Goal: Task Accomplishment & Management: Complete application form

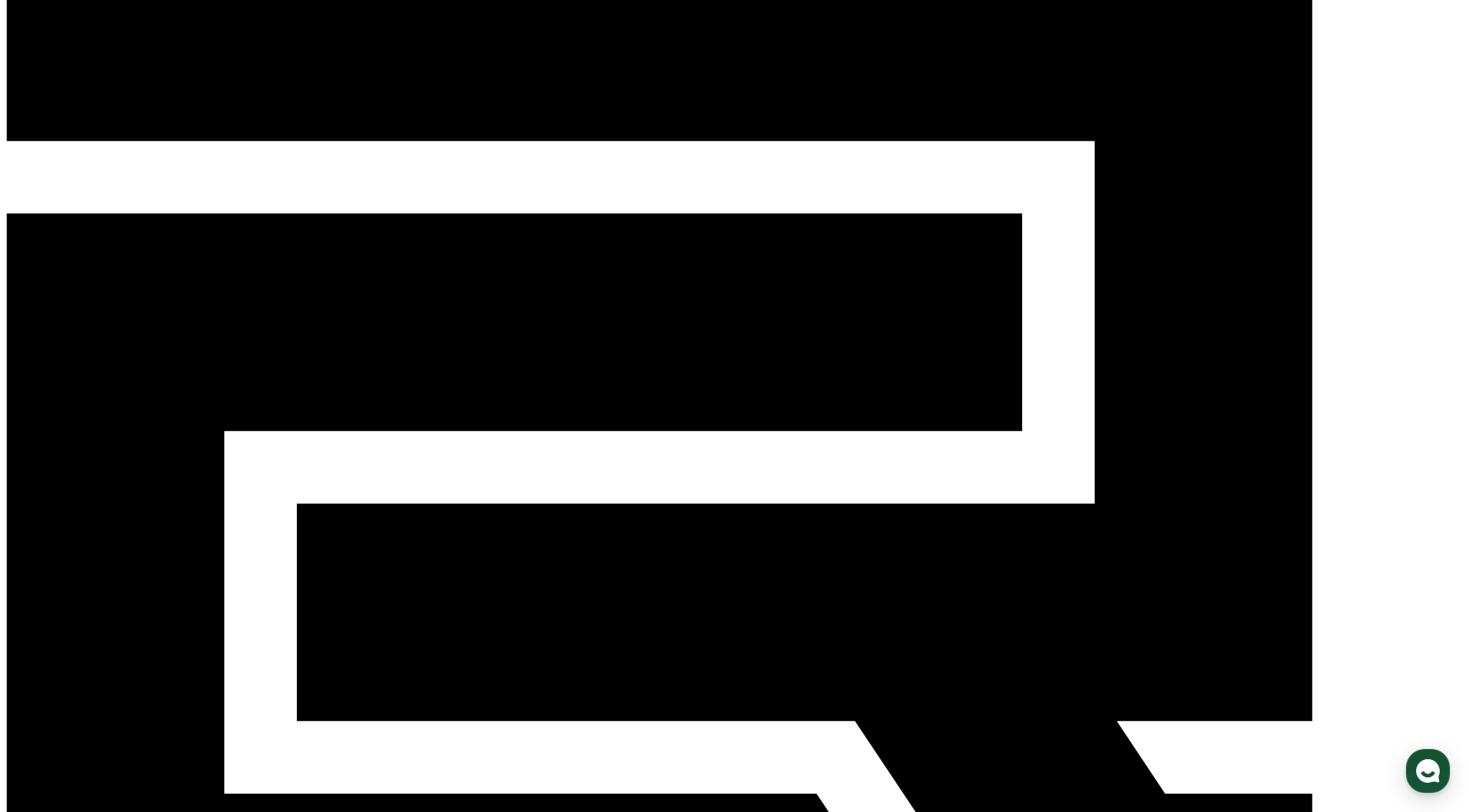
scroll to position [90, 0]
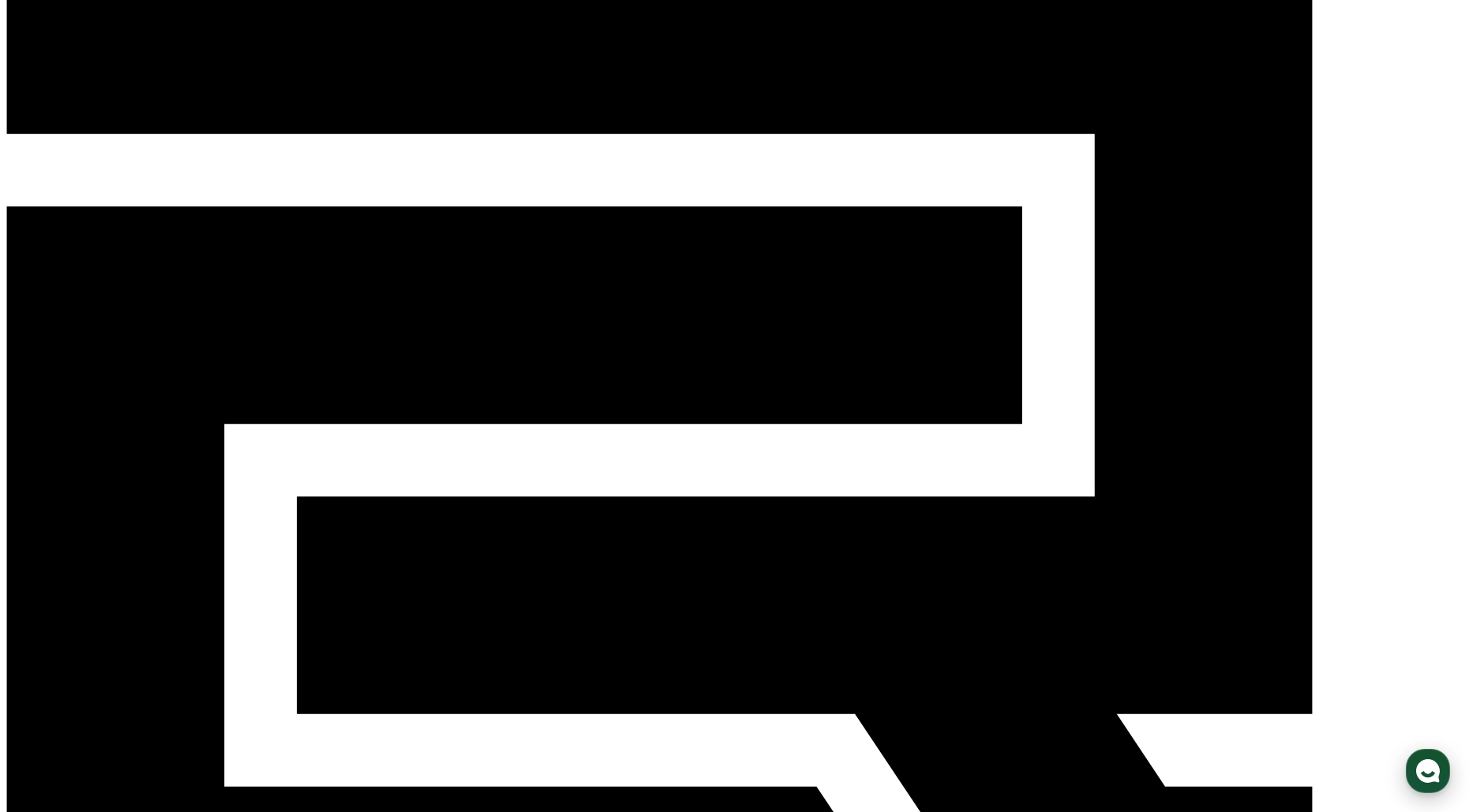
click at [1438, 777] on icon "button" at bounding box center [1428, 771] width 28 height 28
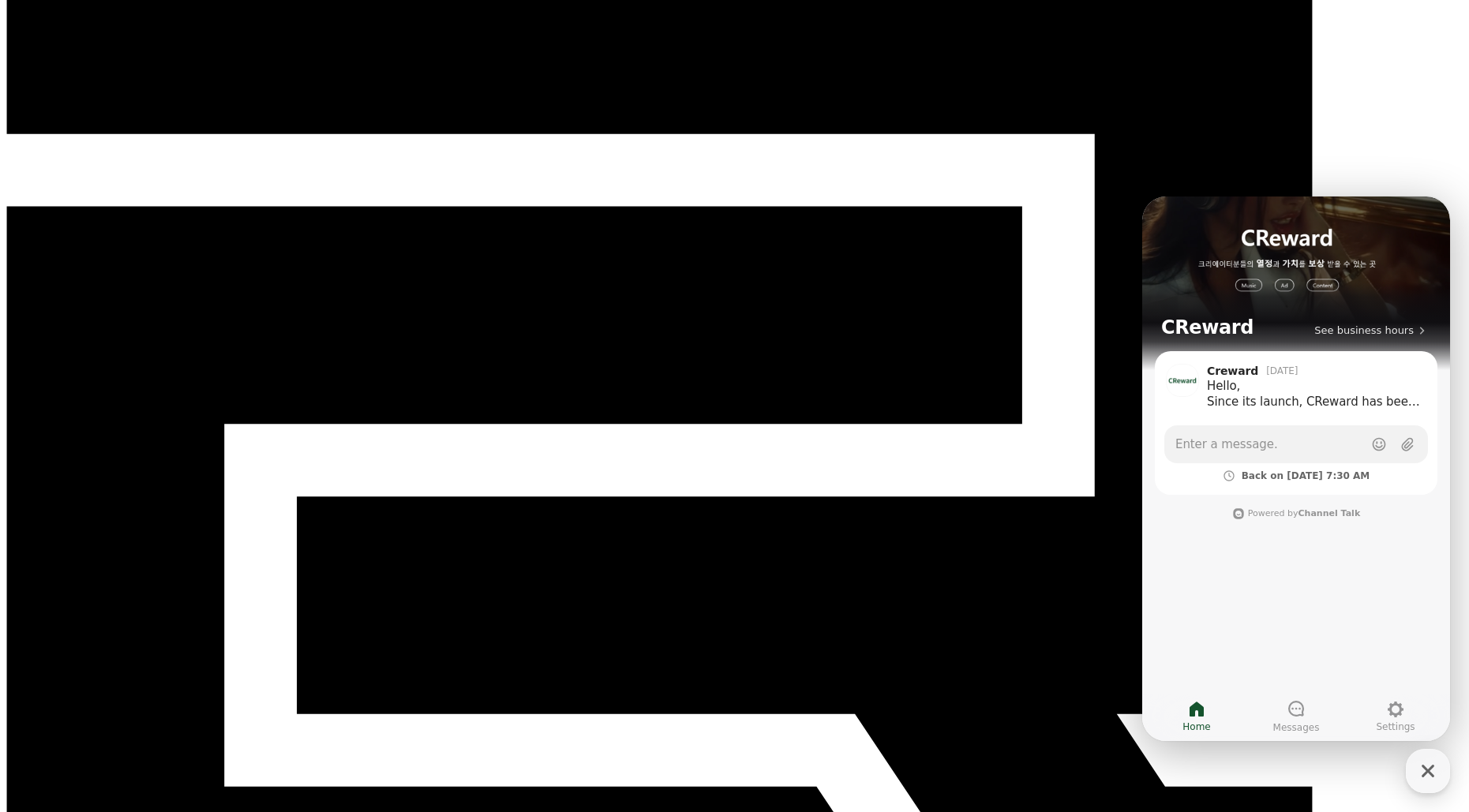
click at [1423, 769] on icon "button" at bounding box center [1428, 771] width 28 height 28
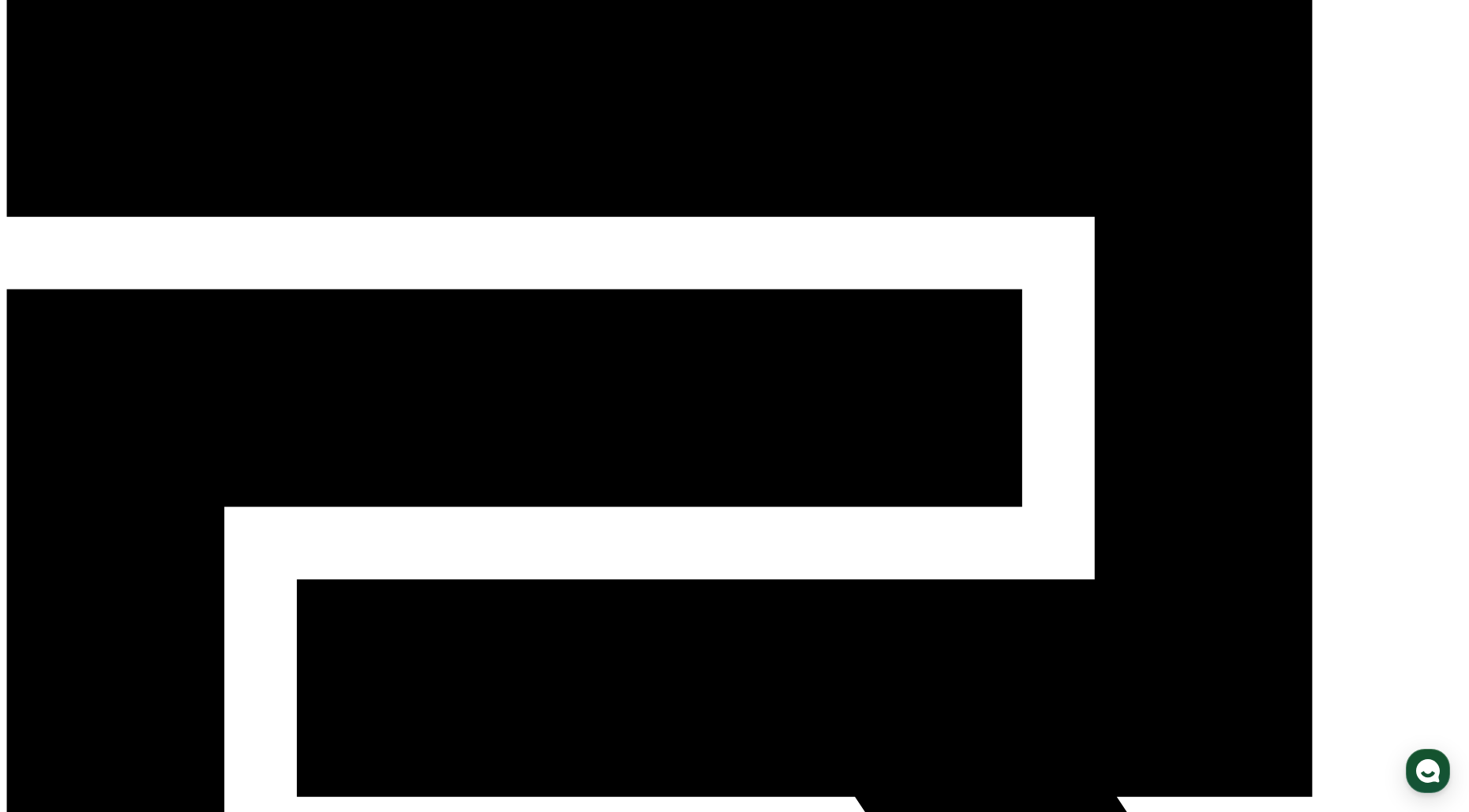
scroll to position [0, 0]
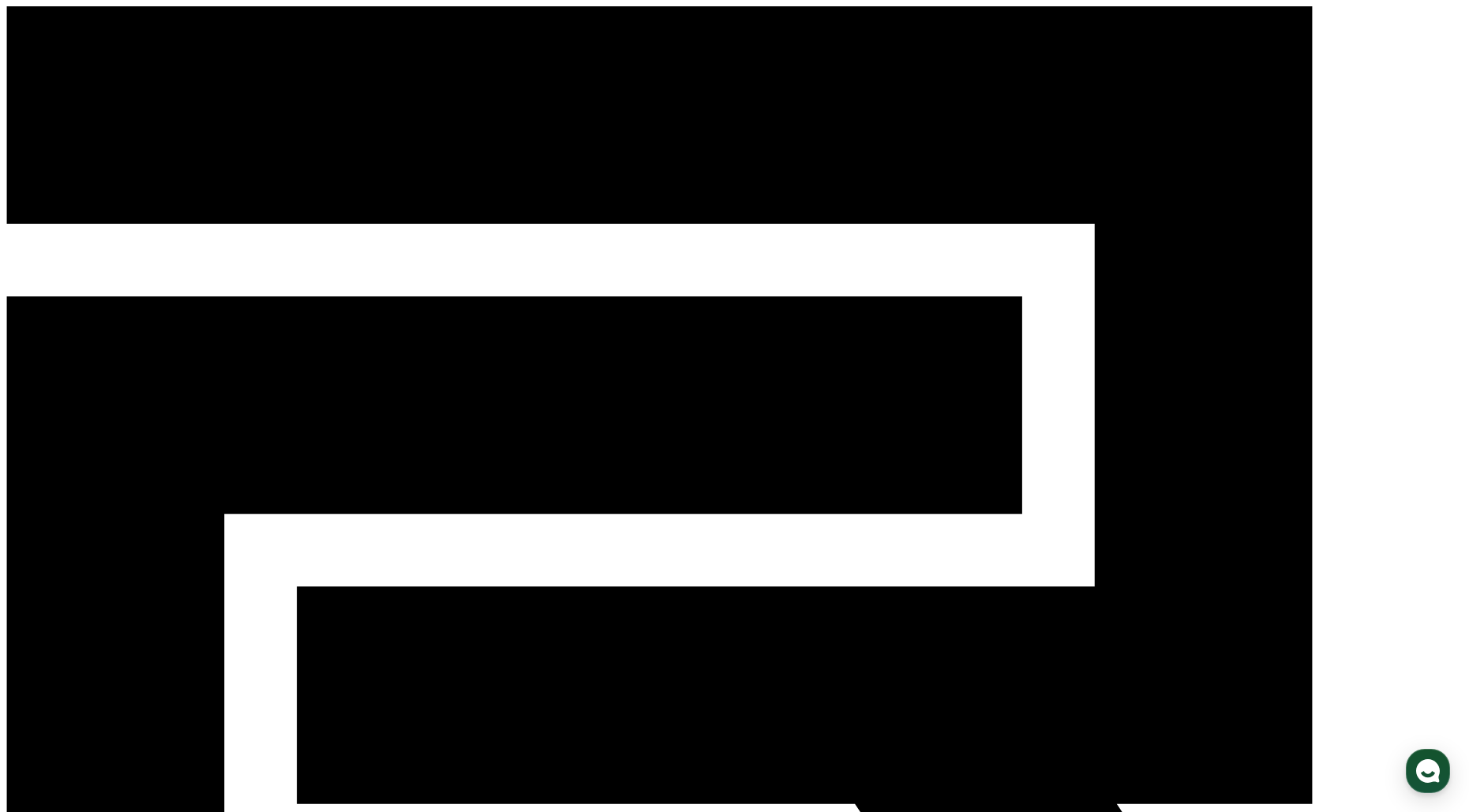
click at [1439, 778] on icon "button" at bounding box center [1428, 771] width 28 height 28
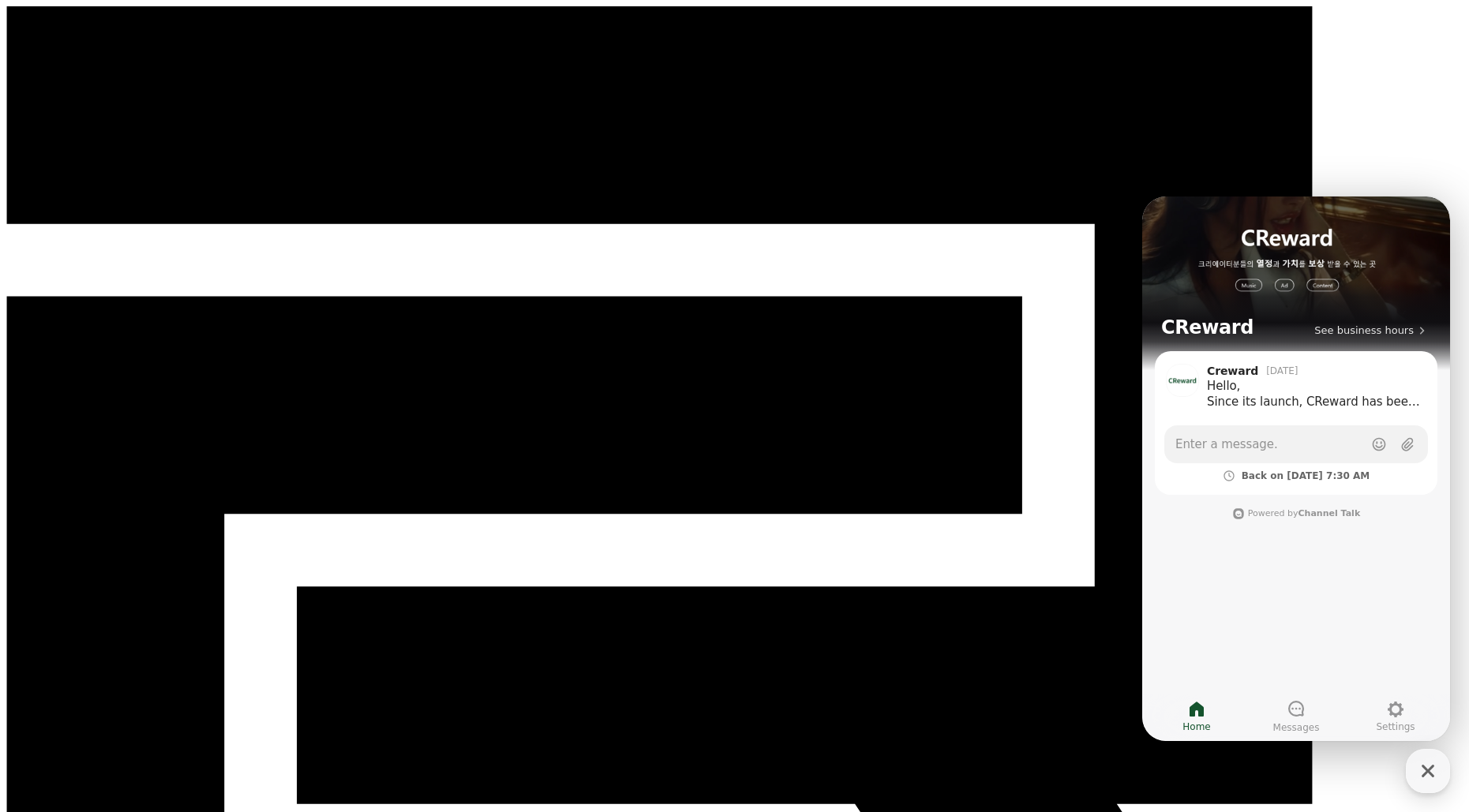
click at [1437, 776] on icon "button" at bounding box center [1428, 771] width 28 height 28
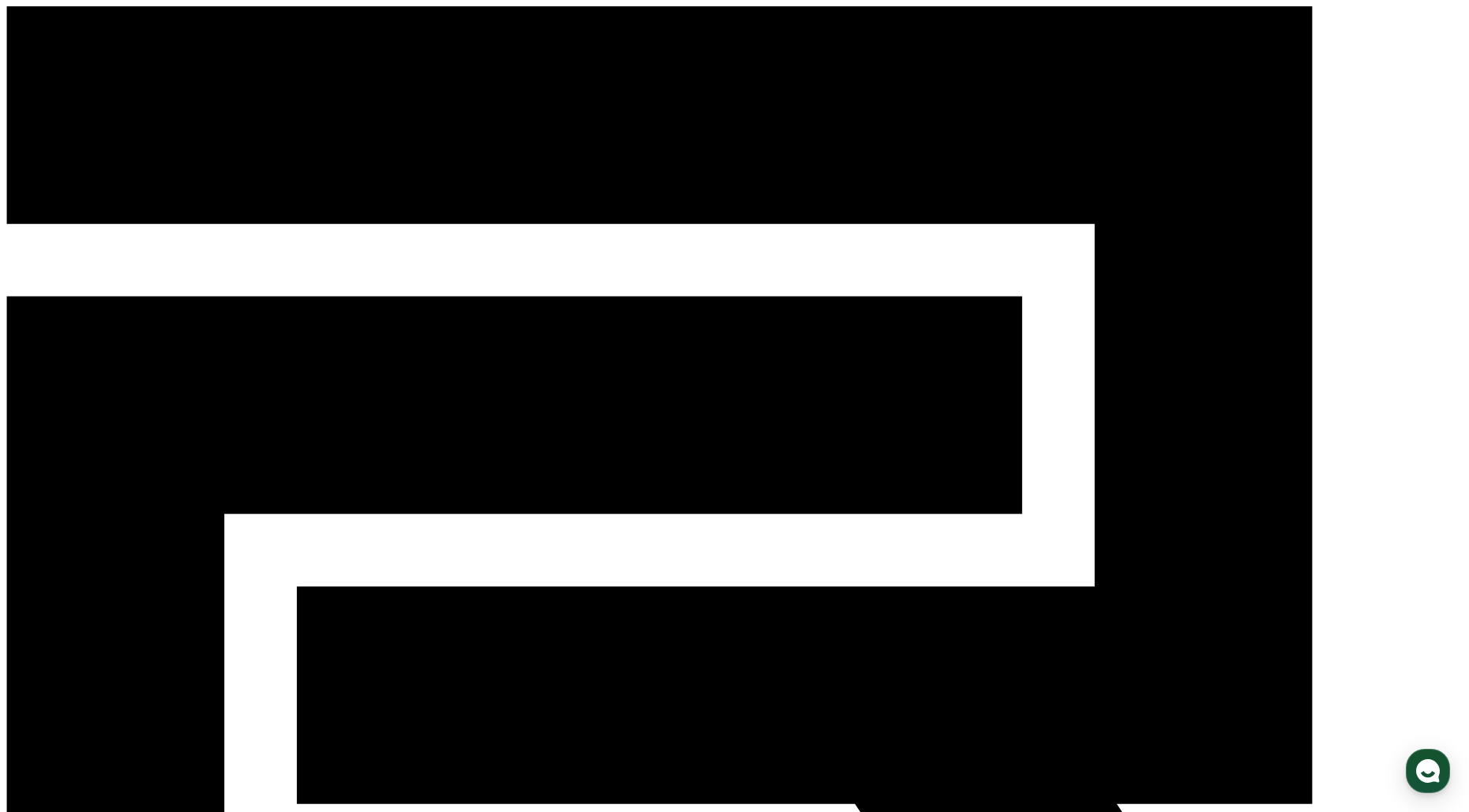
drag, startPoint x: 669, startPoint y: 434, endPoint x: 663, endPoint y: 441, distance: 9.2
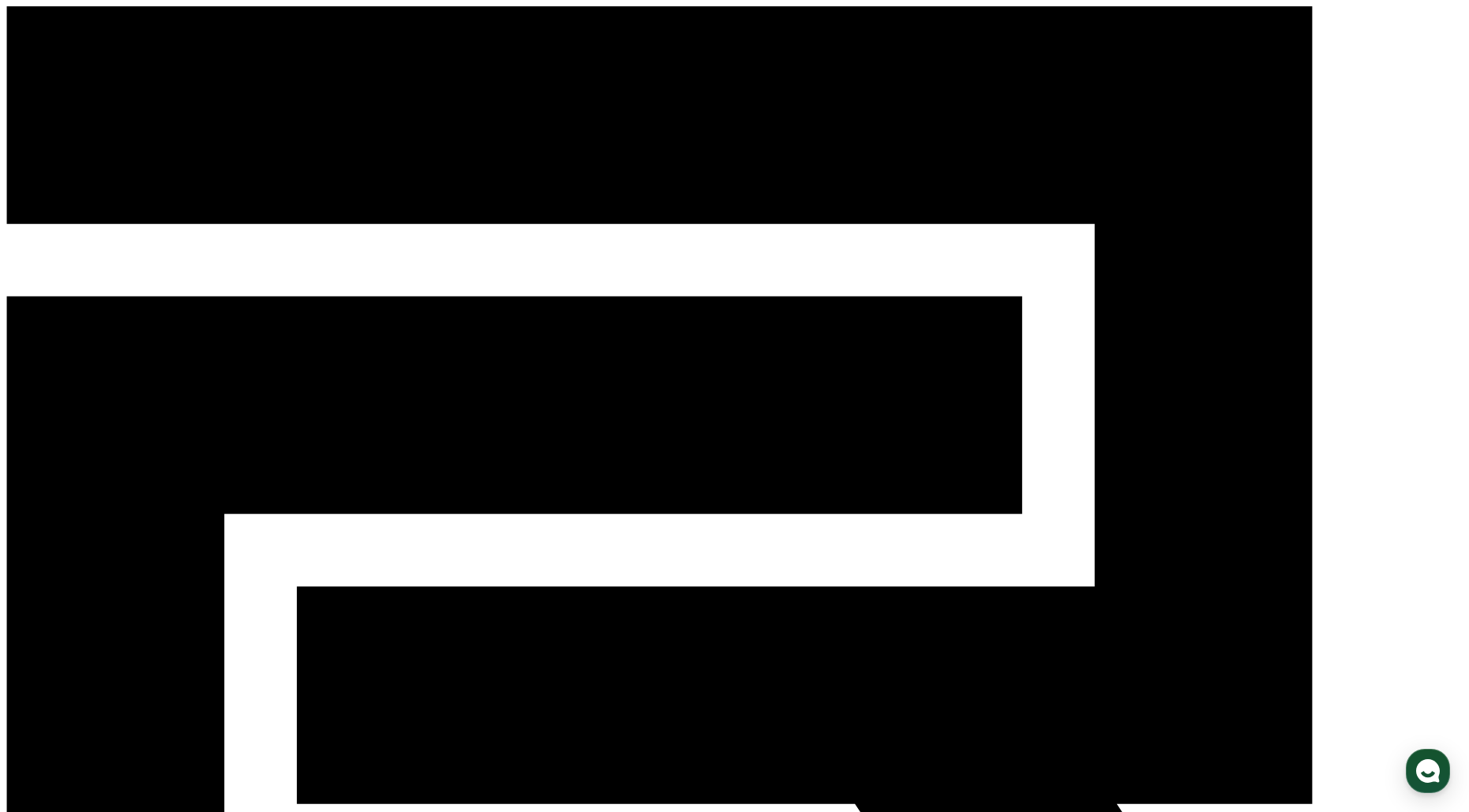
paste input "**********"
type input "**********"
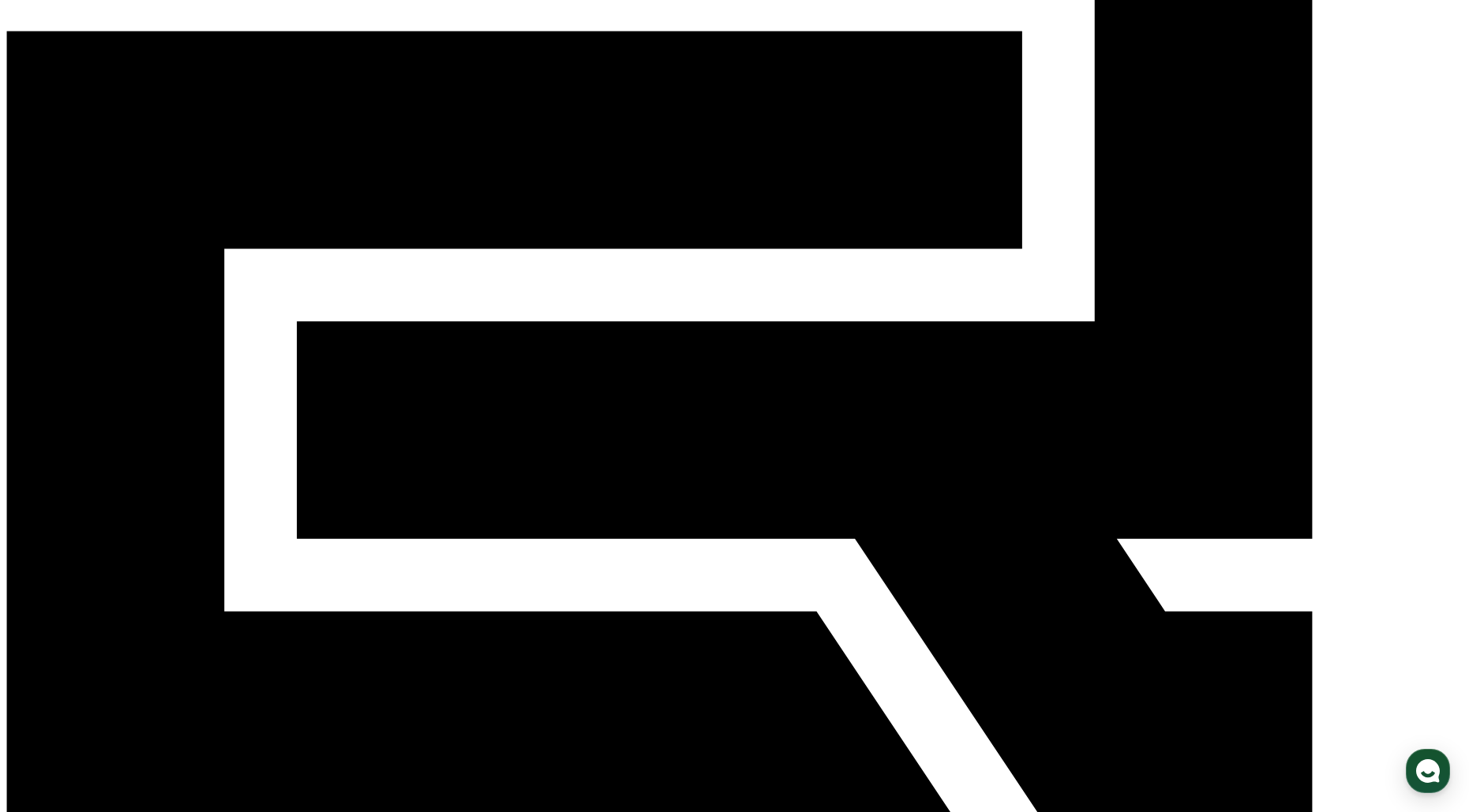
scroll to position [389, 0]
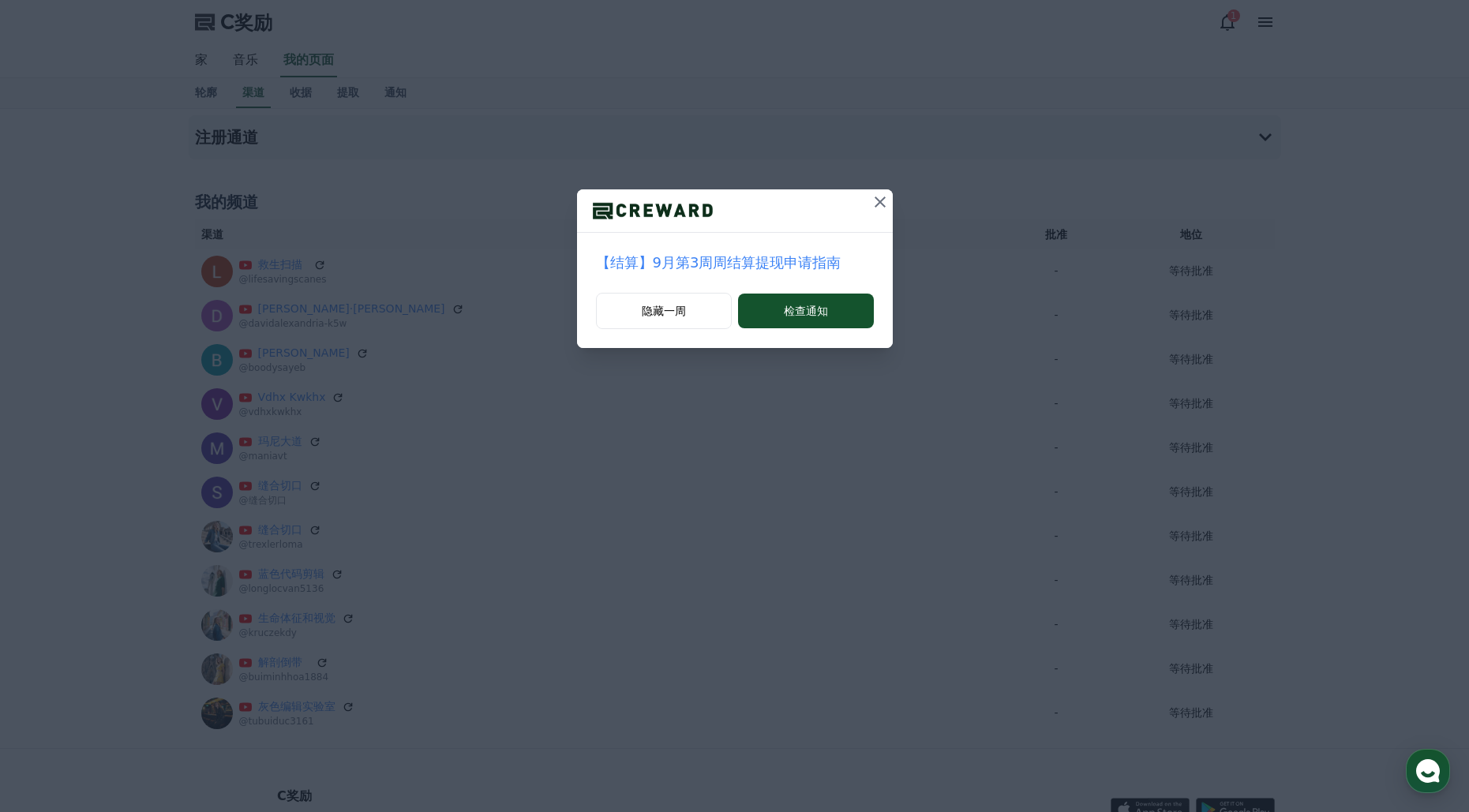
click at [879, 201] on icon at bounding box center [880, 202] width 11 height 11
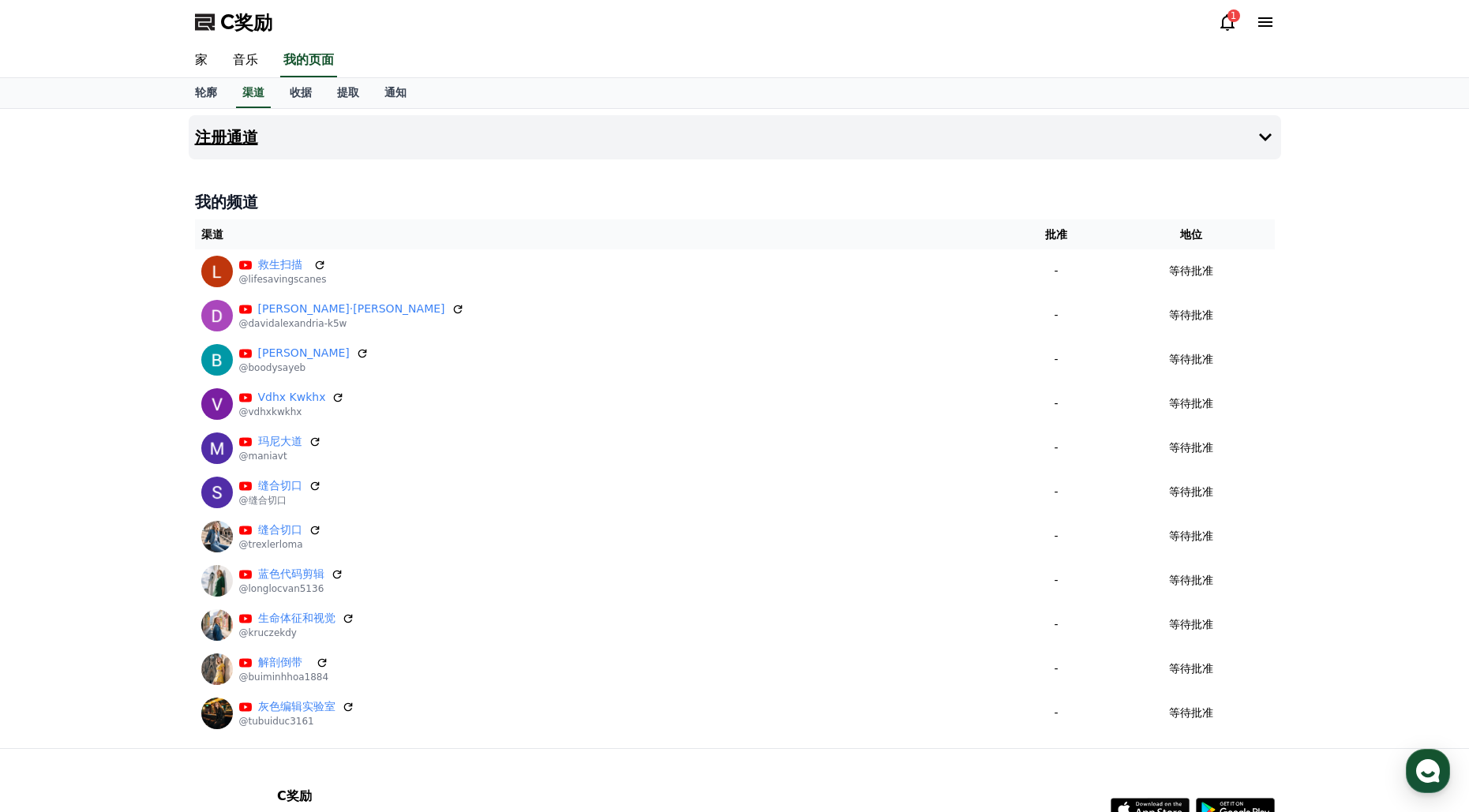
drag, startPoint x: 227, startPoint y: 141, endPoint x: 327, endPoint y: 167, distance: 103.3
click at [227, 141] on font "注册通道" at bounding box center [226, 137] width 63 height 19
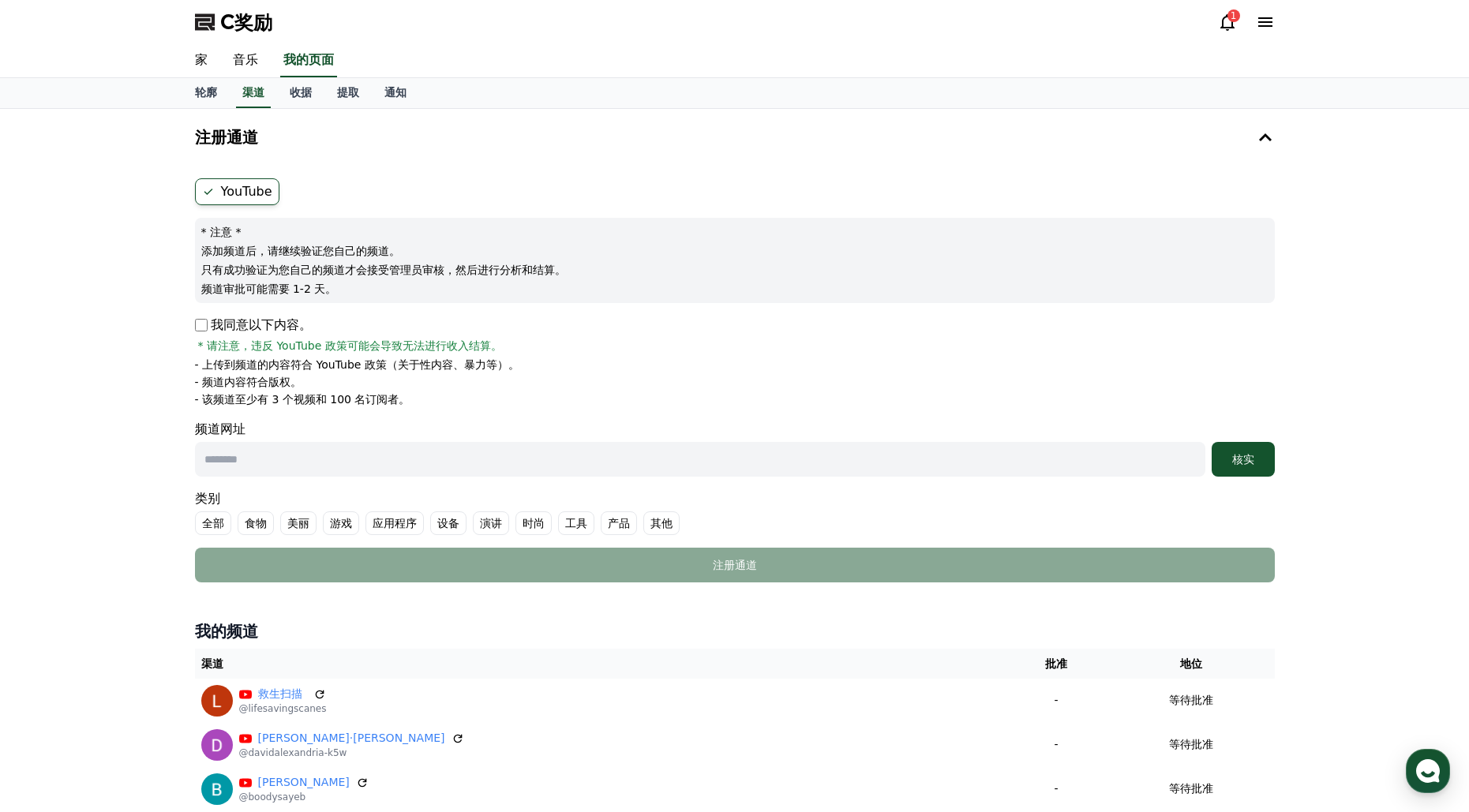
click at [243, 453] on input "text" at bounding box center [700, 459] width 1011 height 35
click at [372, 471] on input "text" at bounding box center [700, 459] width 1011 height 35
paste input "**********"
type input "**********"
click at [1229, 462] on div "核实" at bounding box center [1243, 459] width 50 height 16
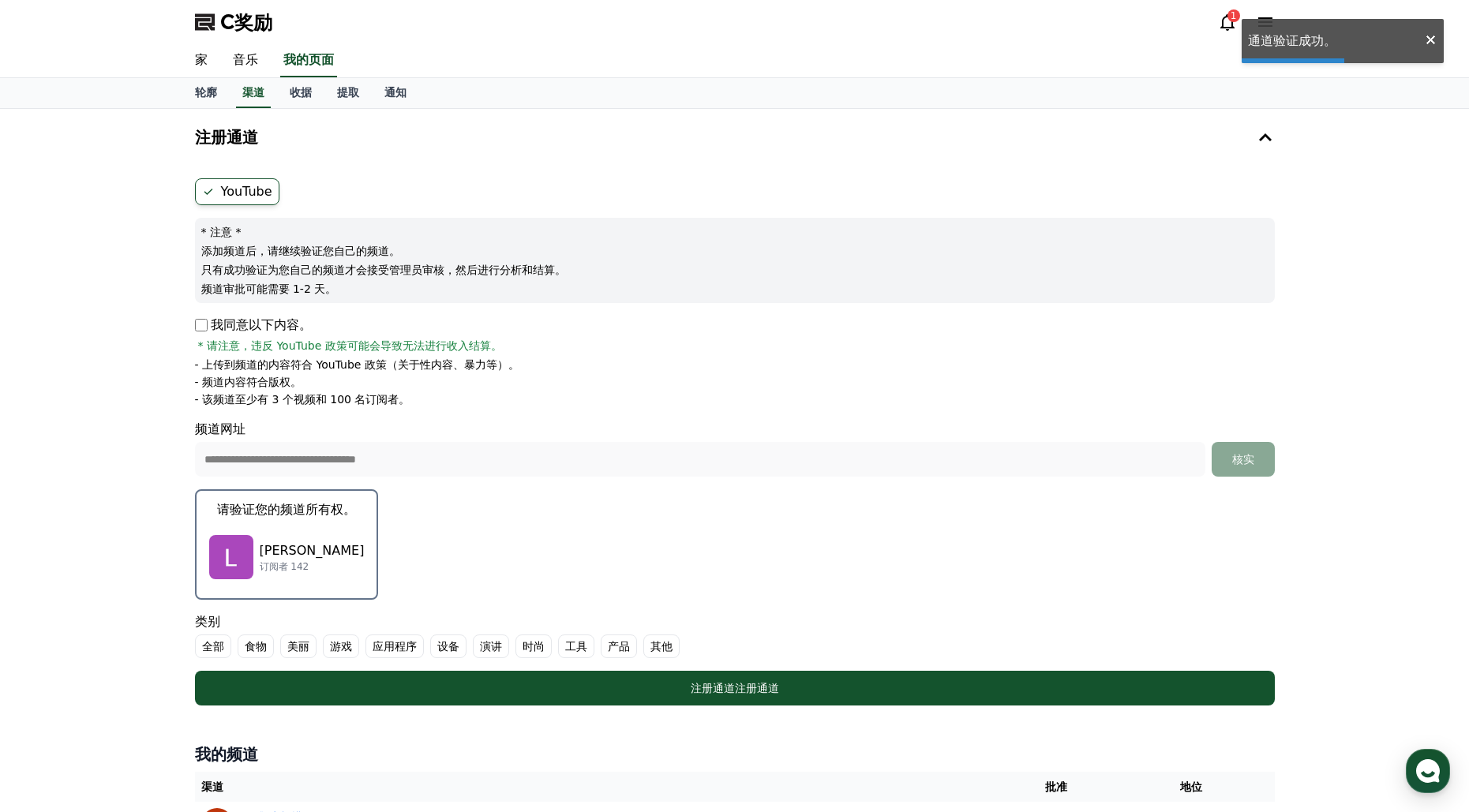
click at [261, 520] on button "请验证您的频道所有权。 洛厄尔·贝尔彻 订阅者 142" at bounding box center [286, 544] width 184 height 111
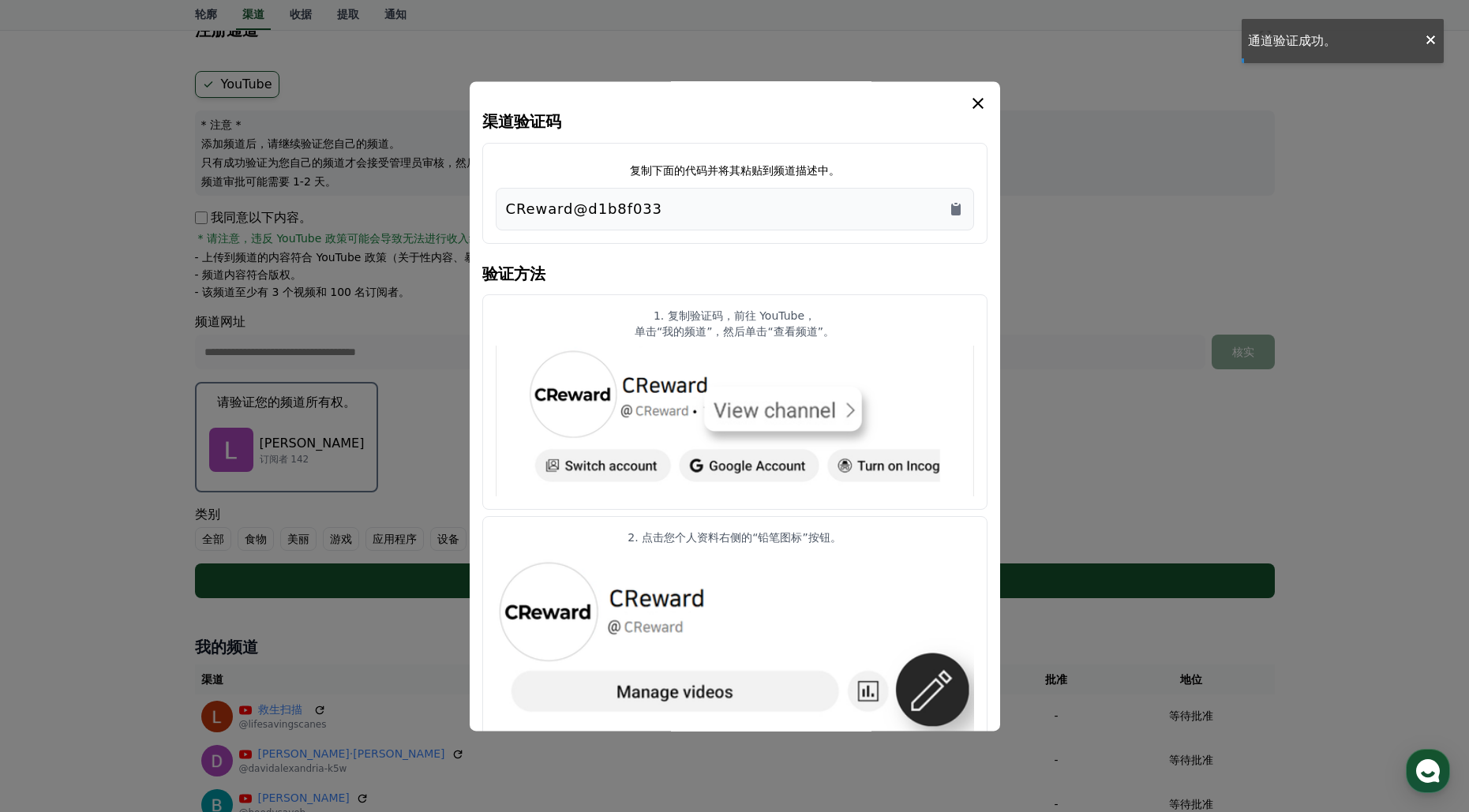
scroll to position [120, 0]
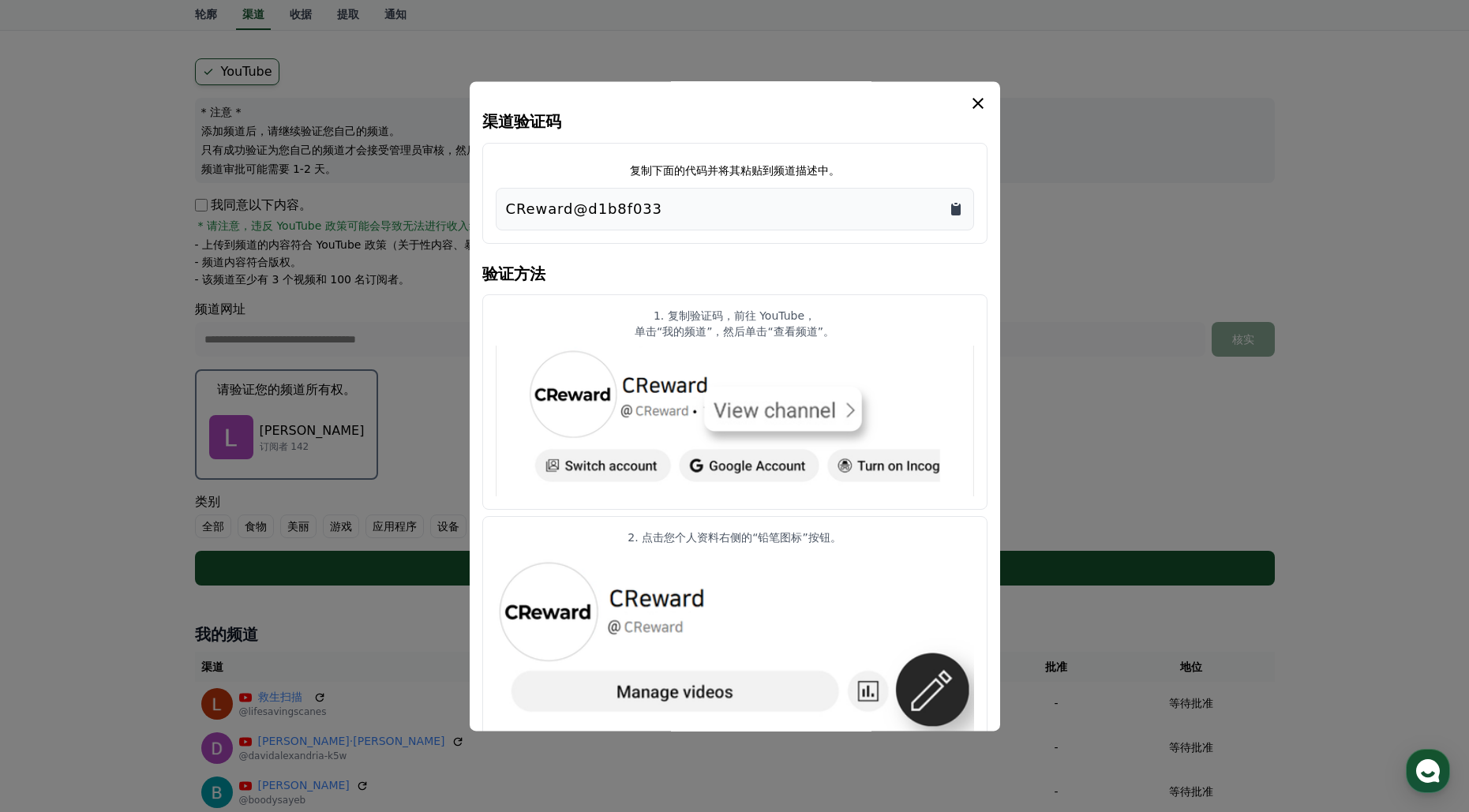
click at [952, 206] on icon "复制到剪贴板" at bounding box center [956, 209] width 9 height 12
click at [983, 98] on icon "情态动词" at bounding box center [978, 103] width 19 height 19
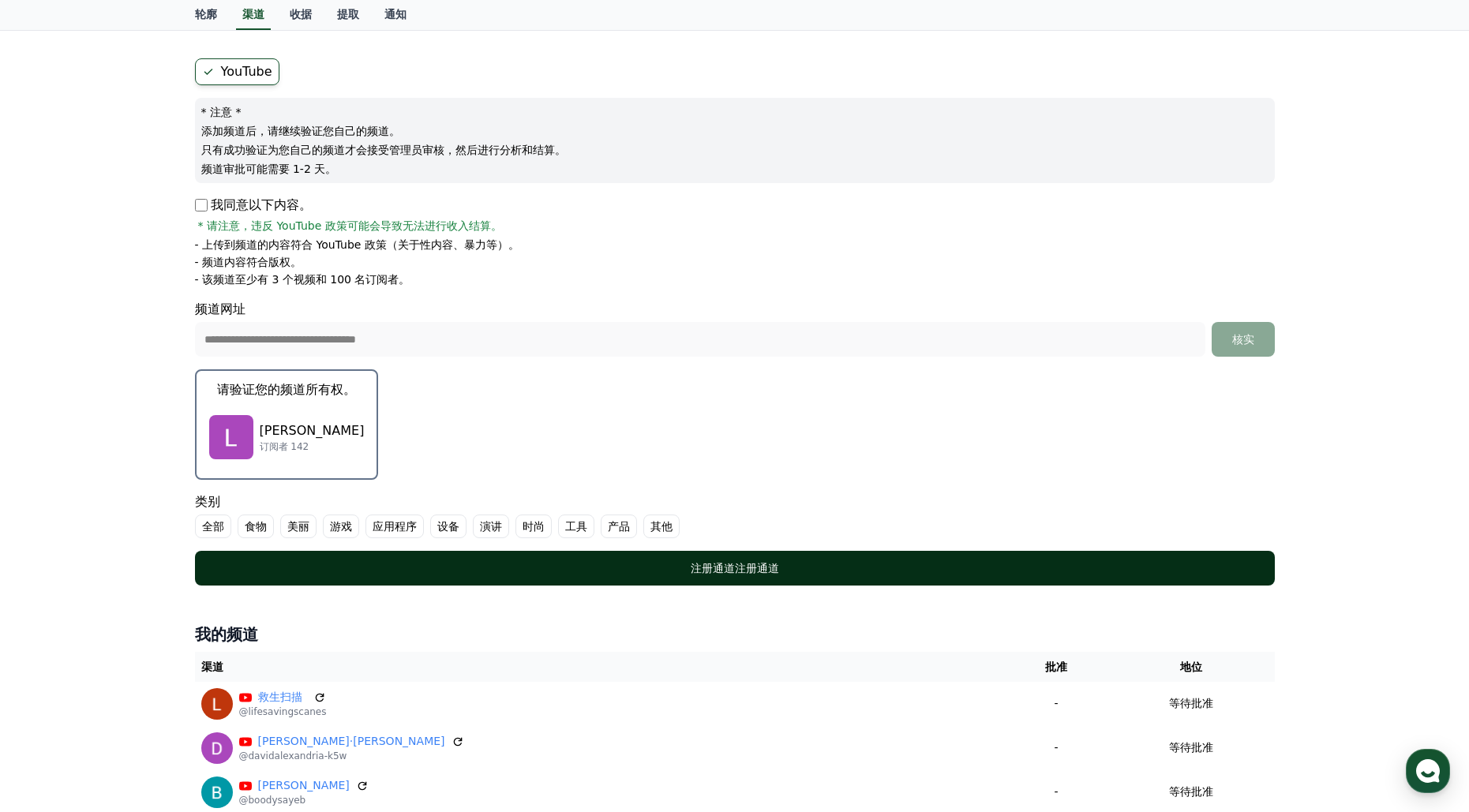
click at [796, 562] on div "注册通道 注册通道" at bounding box center [735, 568] width 1017 height 16
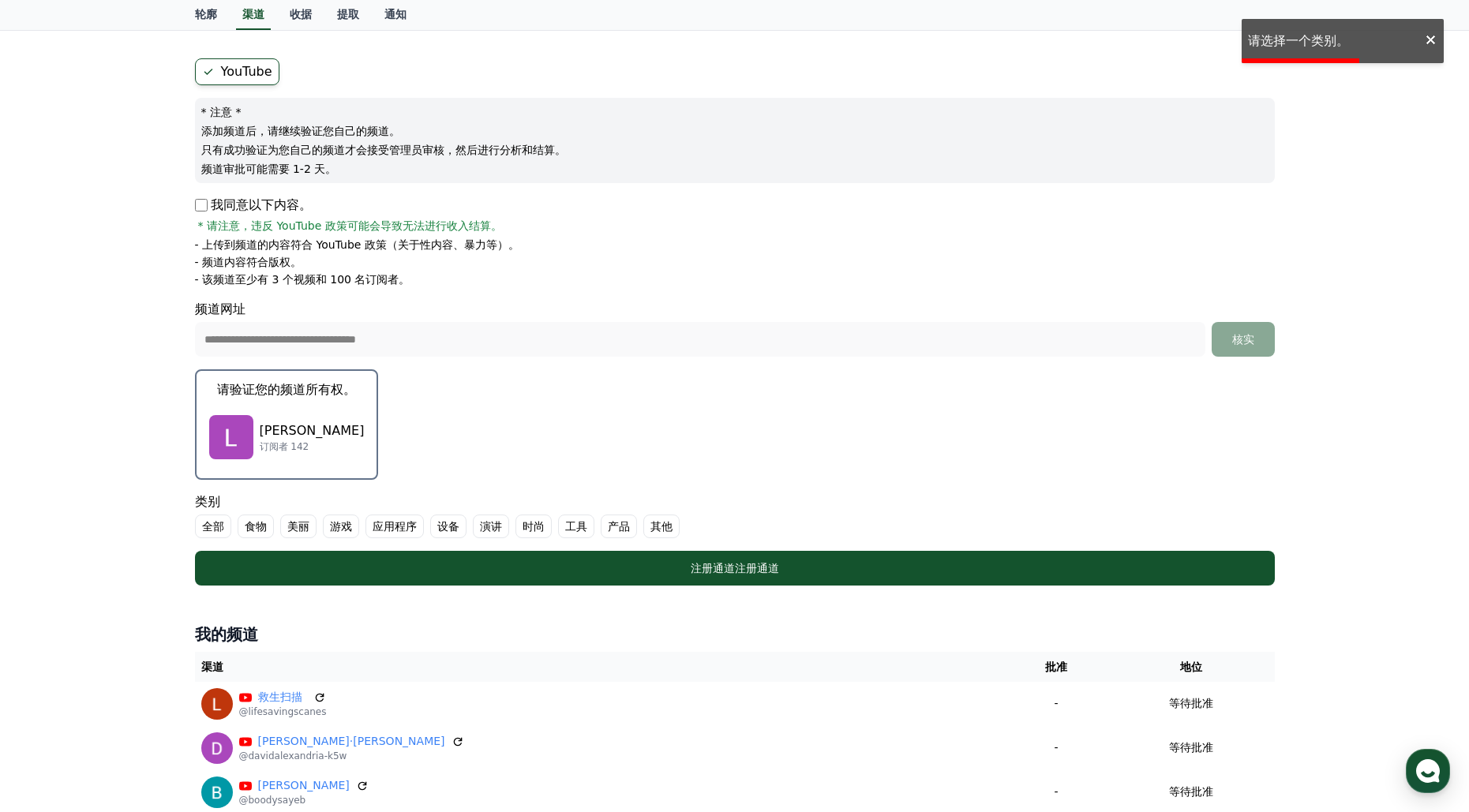
click at [656, 522] on font "其他" at bounding box center [661, 526] width 22 height 12
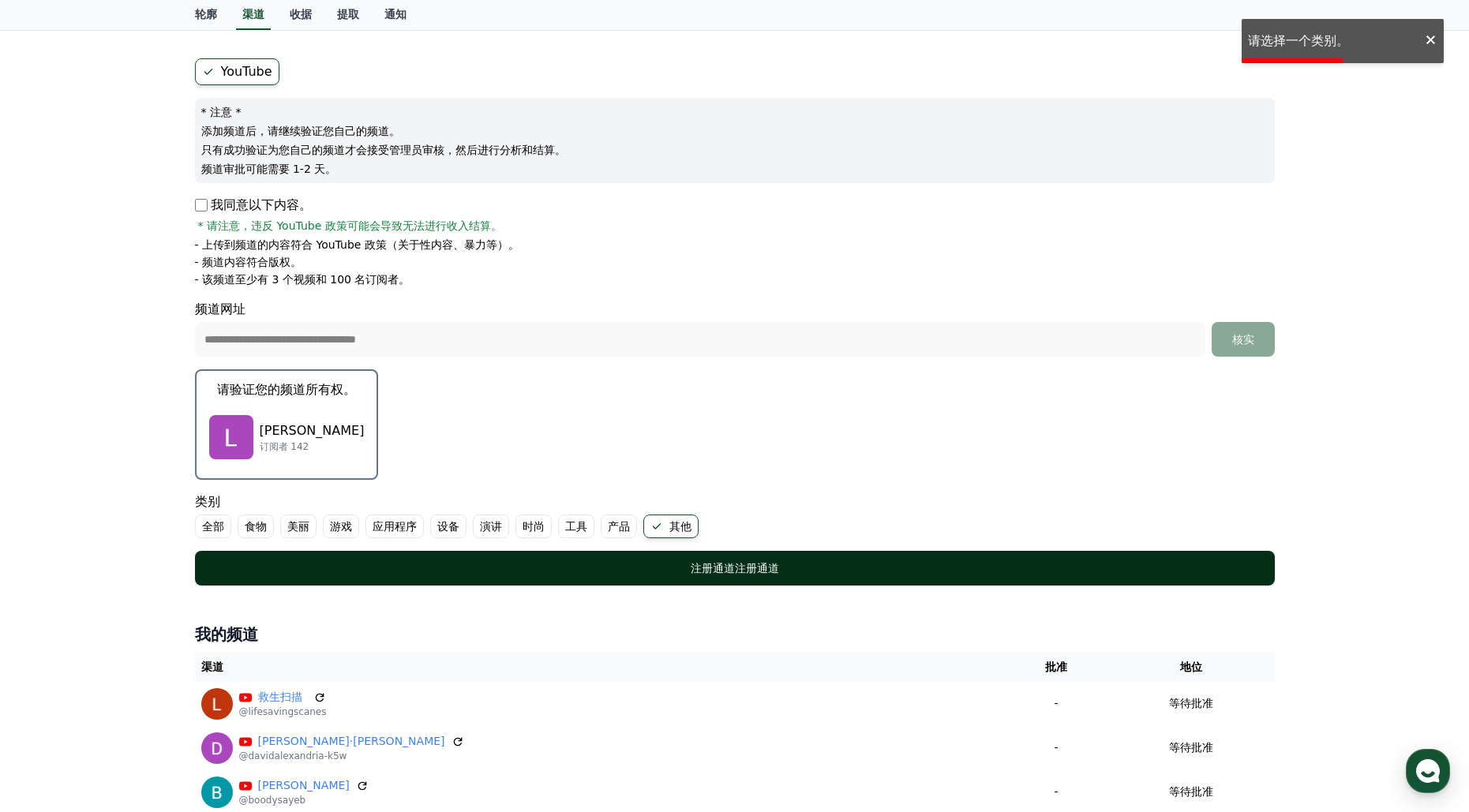
click at [723, 562] on font "注册通道" at bounding box center [713, 568] width 44 height 12
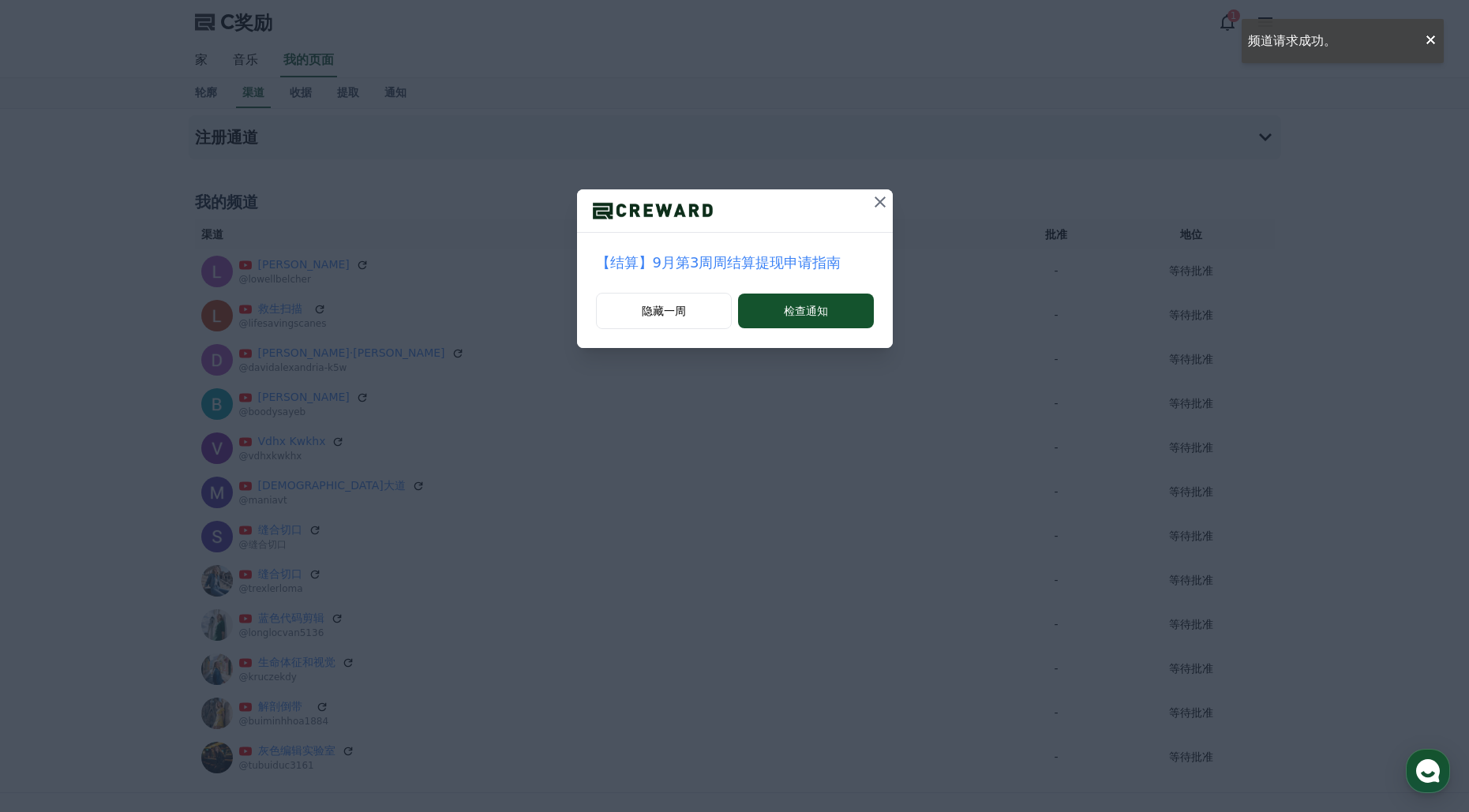
drag, startPoint x: 874, startPoint y: 200, endPoint x: 885, endPoint y: 184, distance: 19.4
click at [892, 180] on div "【结算】9月第3周周结算提现申请指南 隐藏一周 检查通知" at bounding box center [734, 186] width 1469 height 373
click at [890, 199] on button at bounding box center [880, 201] width 26 height 26
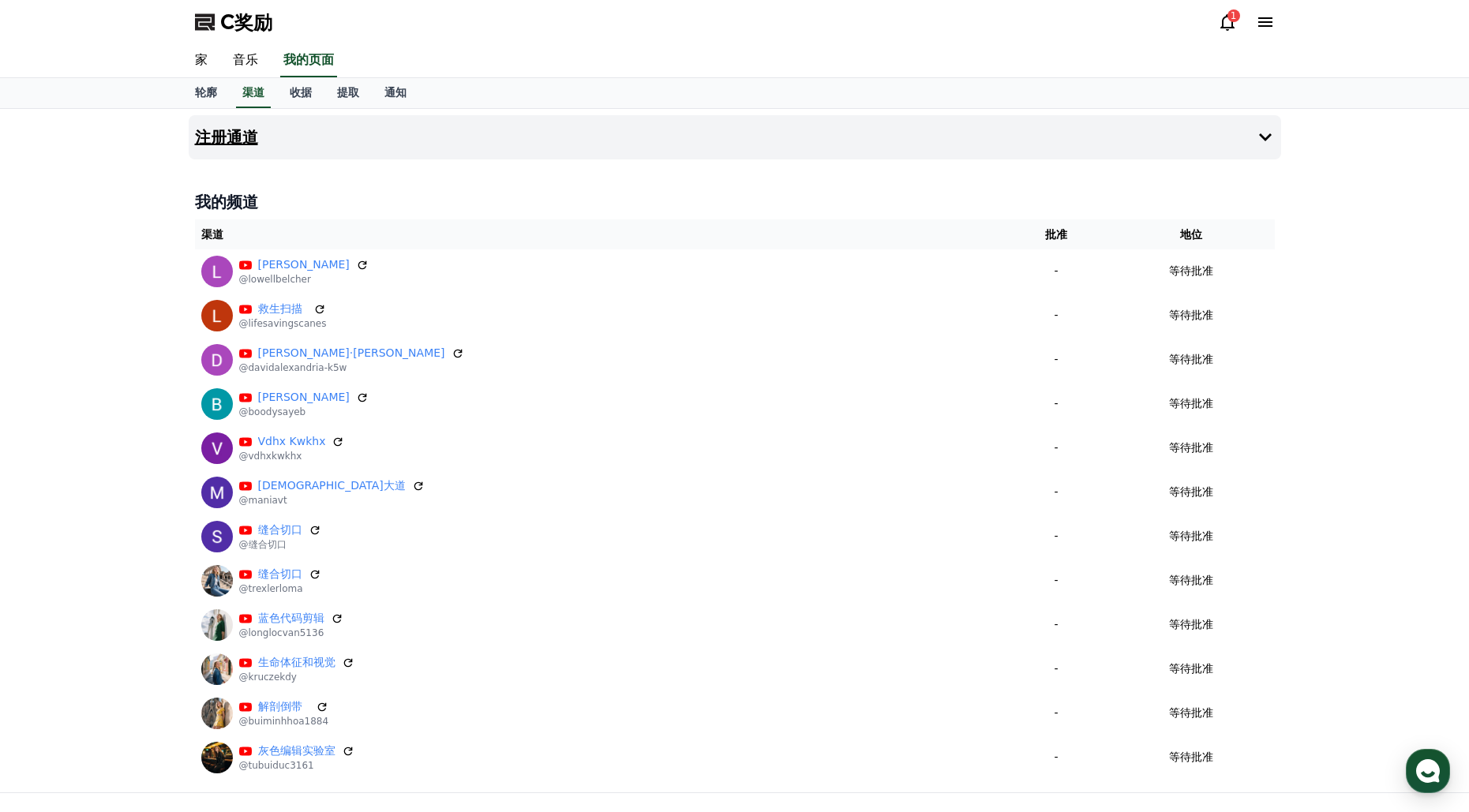
click at [255, 143] on font "注册通道" at bounding box center [226, 137] width 63 height 19
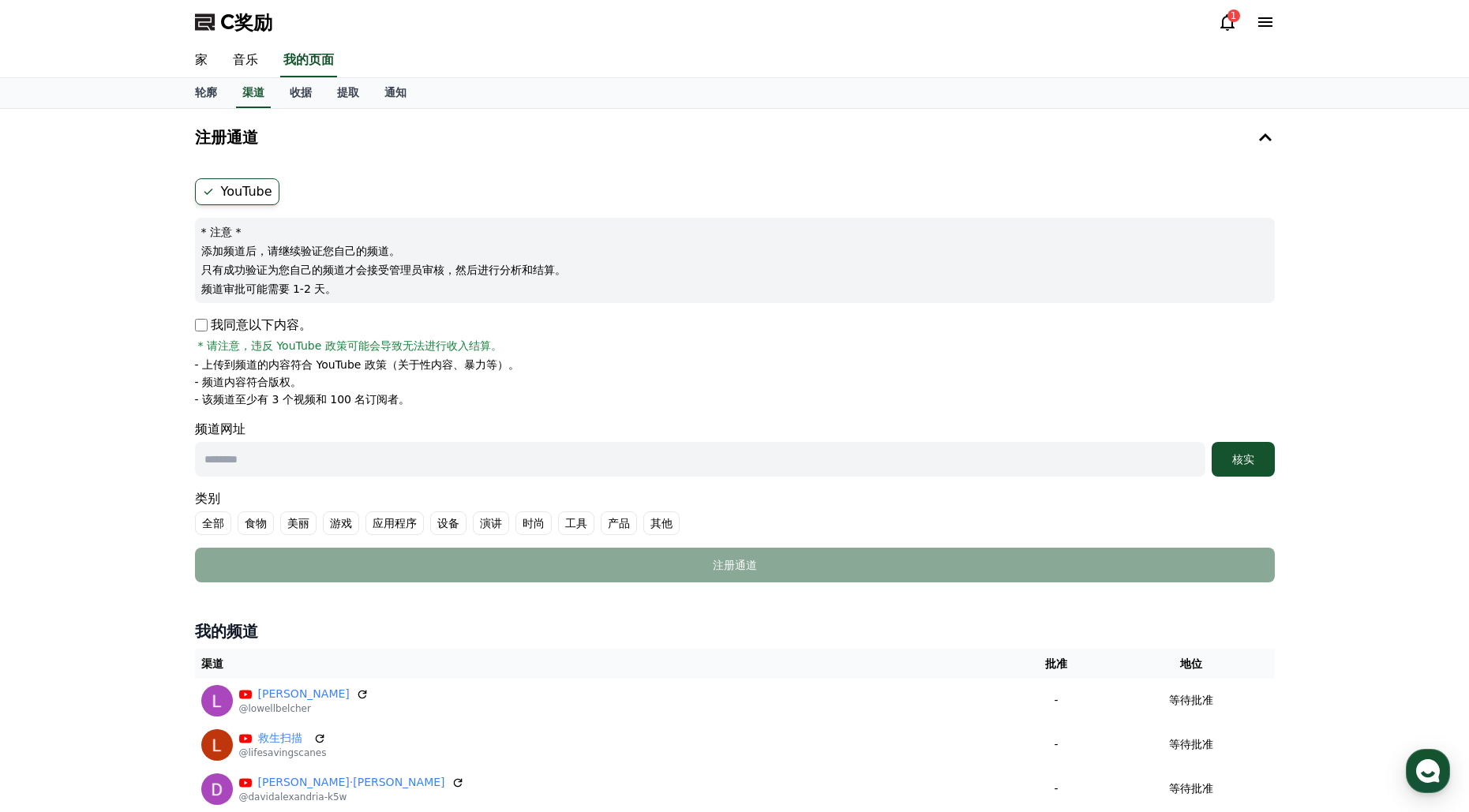
drag, startPoint x: 222, startPoint y: 319, endPoint x: 214, endPoint y: 318, distance: 8.1
click at [221, 319] on font "我同意以下内容。" at bounding box center [261, 325] width 101 height 15
click at [207, 317] on p "我同意以下内容。" at bounding box center [253, 325] width 117 height 19
click at [207, 325] on p "我同意以下内容。" at bounding box center [253, 325] width 117 height 19
click at [1124, 471] on input "text" at bounding box center [700, 459] width 1011 height 35
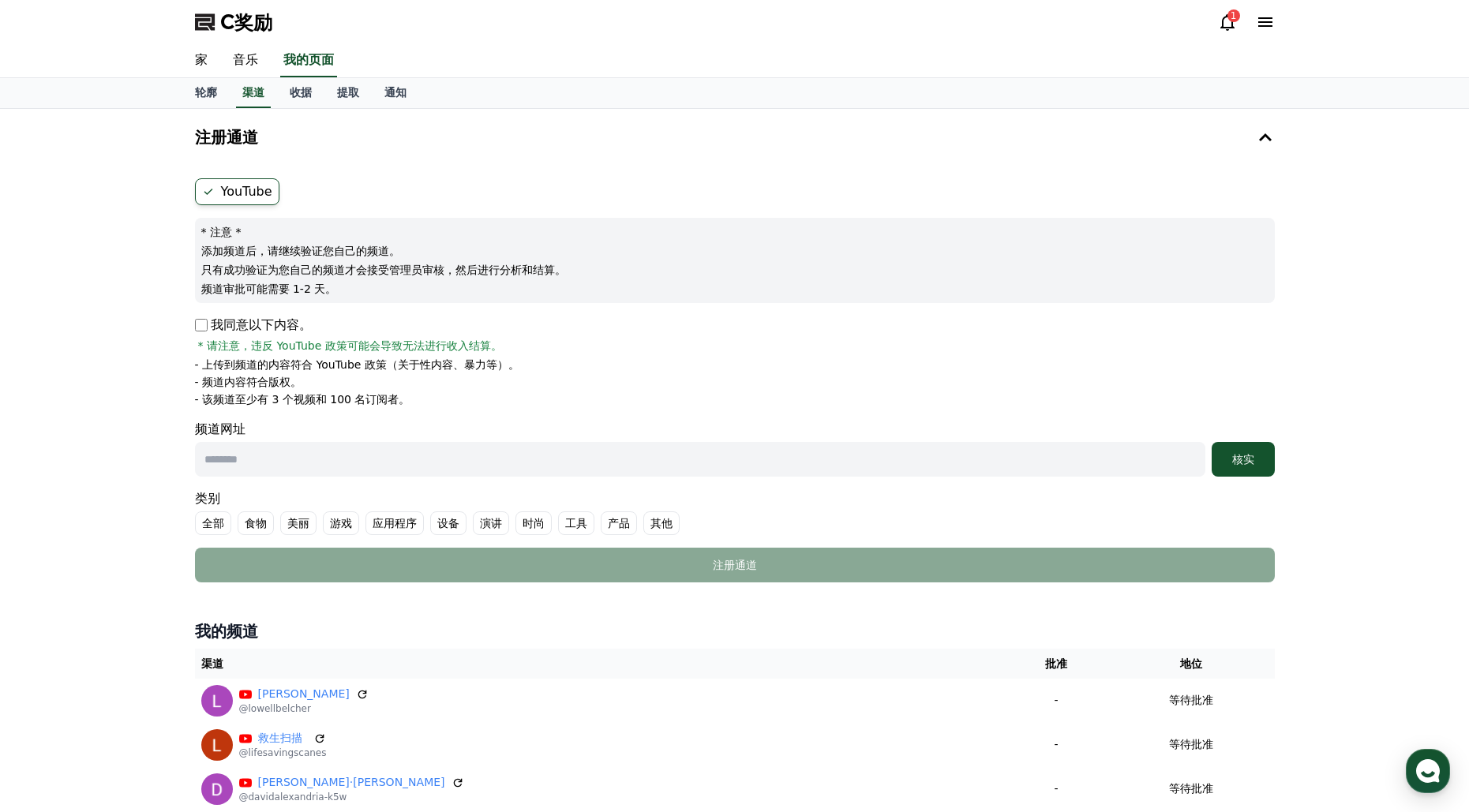
paste input "**********"
type input "**********"
click at [1230, 464] on div "核实" at bounding box center [1243, 459] width 50 height 16
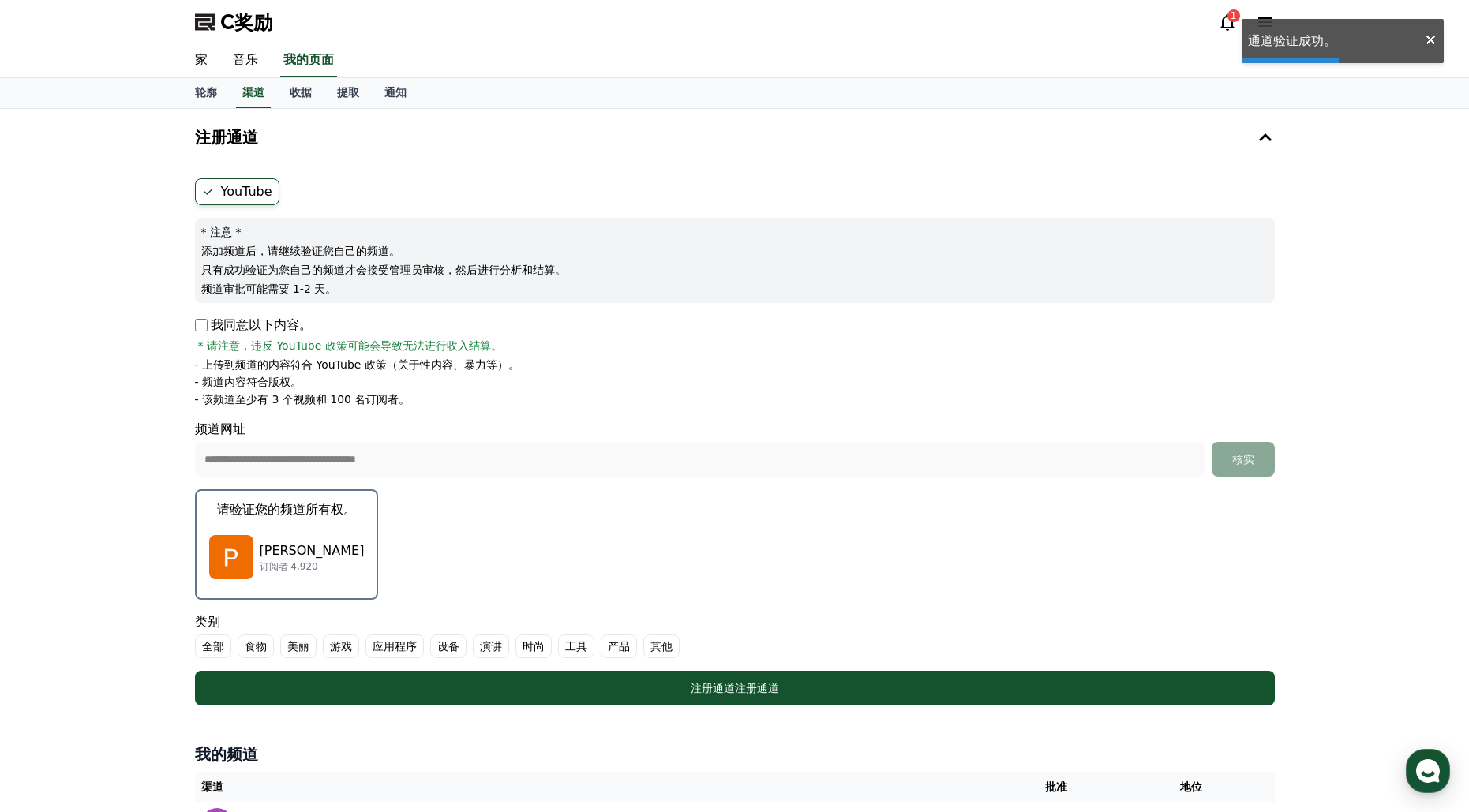
click at [283, 529] on div "潘强 订阅者 4,920" at bounding box center [286, 557] width 156 height 63
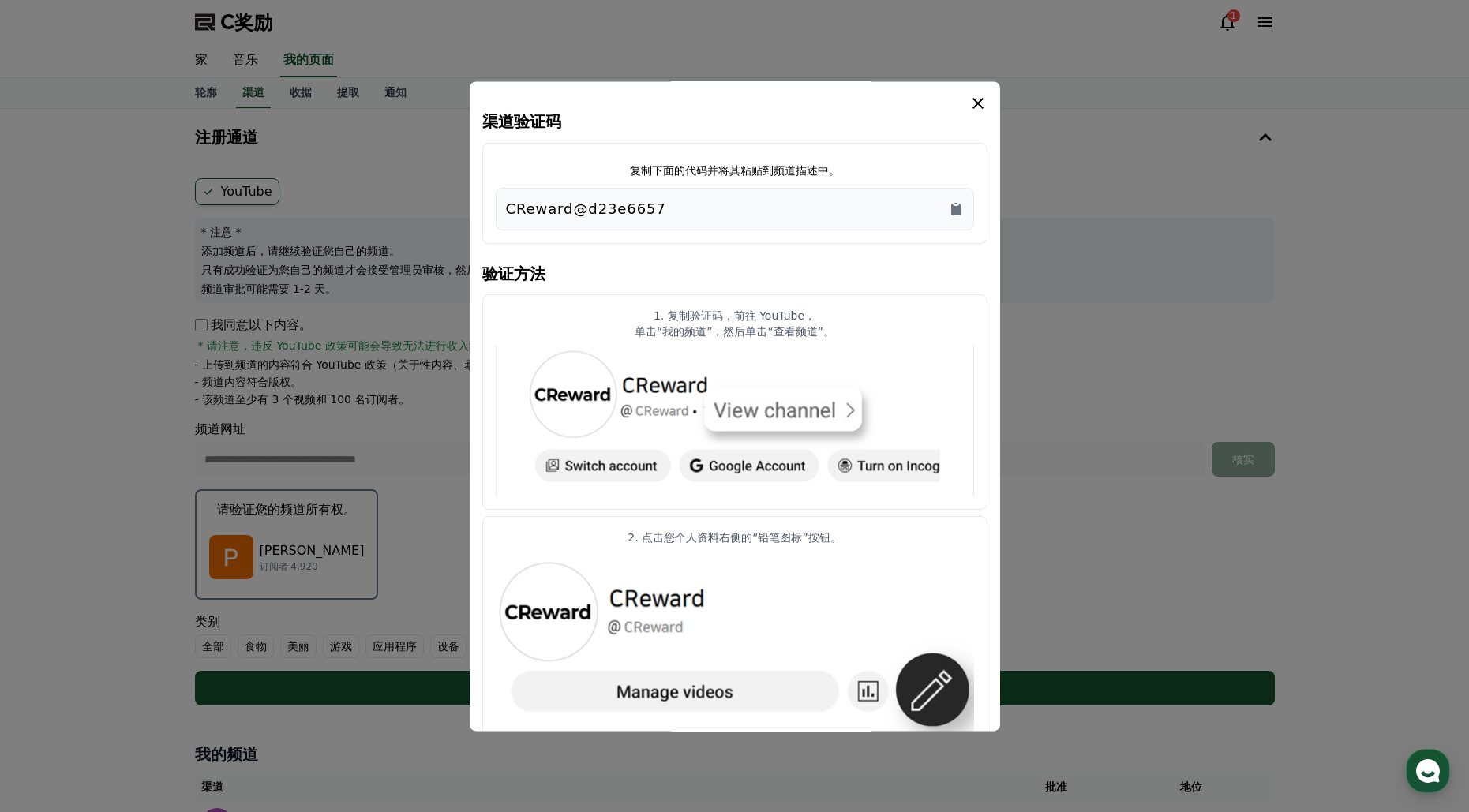
click at [979, 103] on icon "情态动词" at bounding box center [978, 103] width 19 height 19
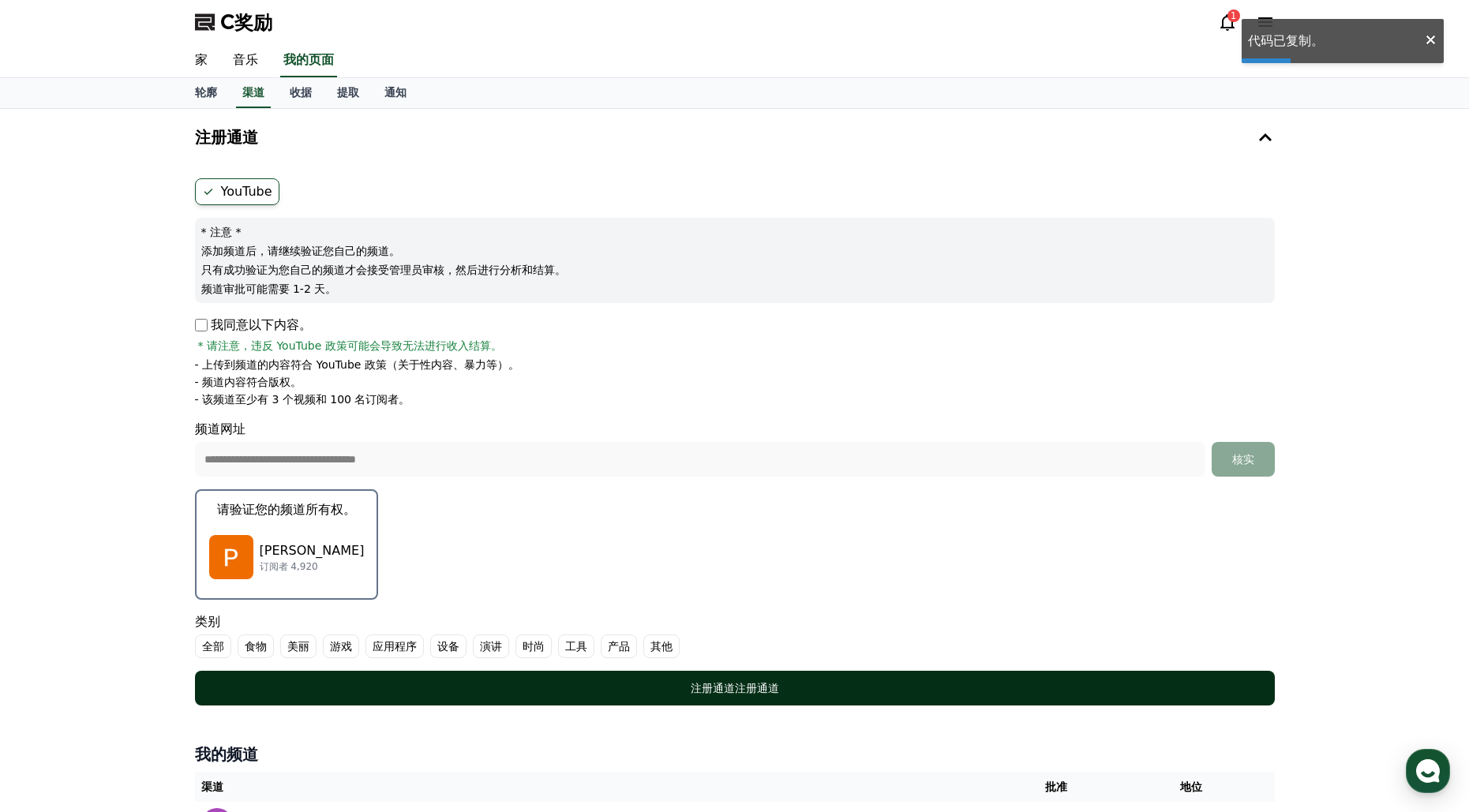
click at [769, 679] on button "注册通道 注册通道" at bounding box center [734, 688] width 1080 height 35
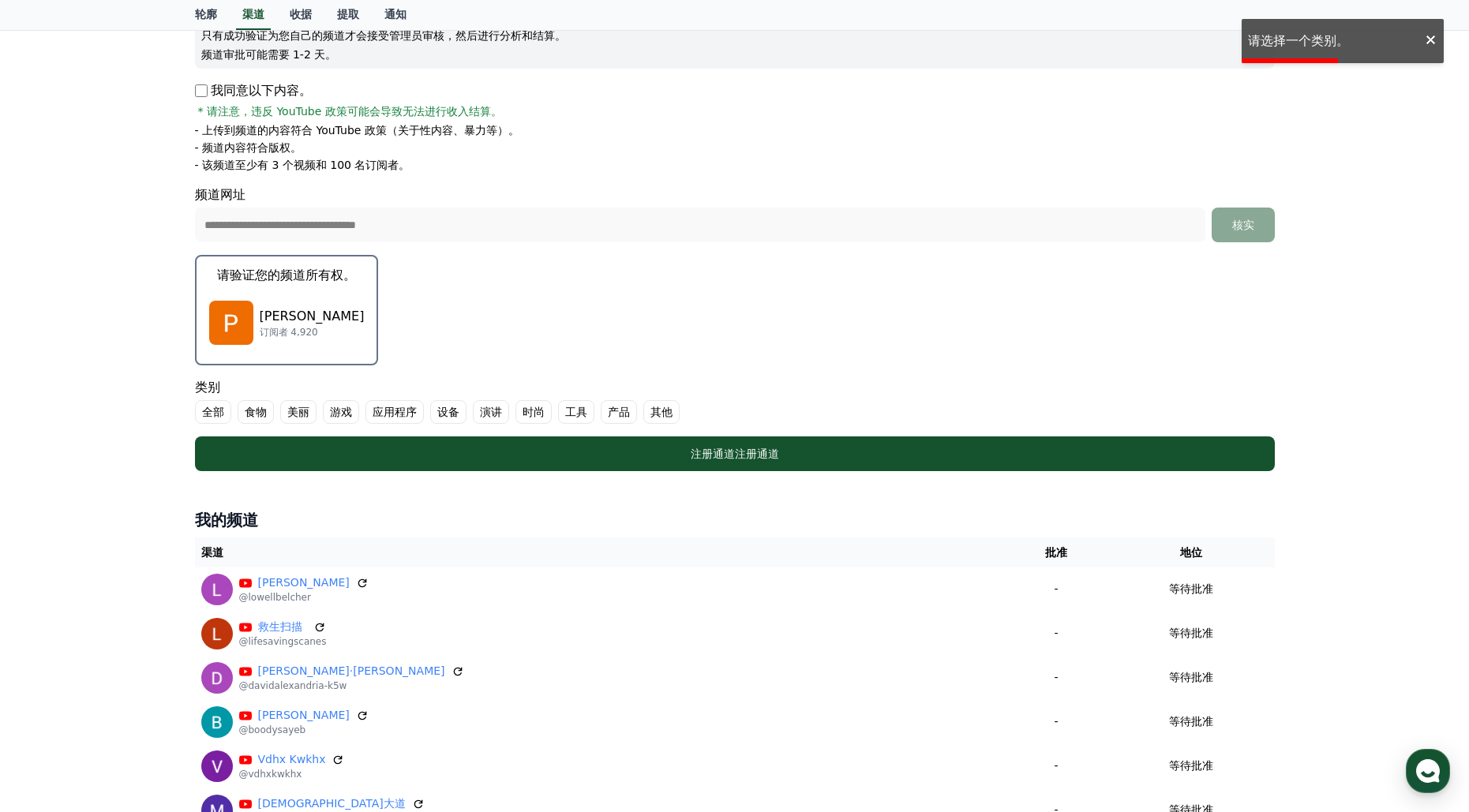
scroll to position [202, 0]
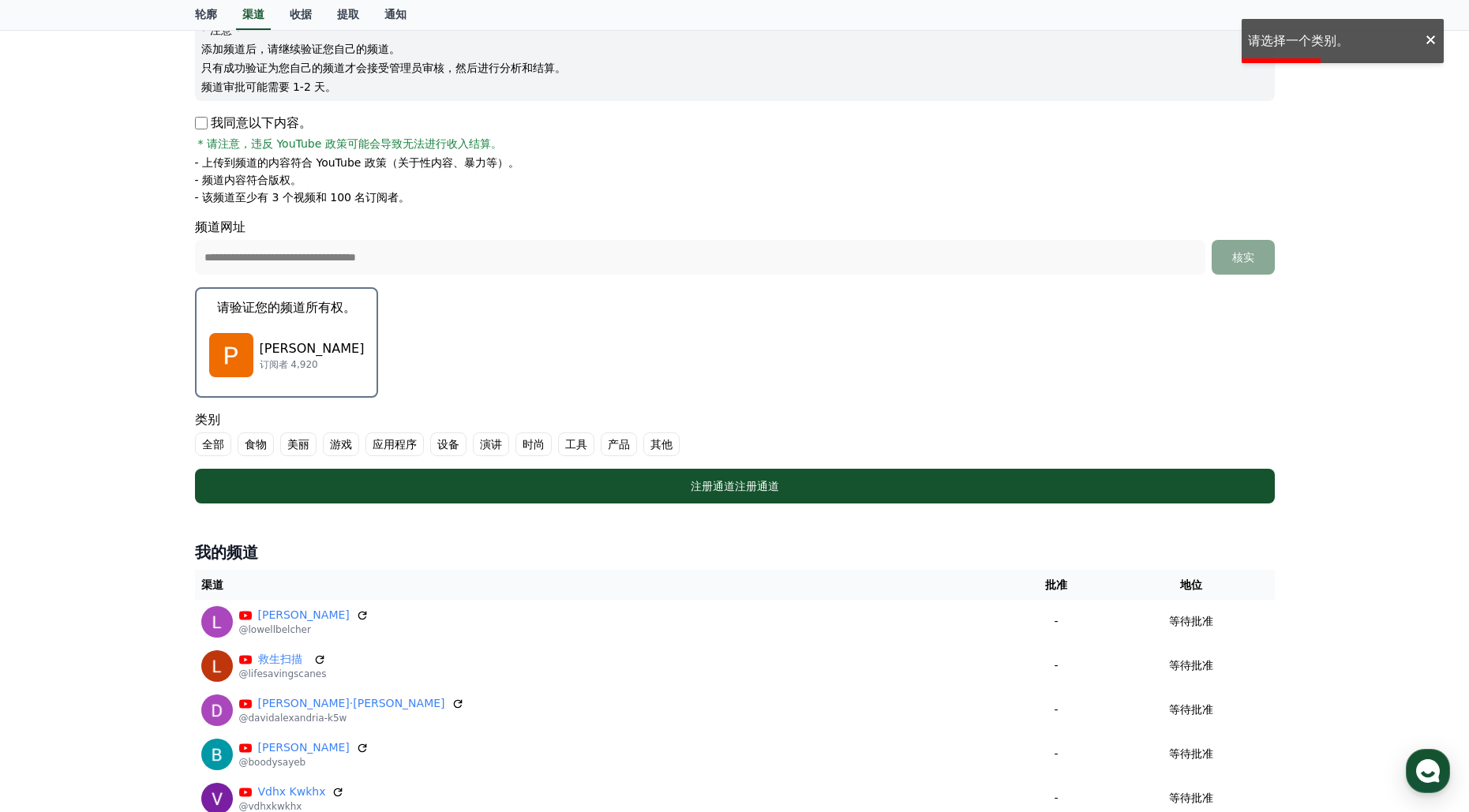
click at [651, 439] on label "其他" at bounding box center [662, 444] width 36 height 24
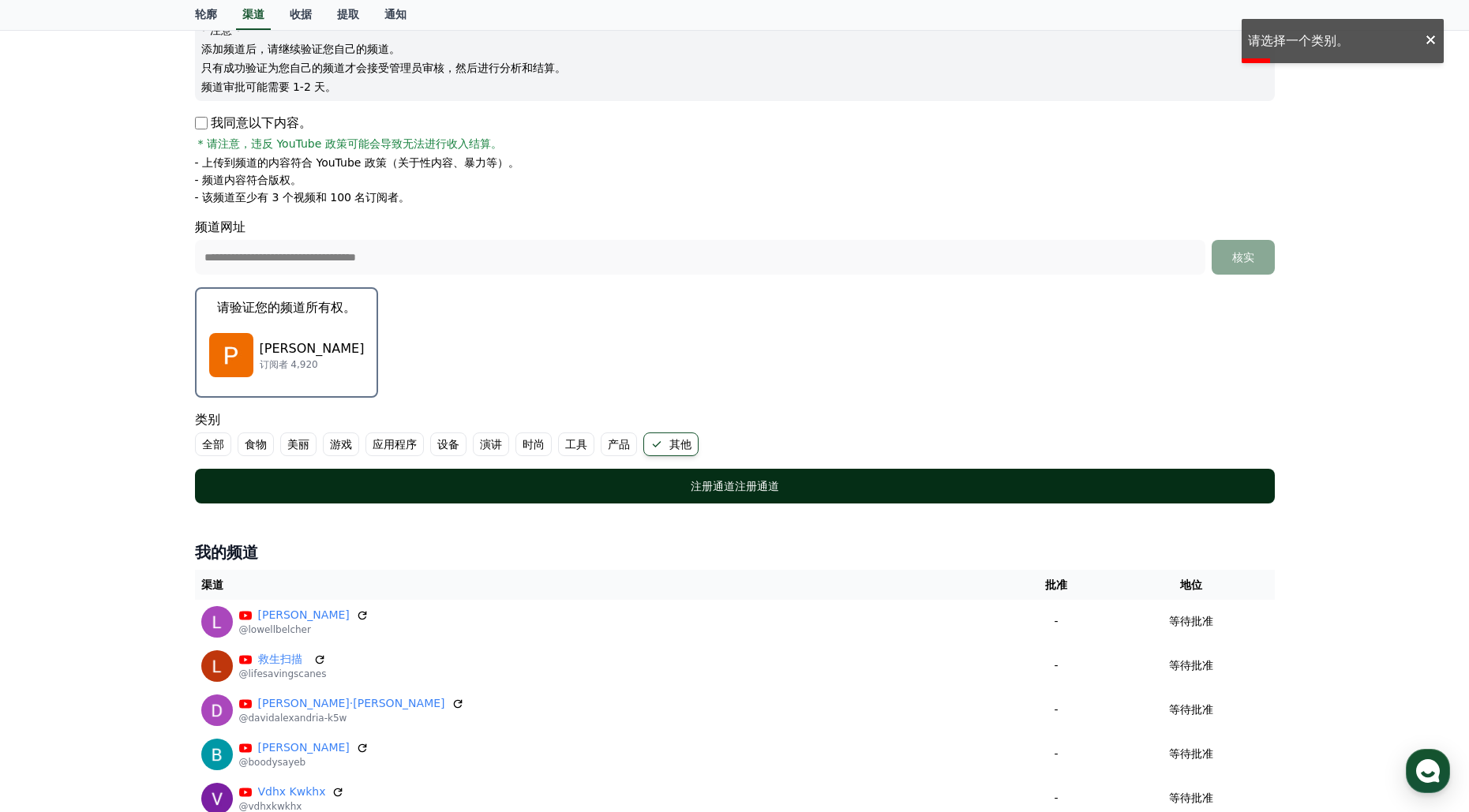
click at [744, 477] on button "注册通道 注册通道" at bounding box center [734, 486] width 1080 height 35
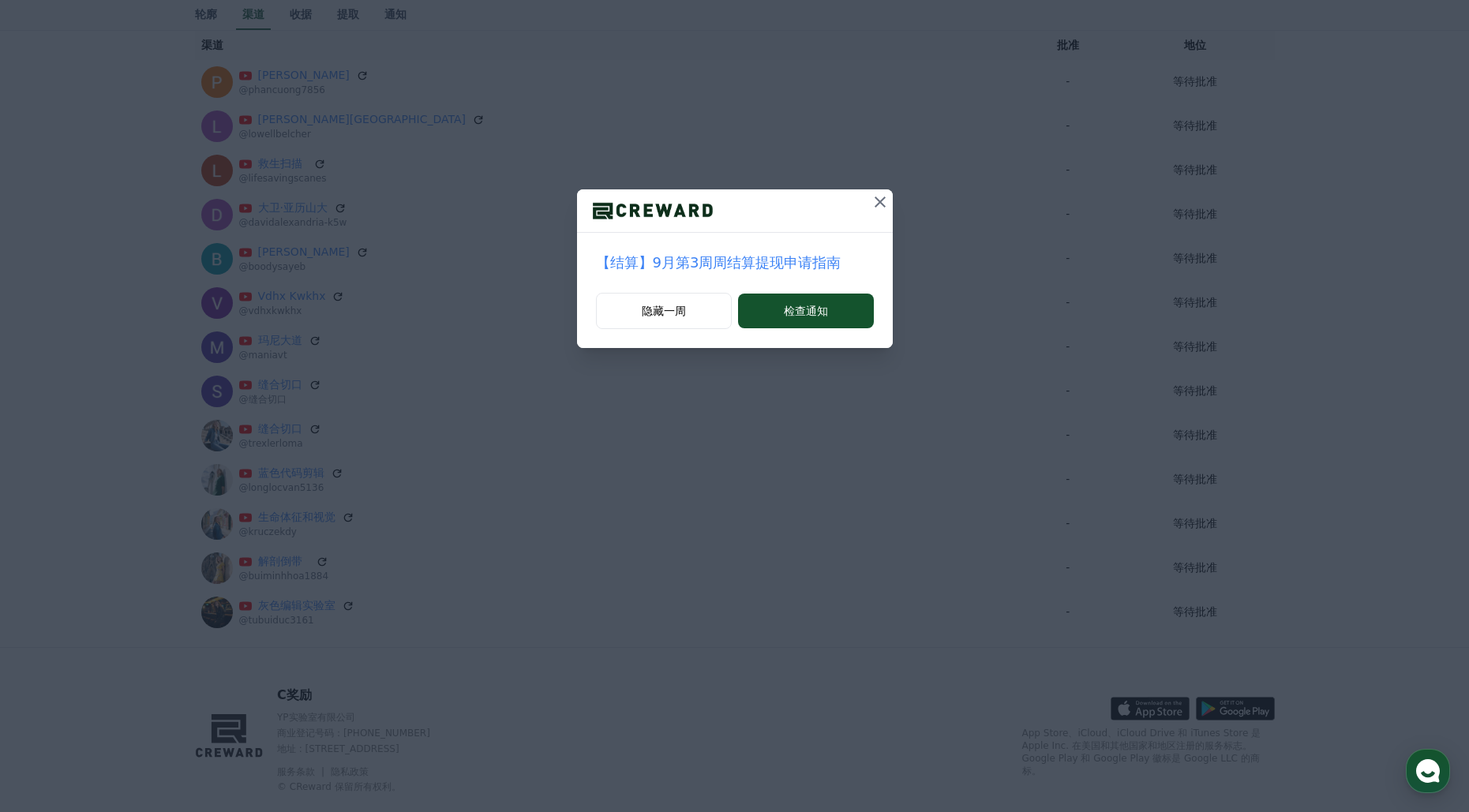
click at [879, 196] on icon at bounding box center [880, 202] width 19 height 19
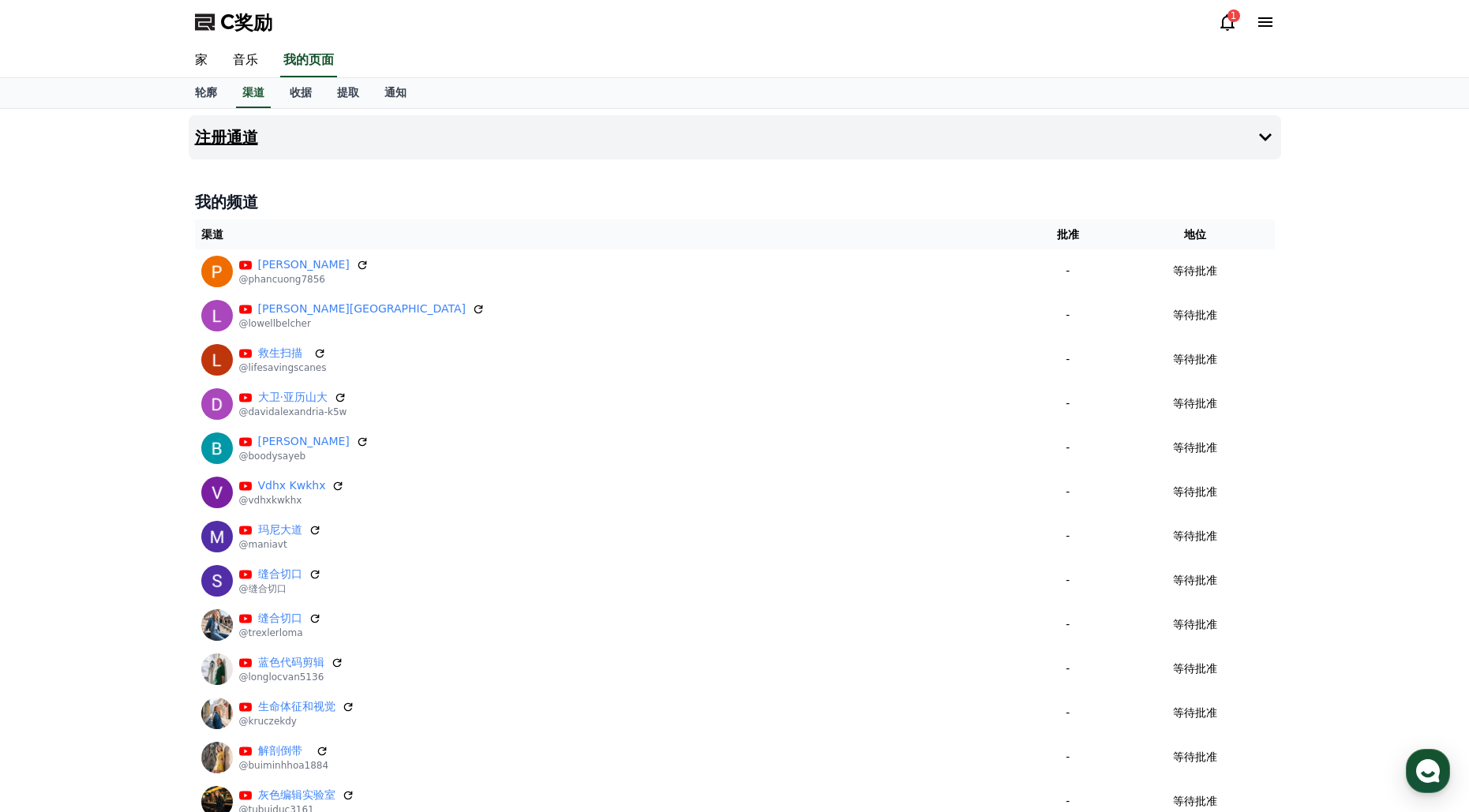
click at [272, 134] on button "注册通道" at bounding box center [735, 137] width 1093 height 44
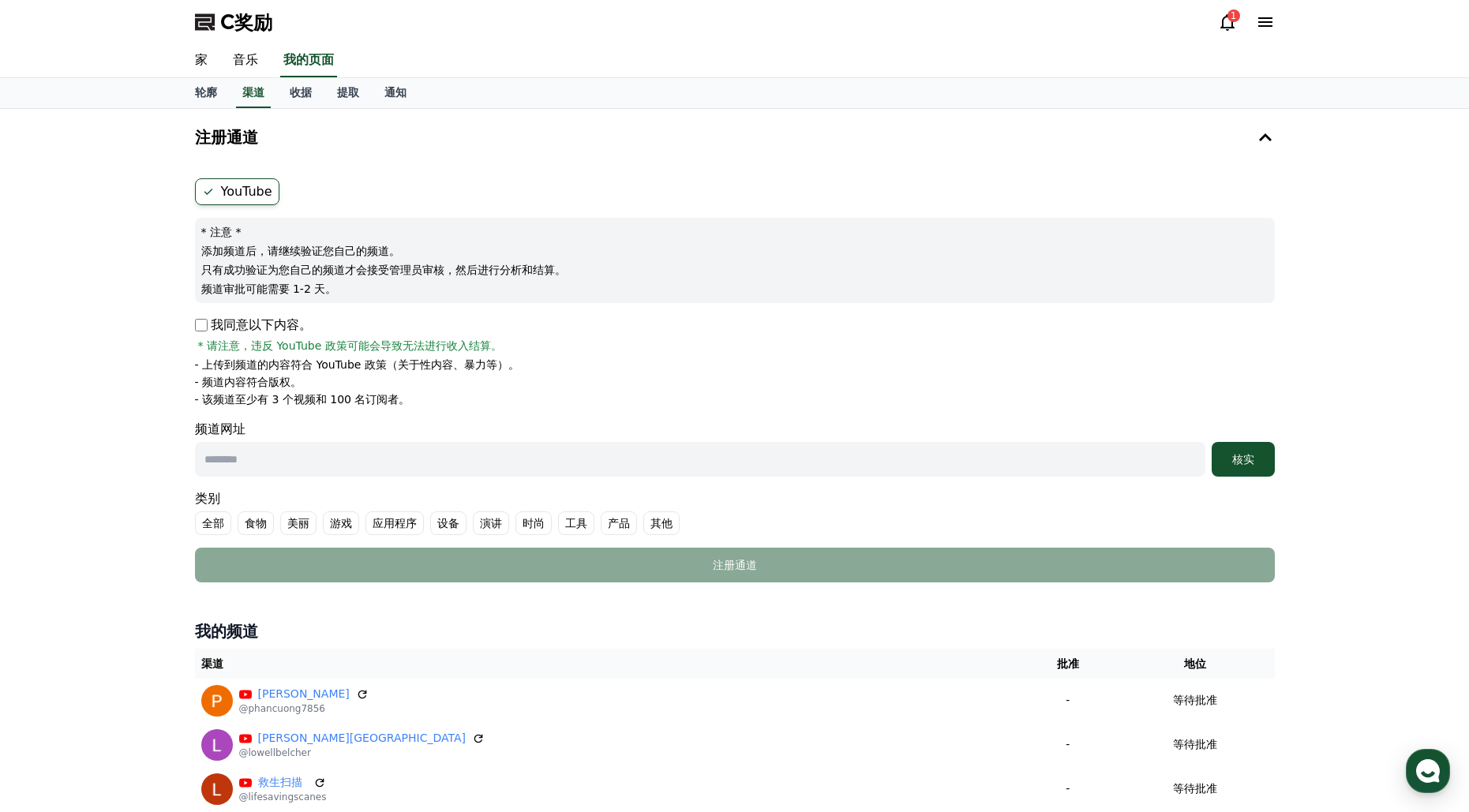
click at [390, 467] on input "text" at bounding box center [700, 459] width 1011 height 35
paste input "**********"
type input "**********"
click at [654, 526] on font "其他" at bounding box center [661, 523] width 22 height 12
click at [1255, 460] on div "核实" at bounding box center [1243, 459] width 50 height 16
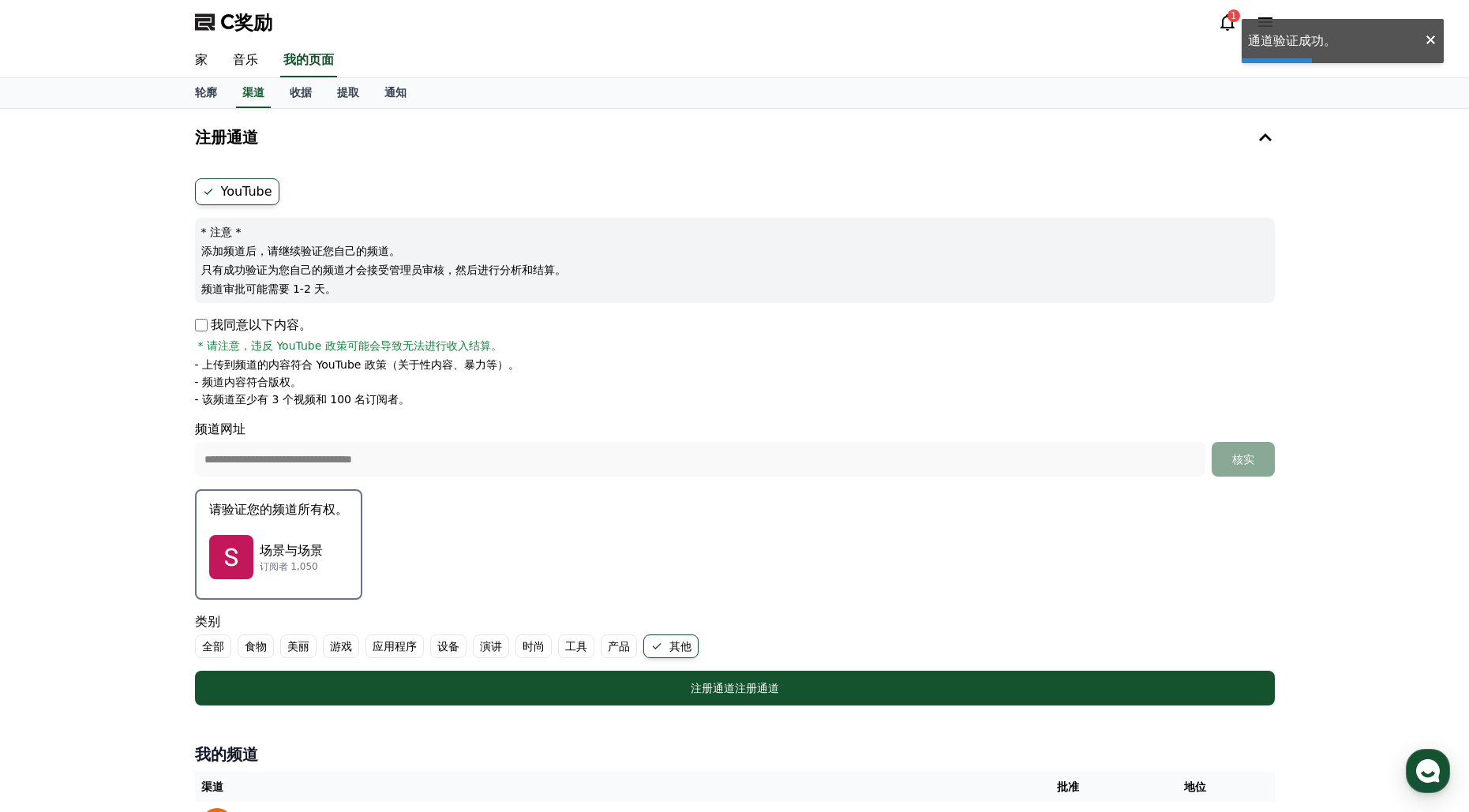
click at [313, 543] on p "场景与场景" at bounding box center [291, 551] width 63 height 19
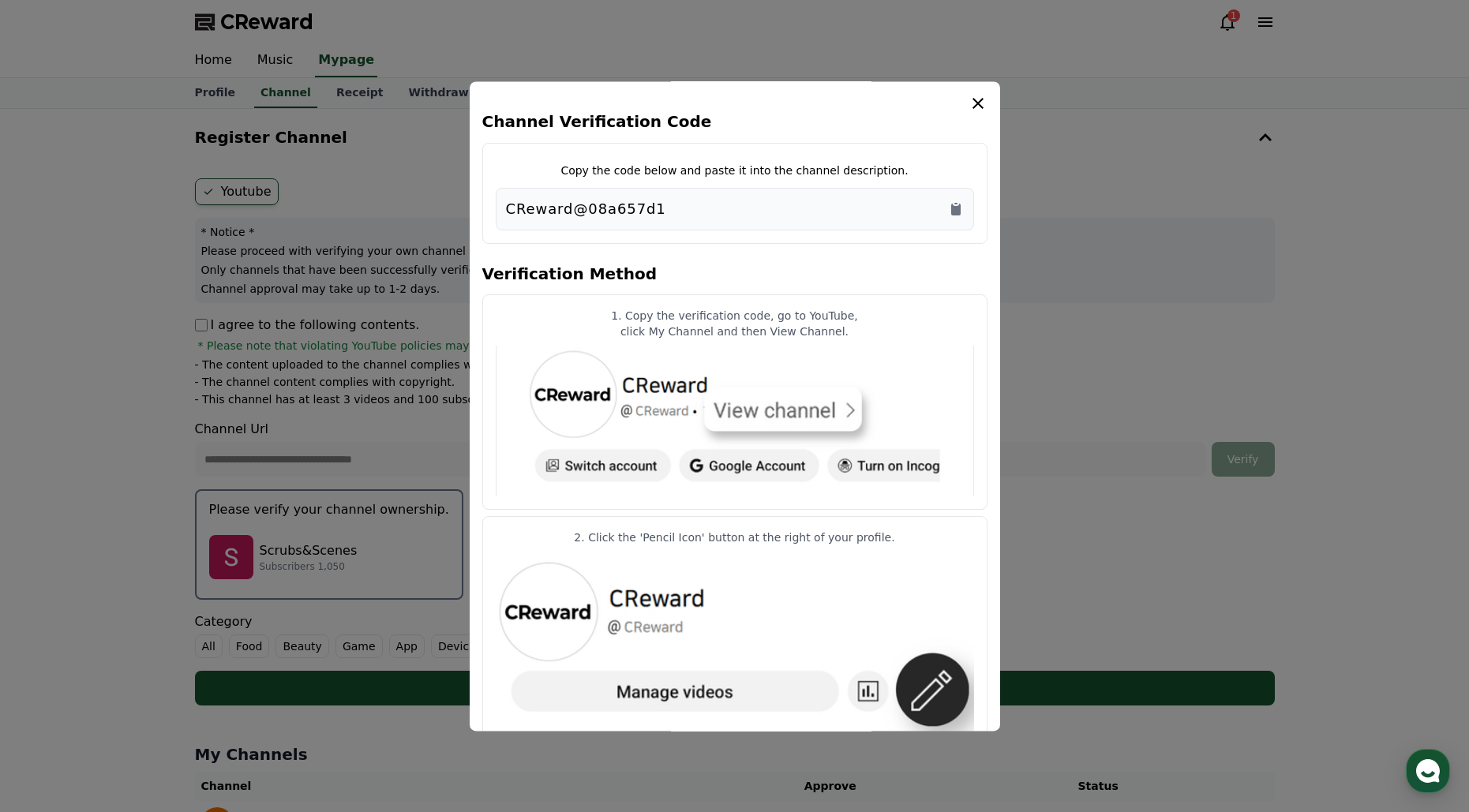
click at [975, 100] on icon "modal" at bounding box center [978, 104] width 11 height 11
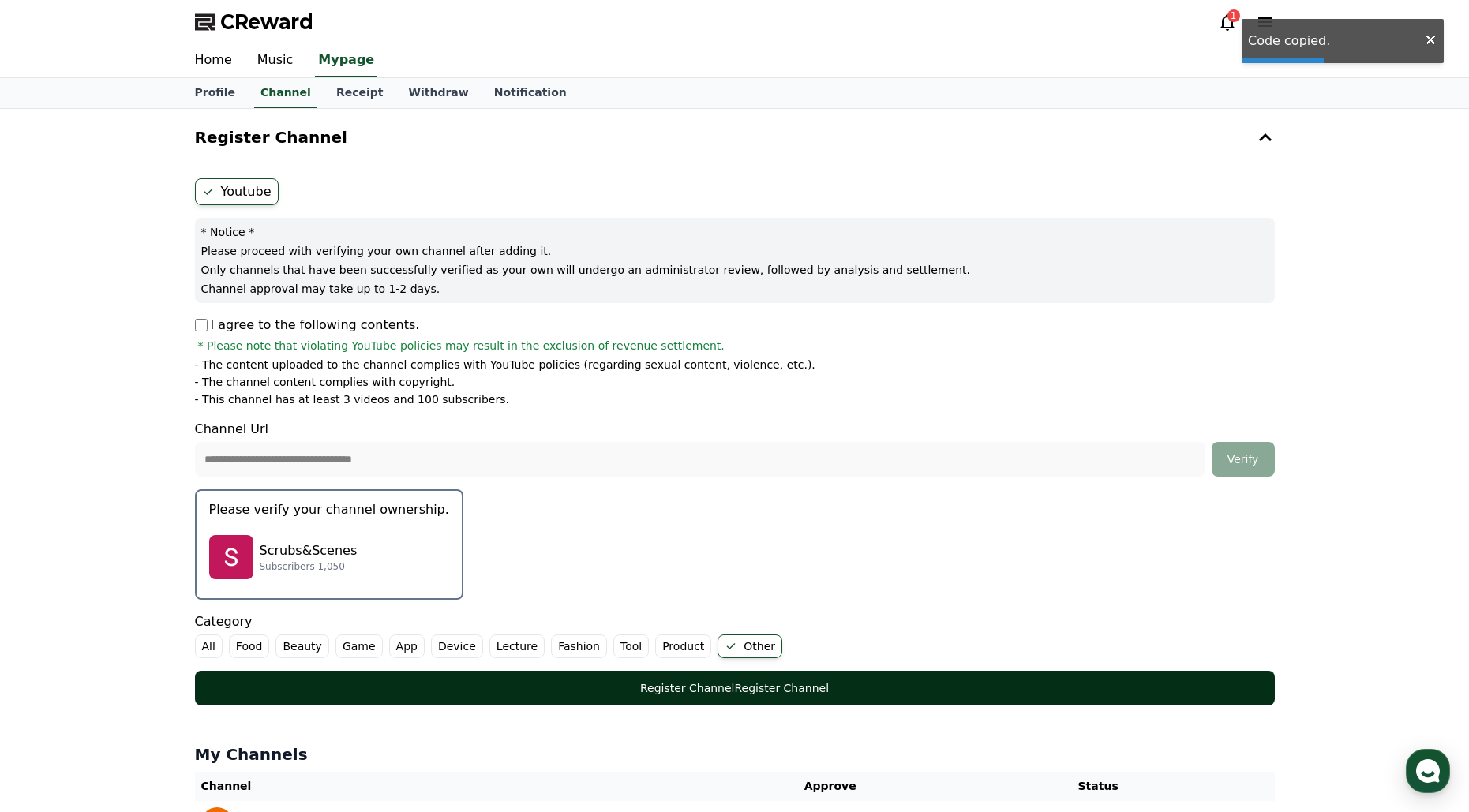
click at [815, 682] on div "Register Channel Register Channel" at bounding box center [735, 688] width 1017 height 16
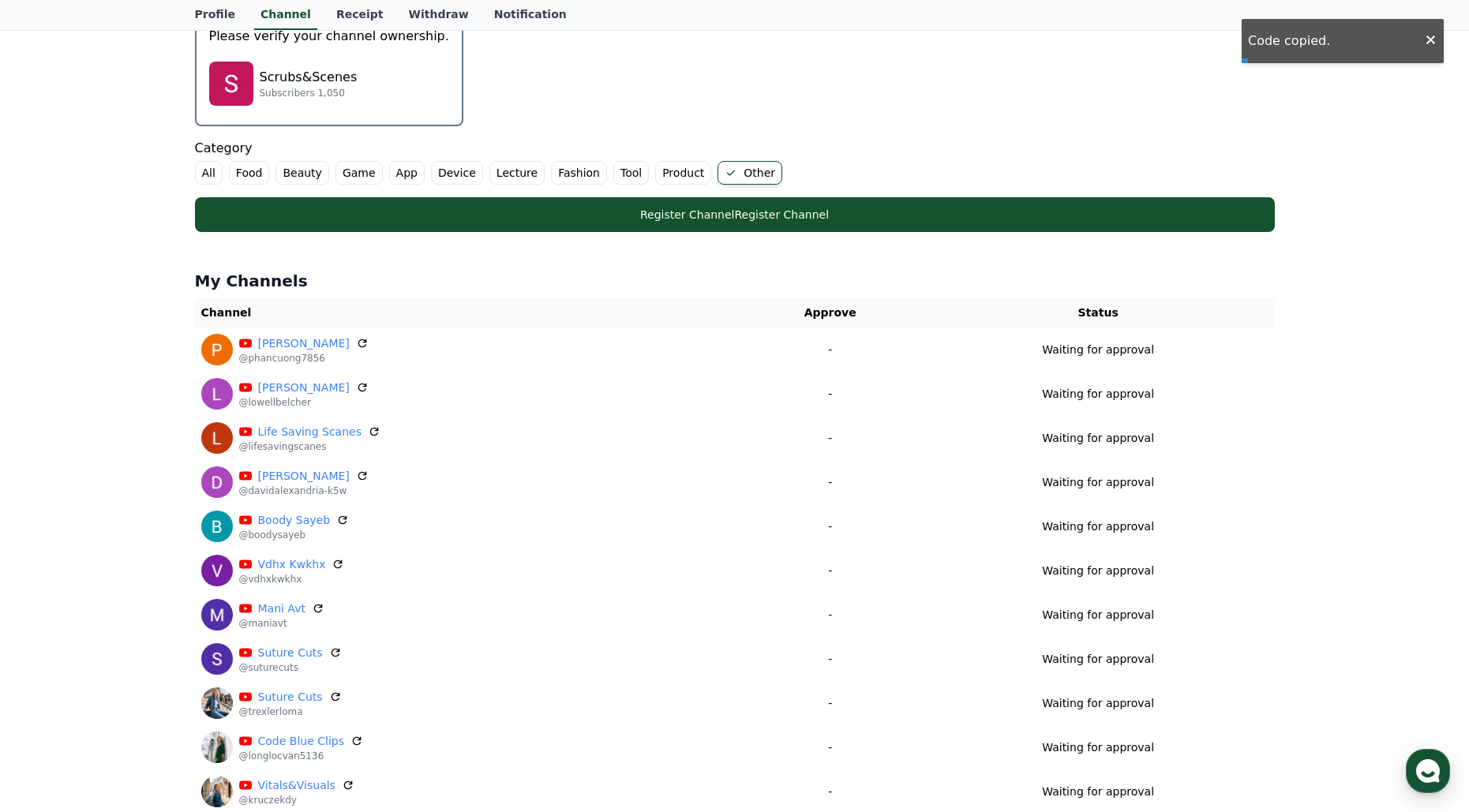
scroll to position [503, 0]
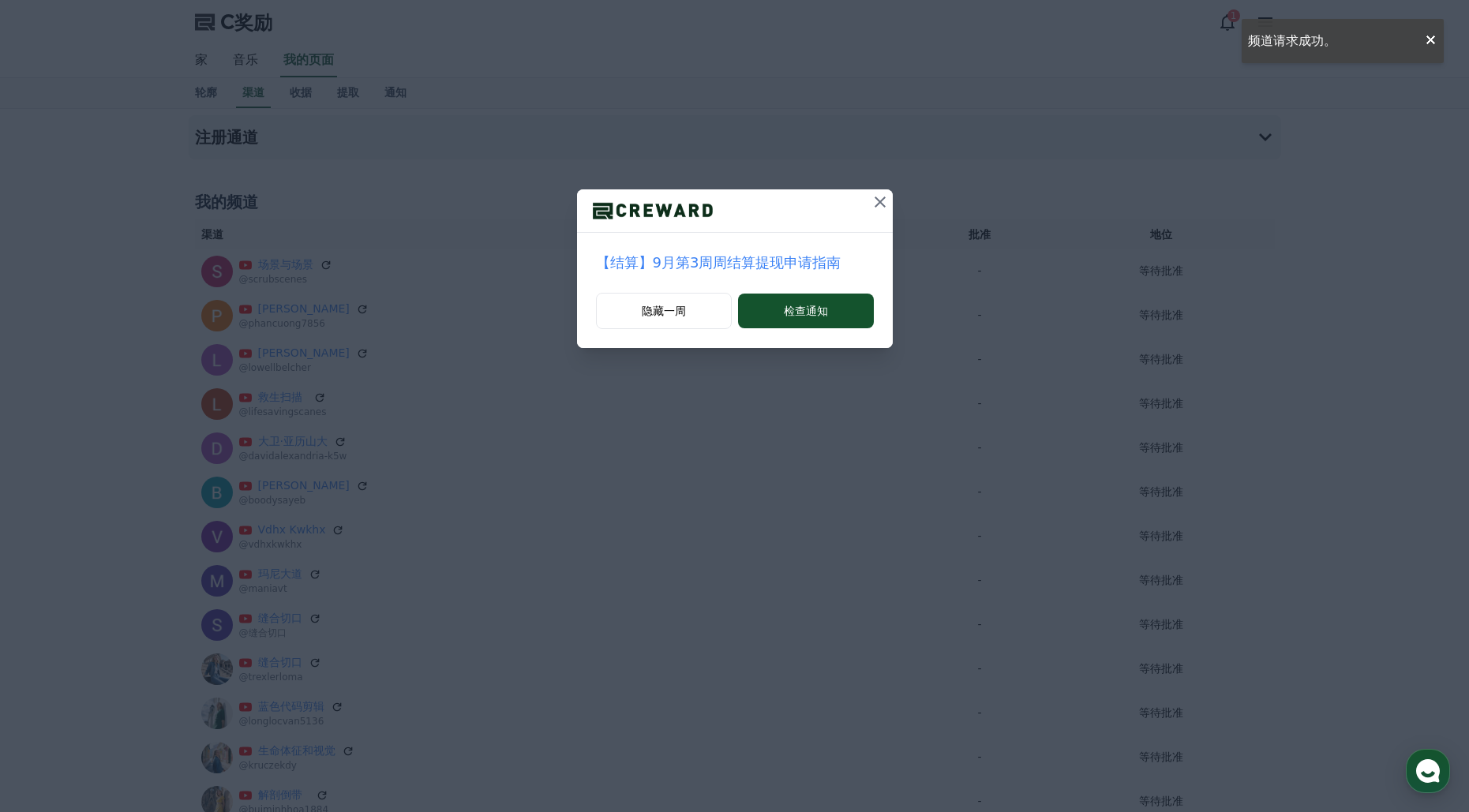
click at [884, 201] on icon at bounding box center [880, 202] width 19 height 19
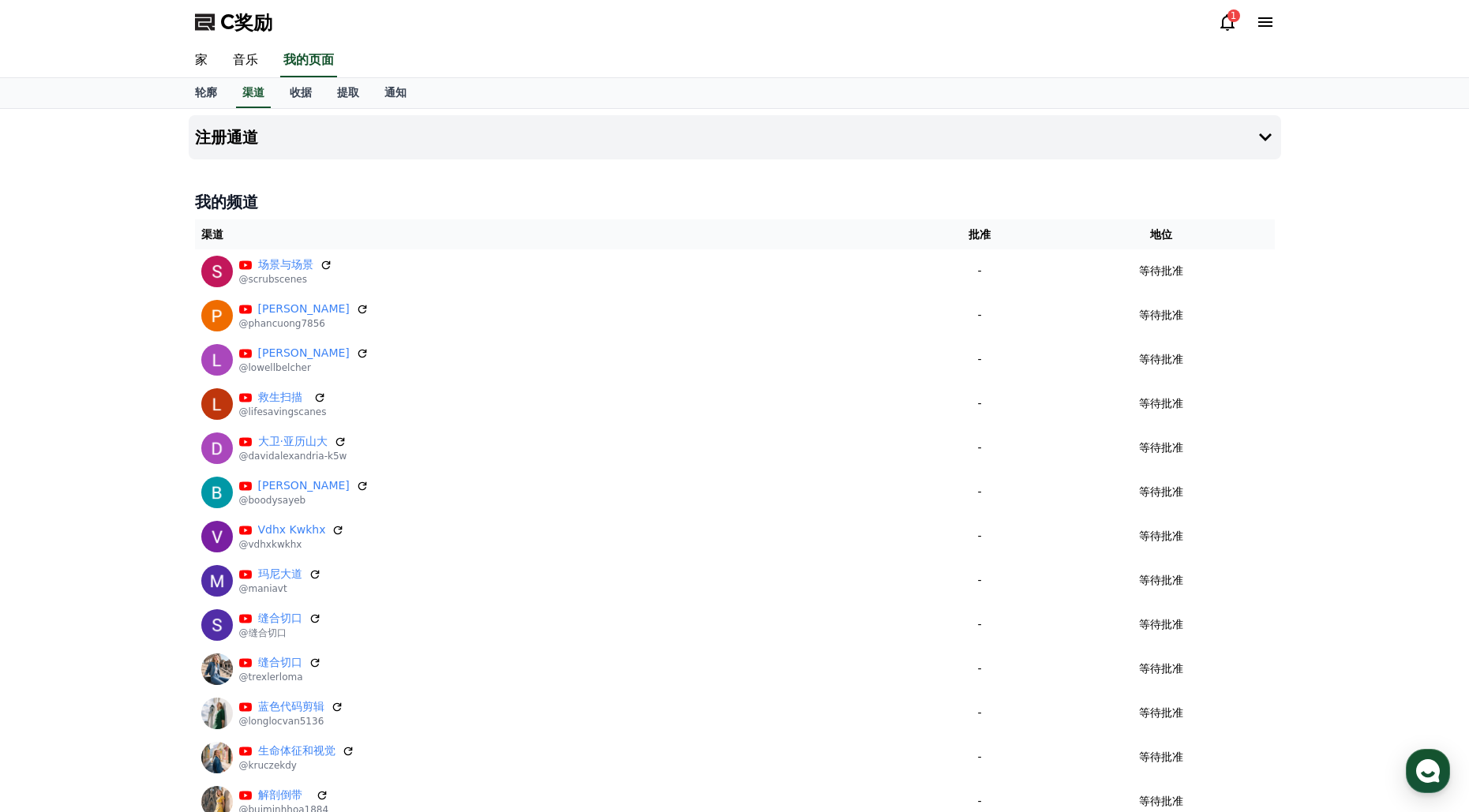
drag, startPoint x: 230, startPoint y: 136, endPoint x: 324, endPoint y: 163, distance: 97.8
click at [230, 136] on font "注册通道" at bounding box center [226, 137] width 63 height 19
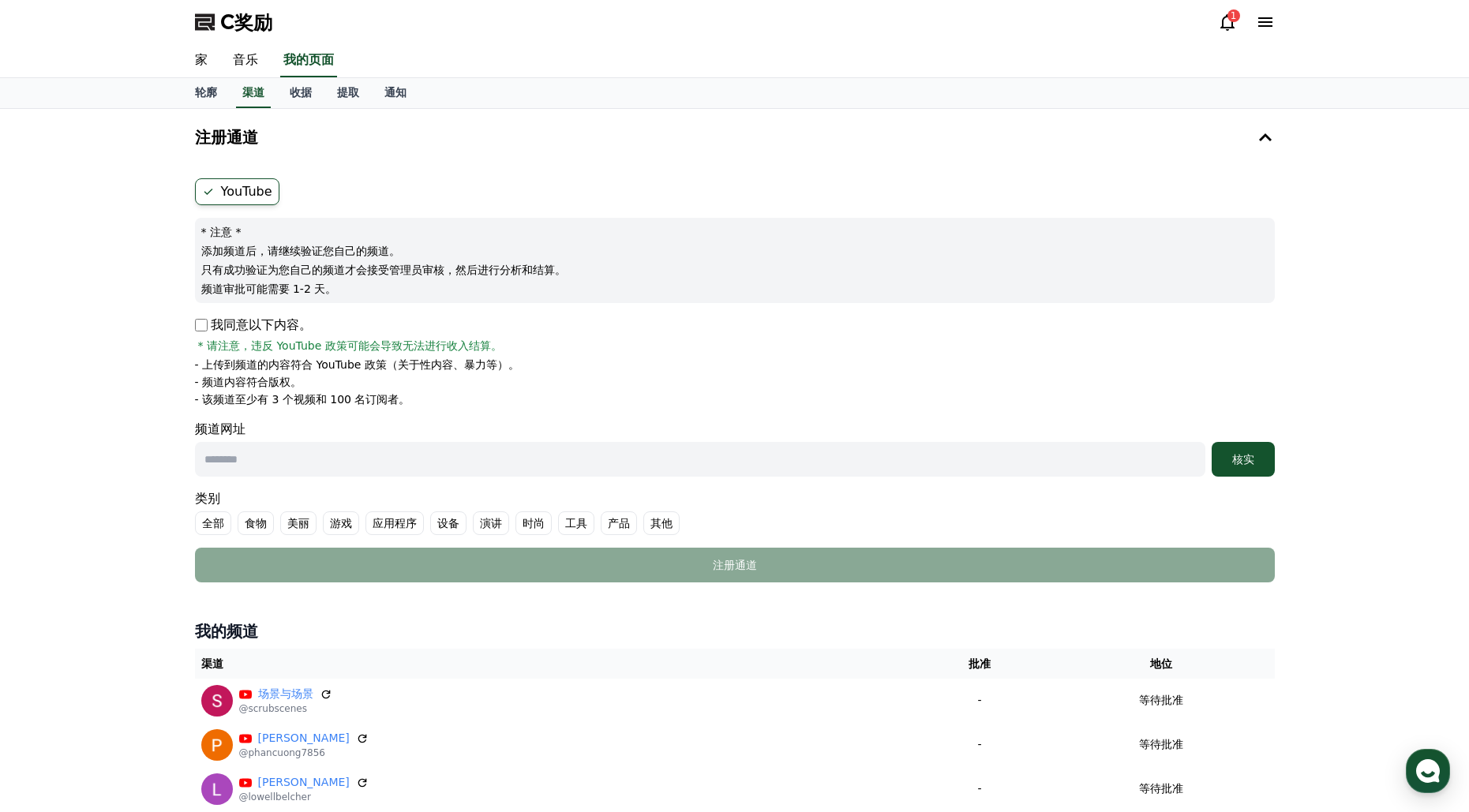
click at [208, 328] on p "我同意以下内容。" at bounding box center [253, 325] width 117 height 19
click at [386, 468] on input "text" at bounding box center [700, 459] width 1011 height 35
click at [496, 463] on input "text" at bounding box center [700, 459] width 1011 height 35
click at [563, 462] on input "text" at bounding box center [700, 459] width 1011 height 35
click at [606, 458] on input "text" at bounding box center [700, 459] width 1011 height 35
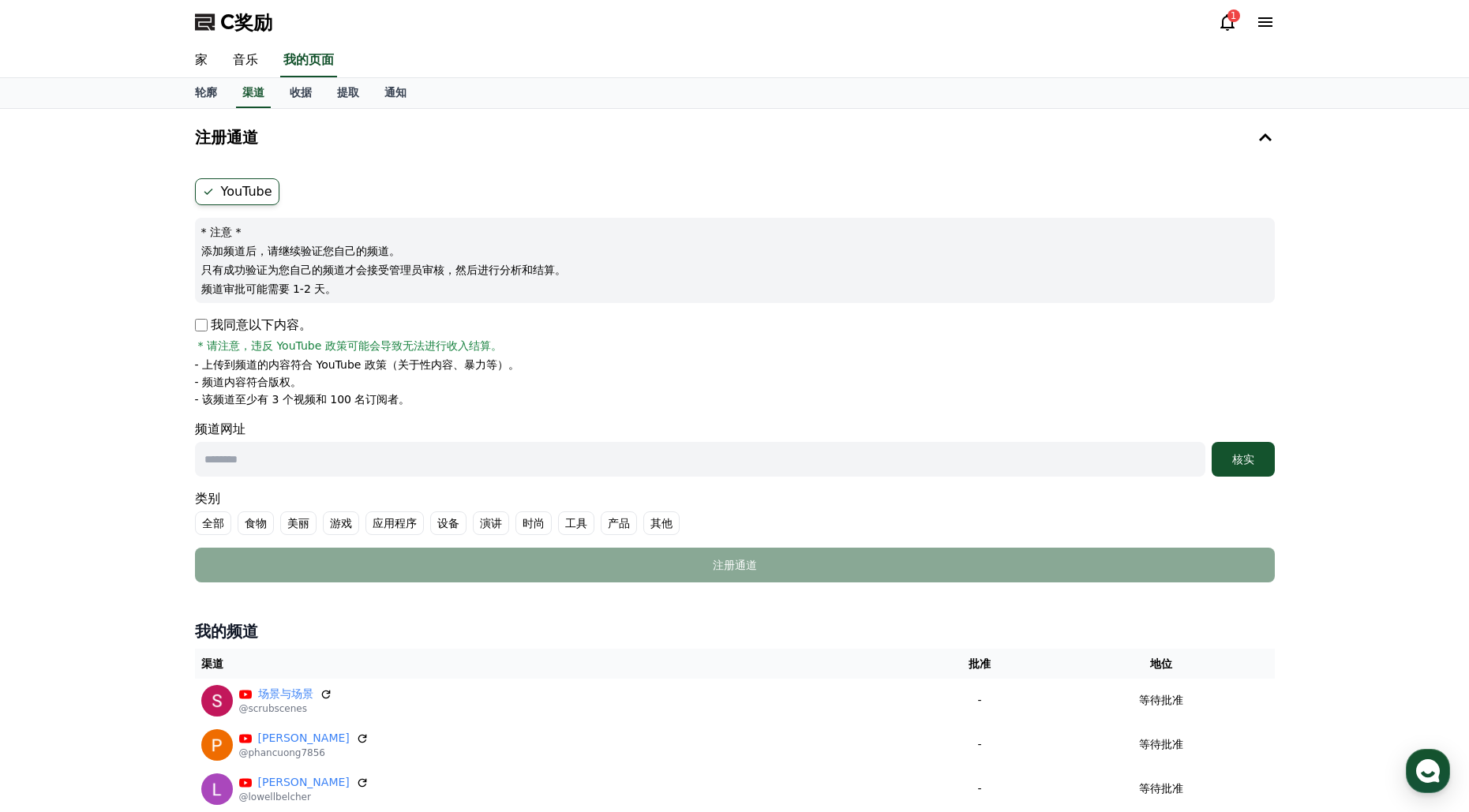
paste input "**********"
type input "**********"
click at [1239, 465] on div "核实" at bounding box center [1243, 459] width 50 height 16
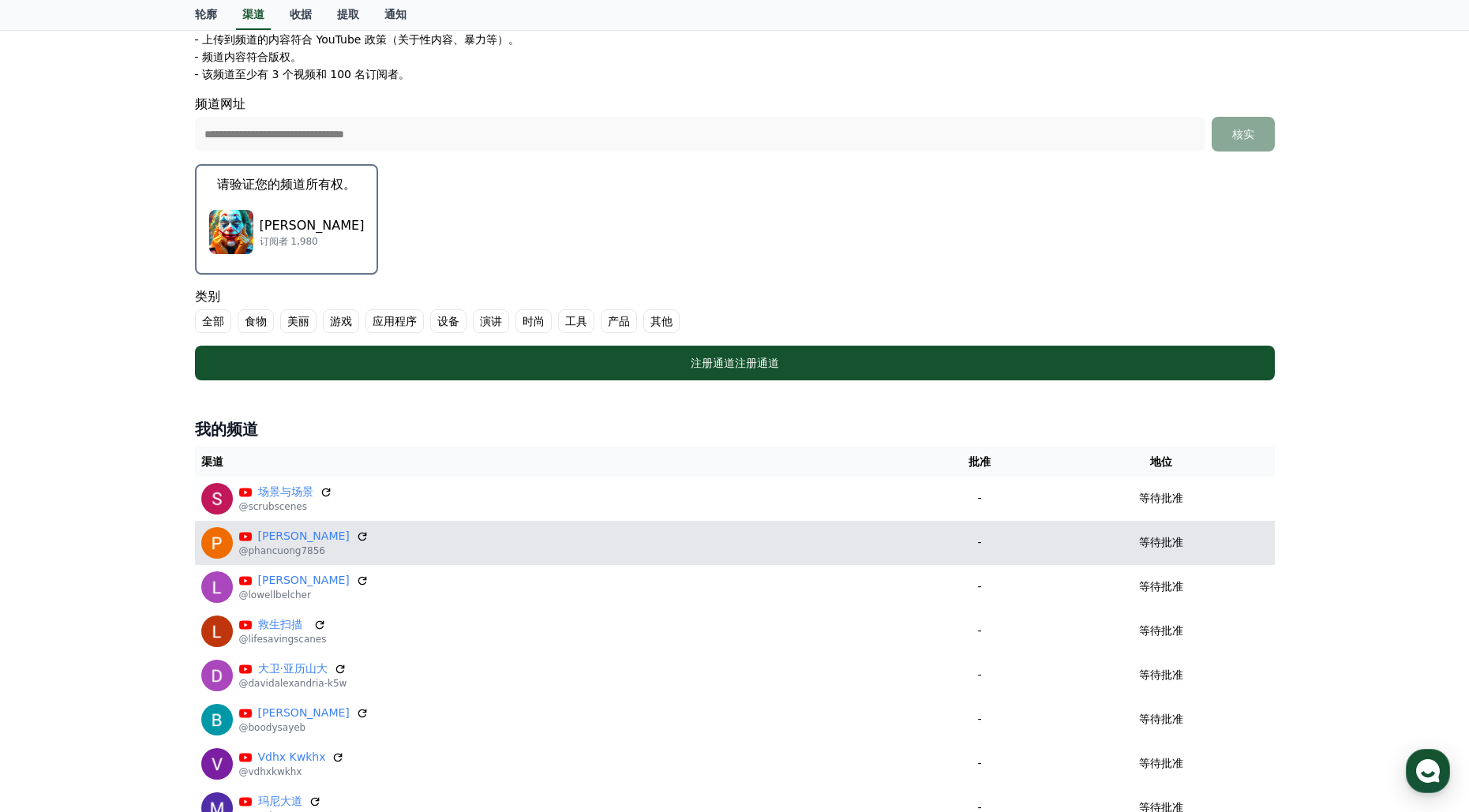
scroll to position [337, 0]
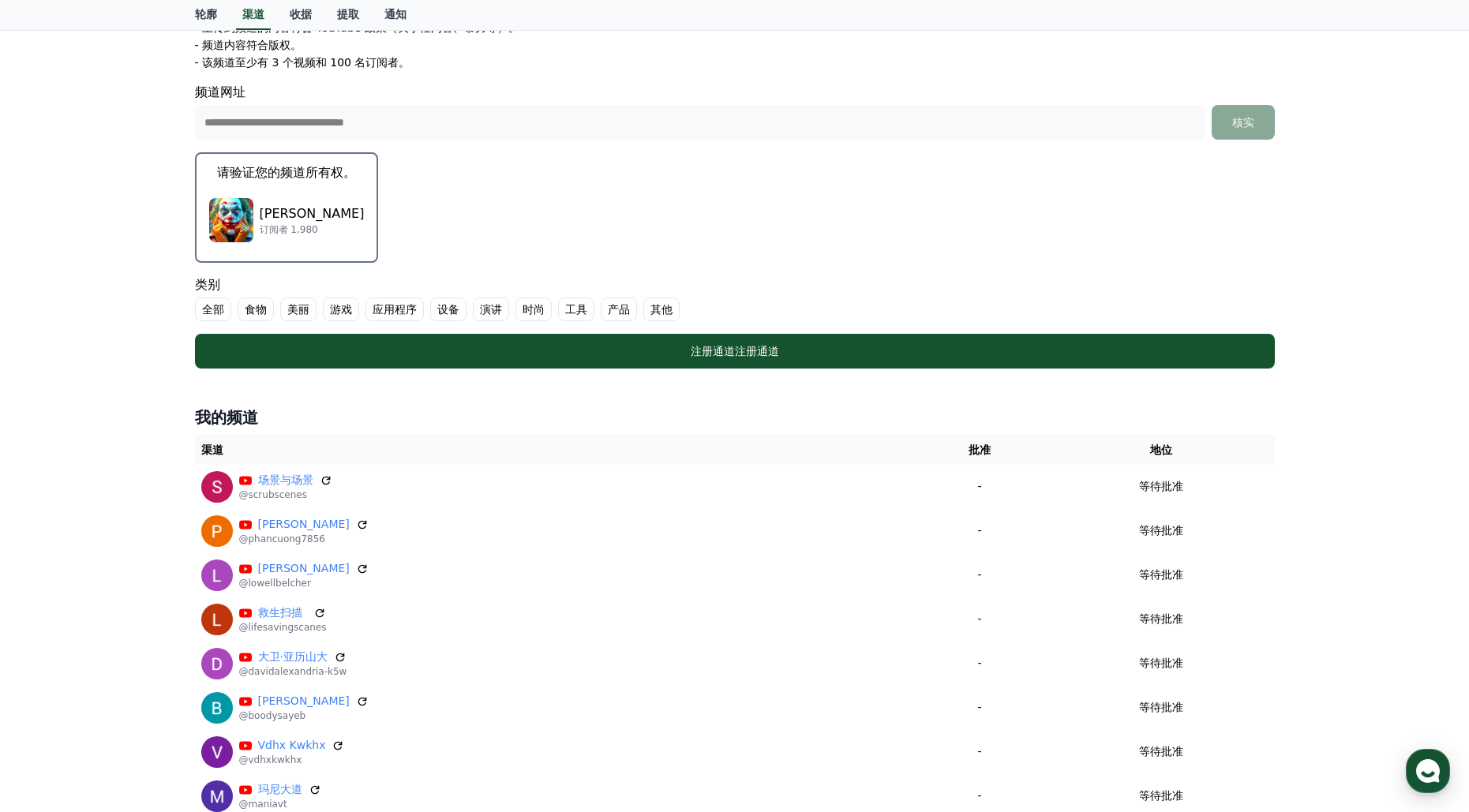
click at [670, 309] on font "其他" at bounding box center [661, 309] width 22 height 12
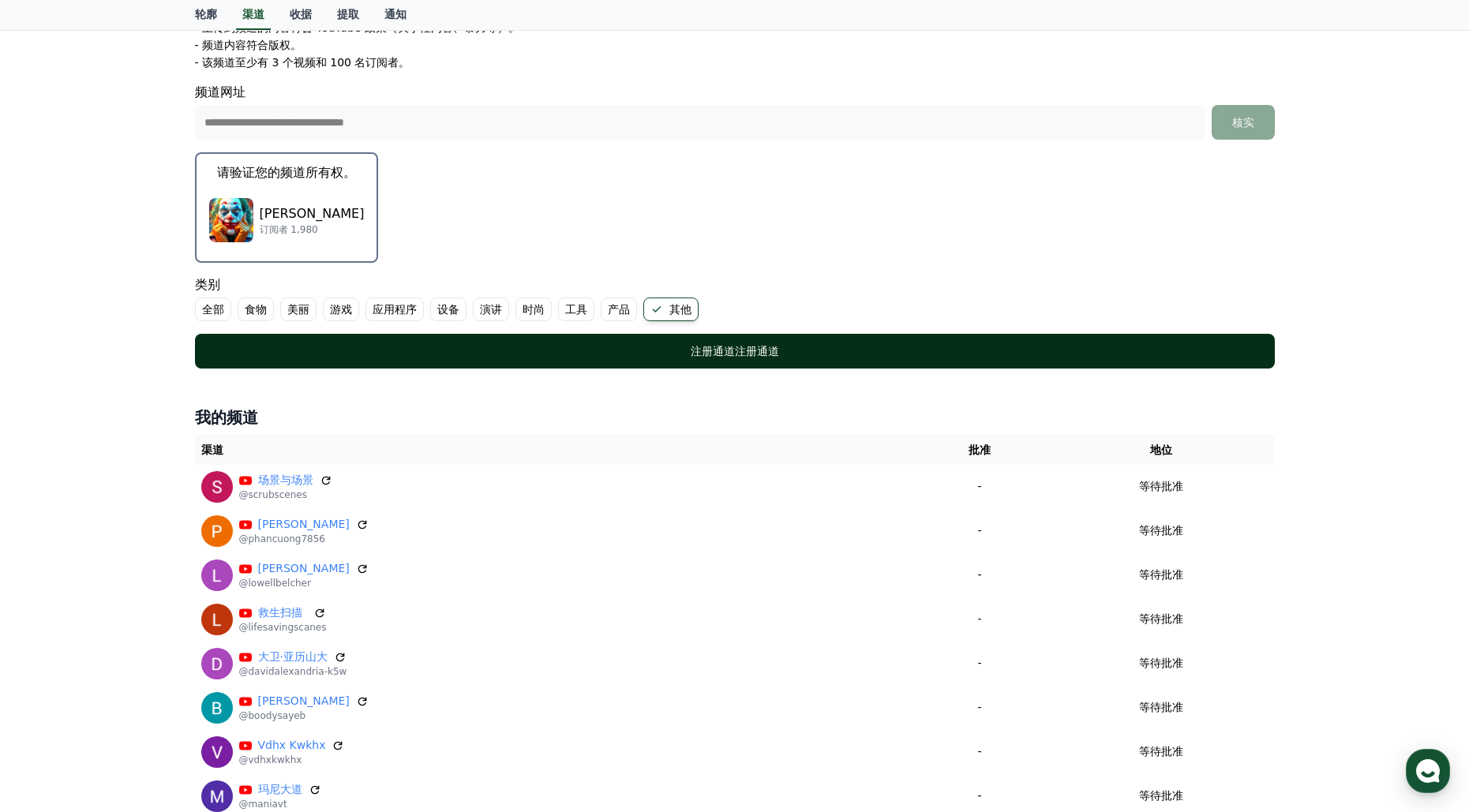
drag, startPoint x: 736, startPoint y: 353, endPoint x: 757, endPoint y: 359, distance: 21.8
click at [736, 353] on font "注册通道" at bounding box center [757, 351] width 44 height 12
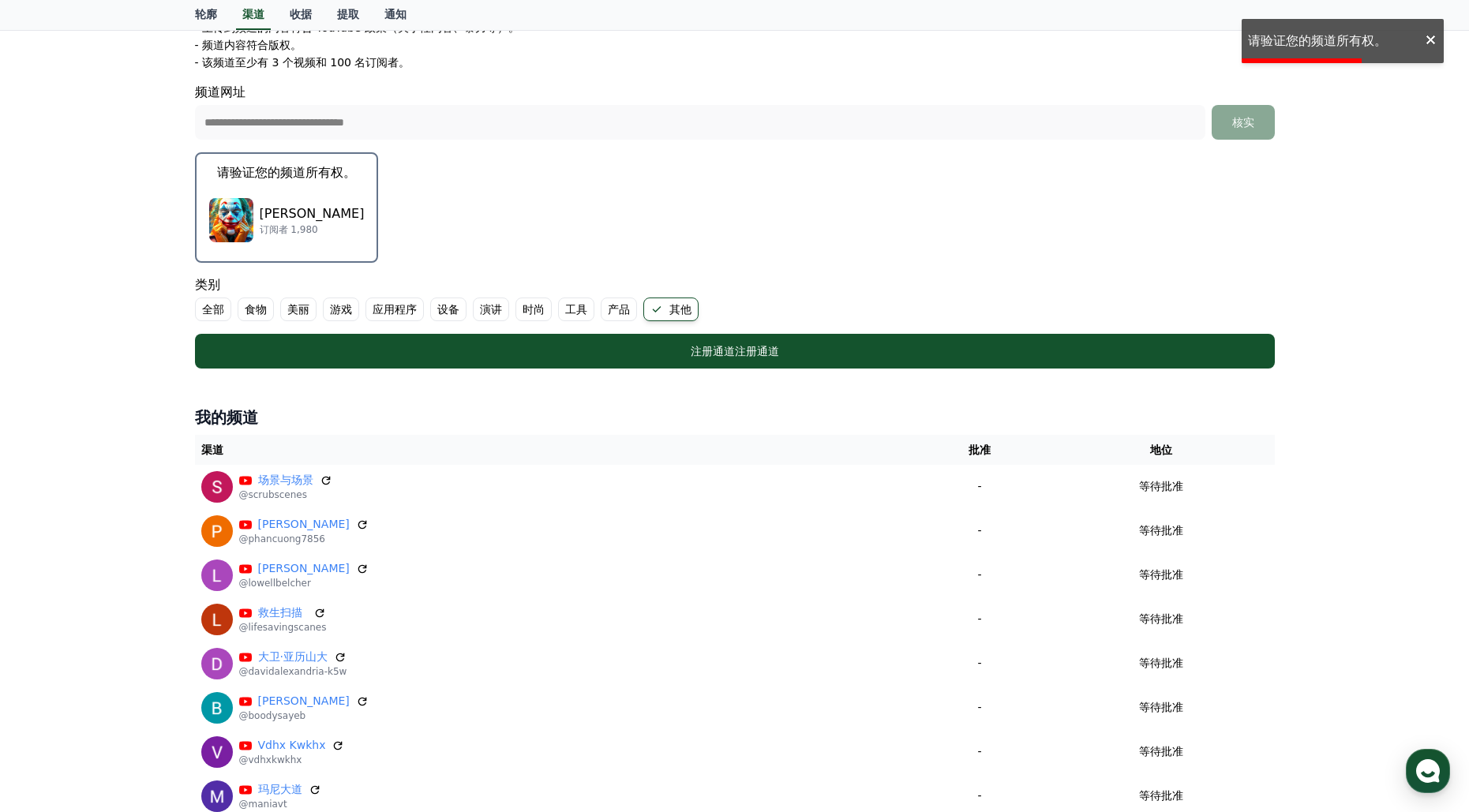
click at [302, 196] on div "克雷德卡·洛拉 订阅者 1,980" at bounding box center [286, 220] width 156 height 63
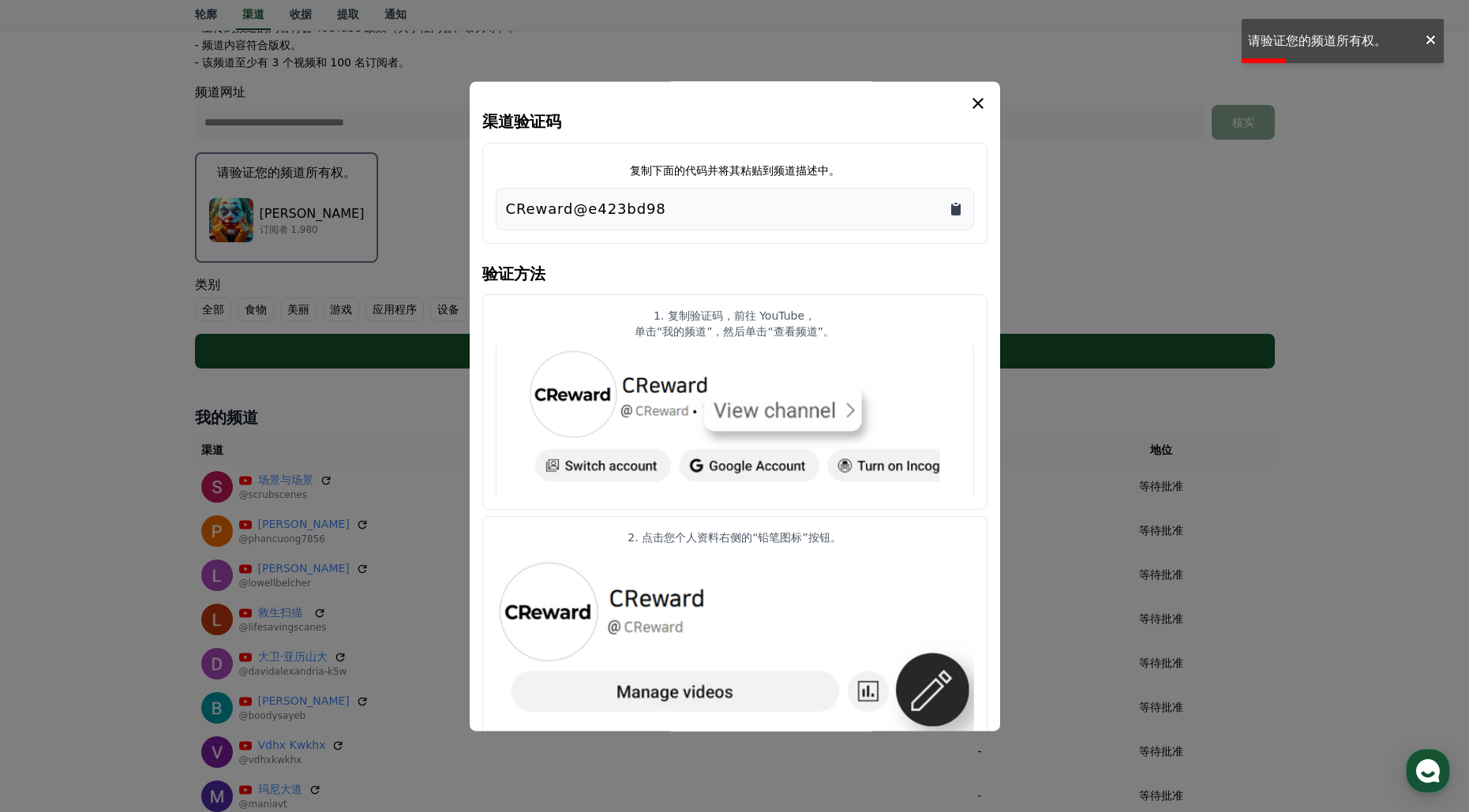
click at [959, 215] on icon "复制到剪贴板" at bounding box center [956, 209] width 9 height 12
click at [978, 103] on icon "情态动词" at bounding box center [978, 104] width 11 height 11
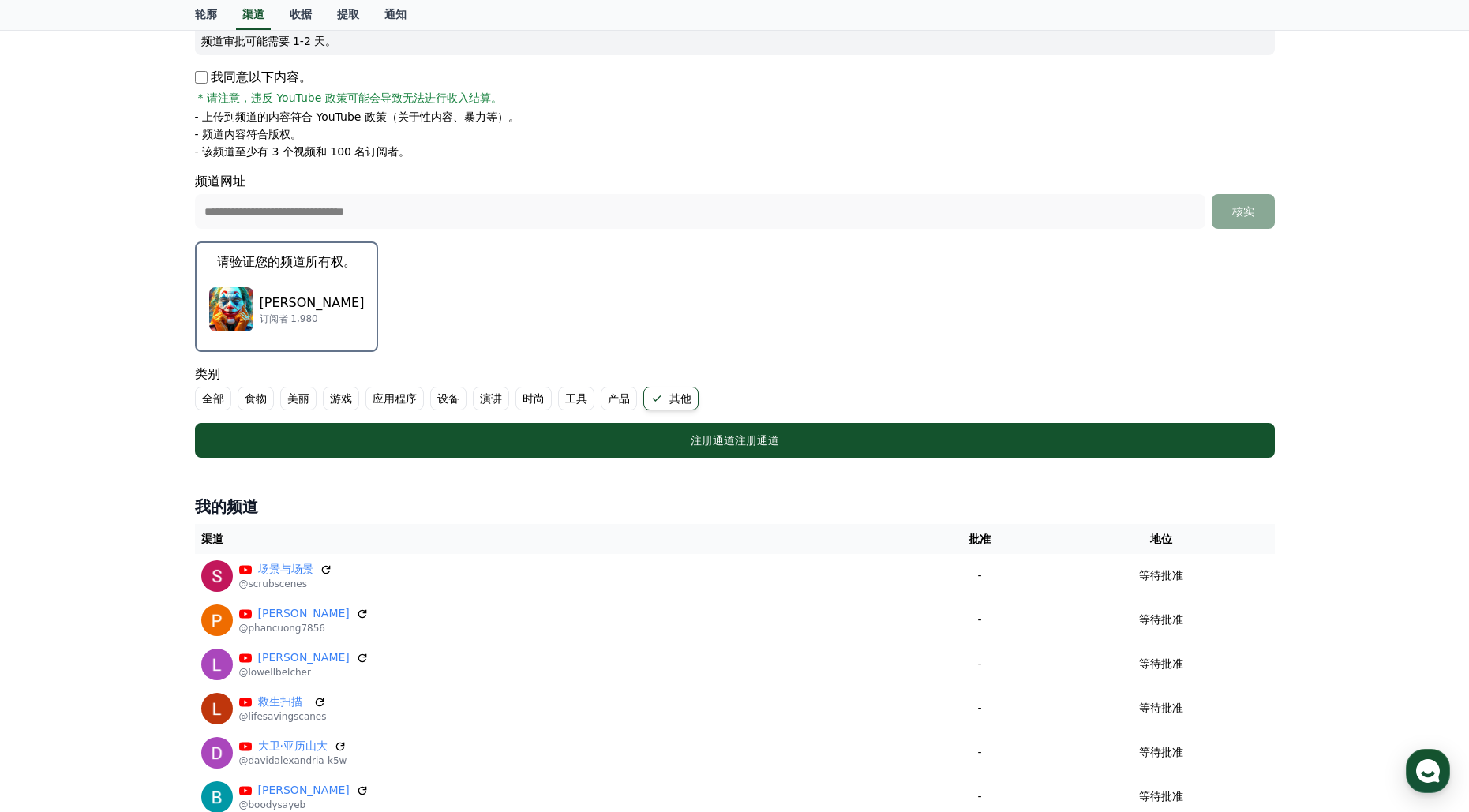
scroll to position [23, 0]
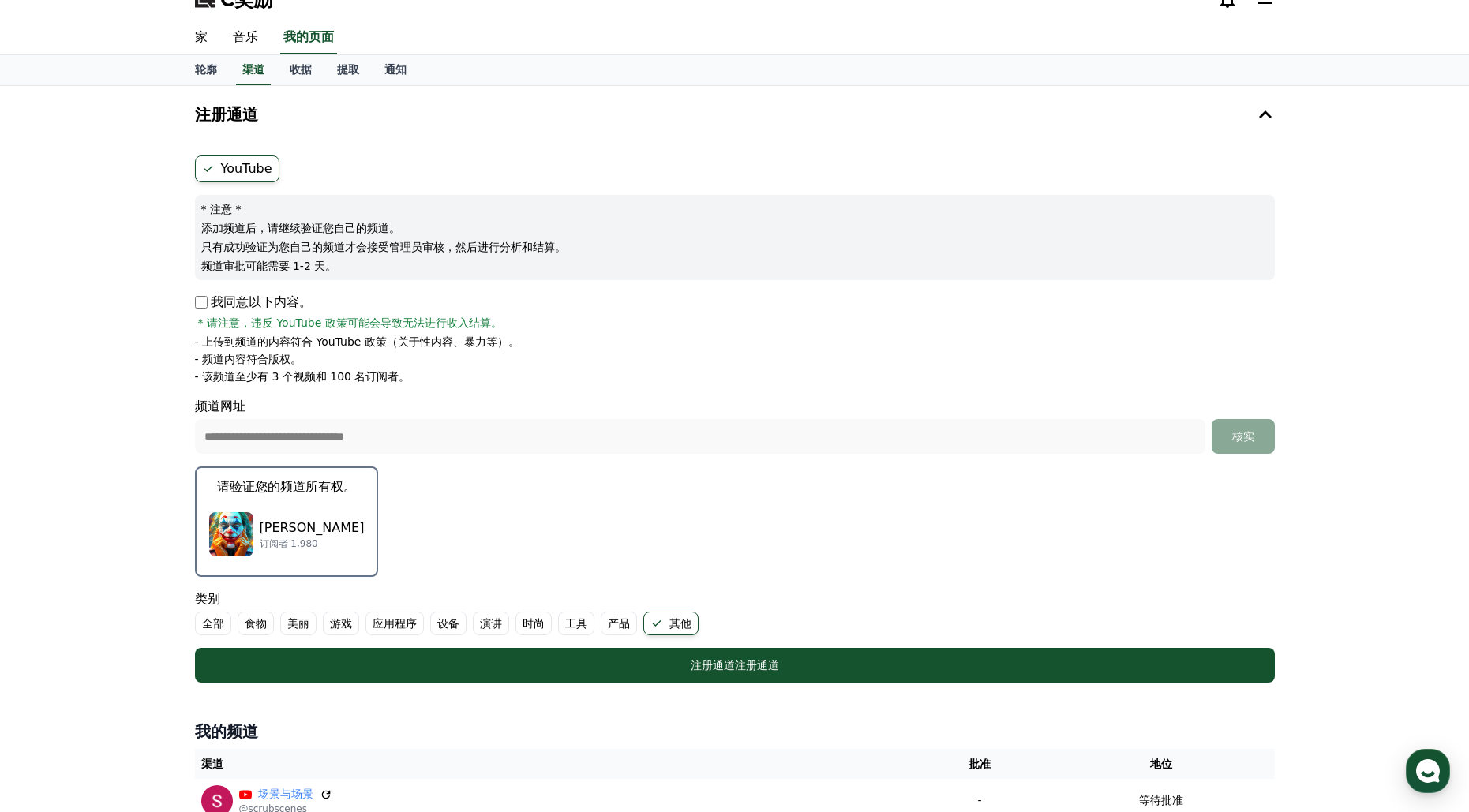
click at [539, 413] on font "频道网址" at bounding box center [734, 406] width 1080 height 19
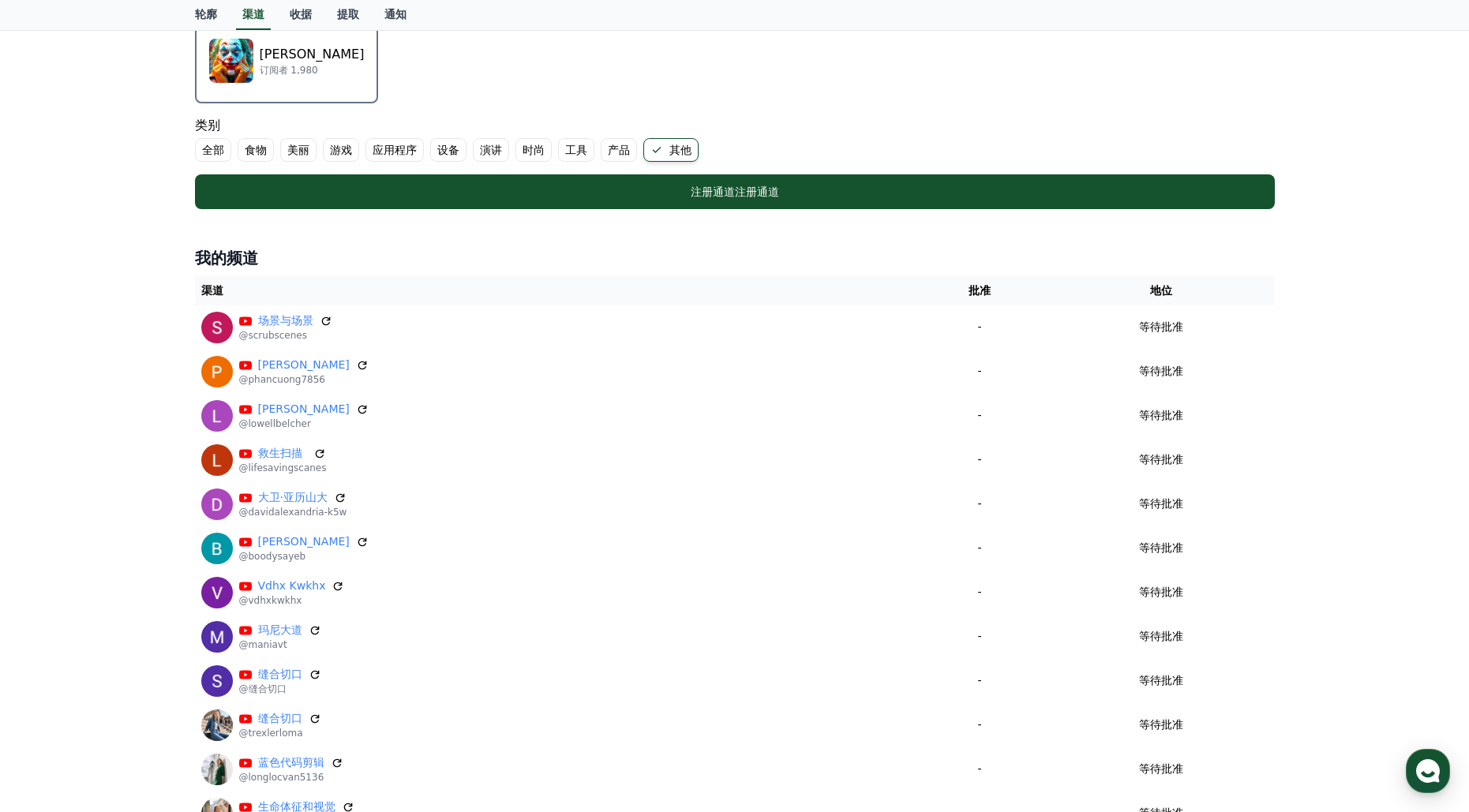
scroll to position [232, 0]
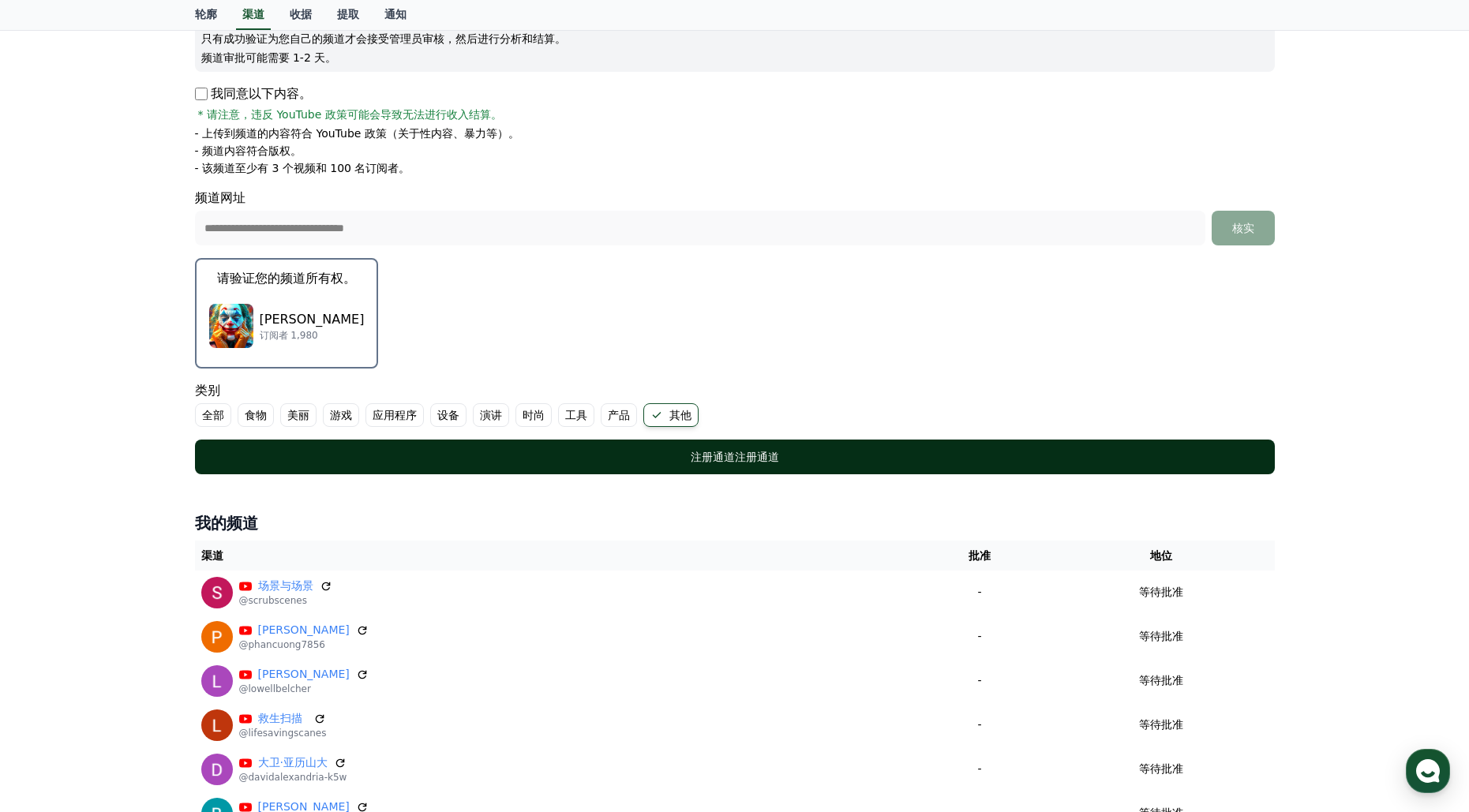
click at [735, 463] on div "注册通道 注册通道" at bounding box center [735, 457] width 1017 height 16
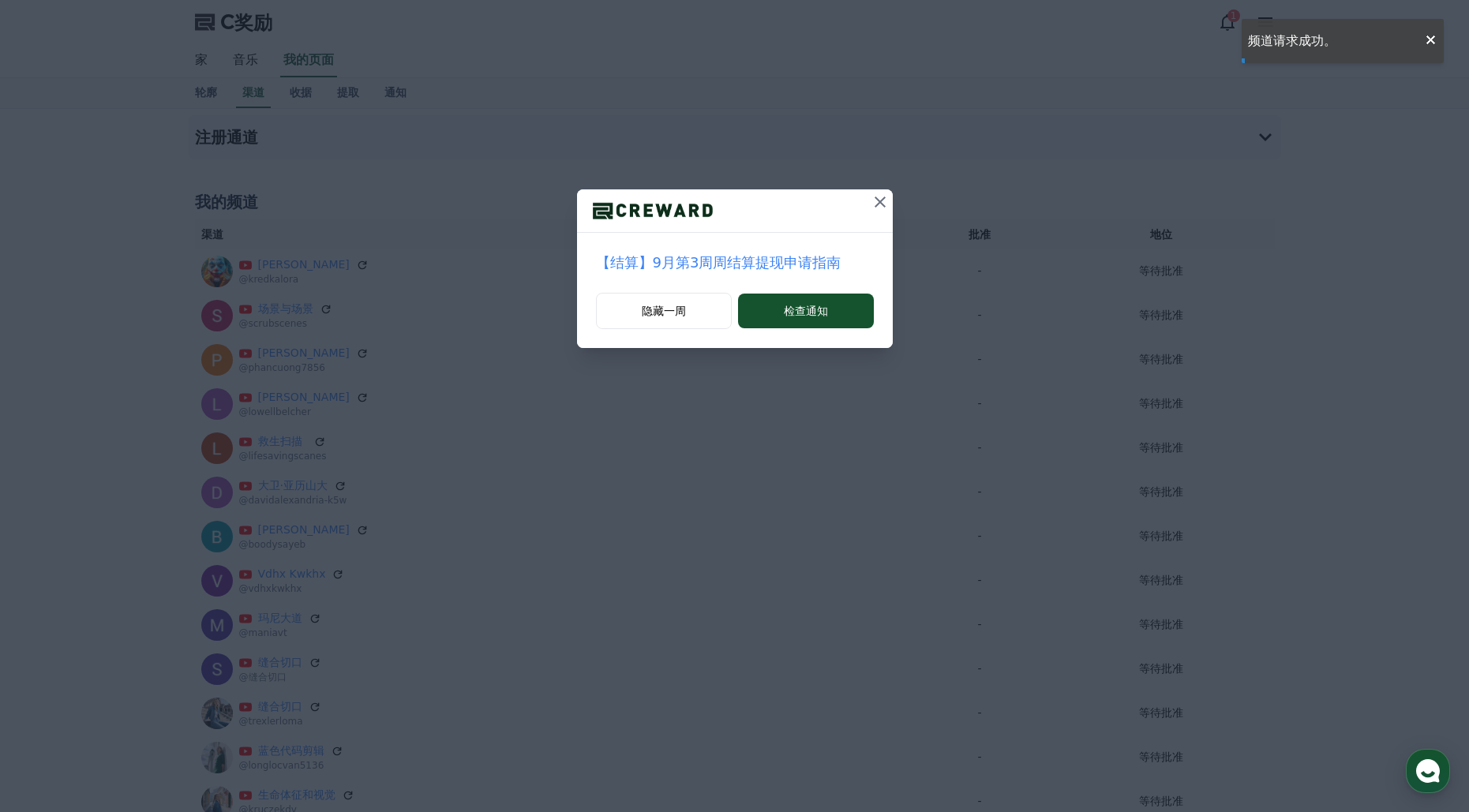
click at [881, 200] on icon at bounding box center [880, 202] width 11 height 11
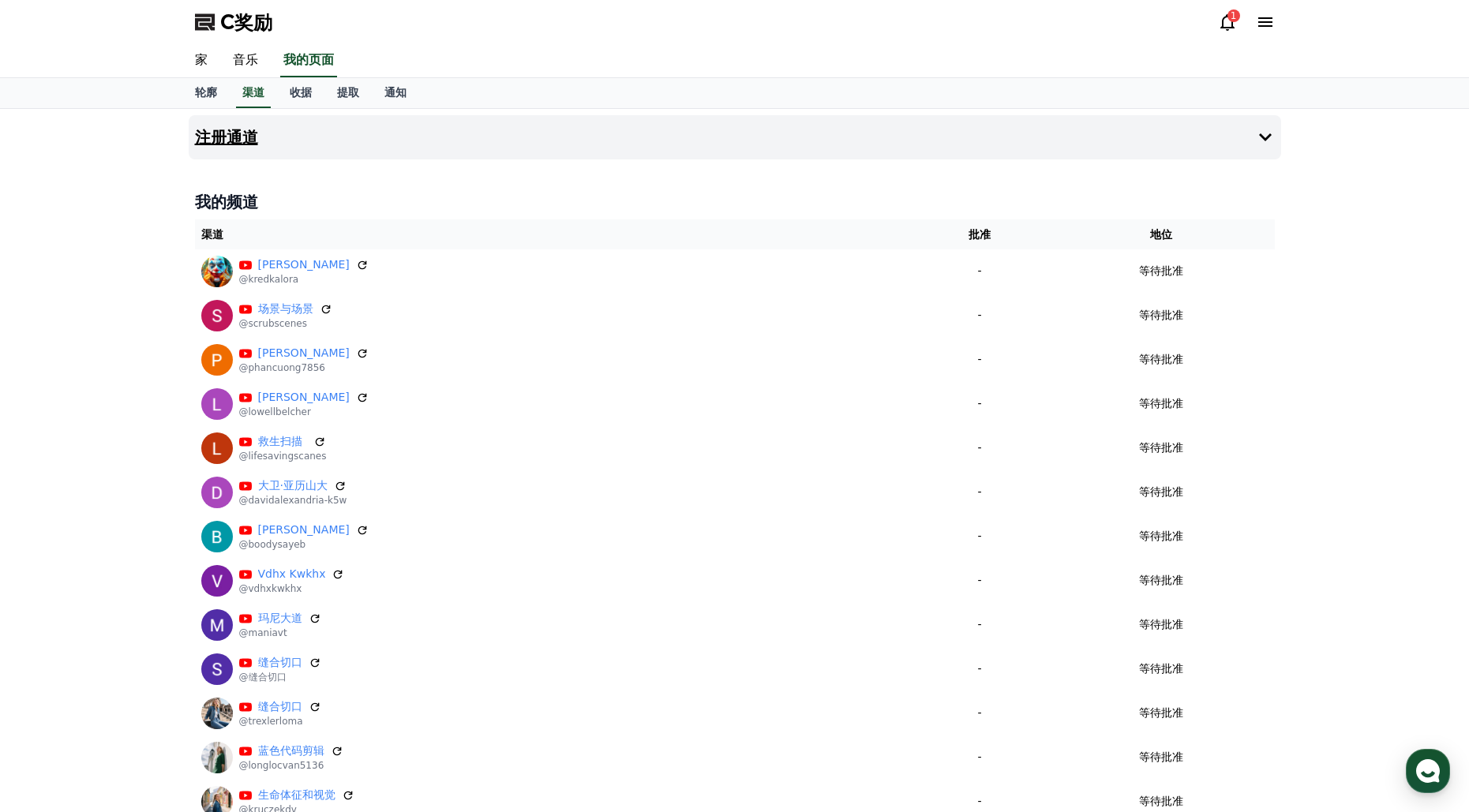
click at [237, 143] on font "注册通道" at bounding box center [226, 137] width 63 height 19
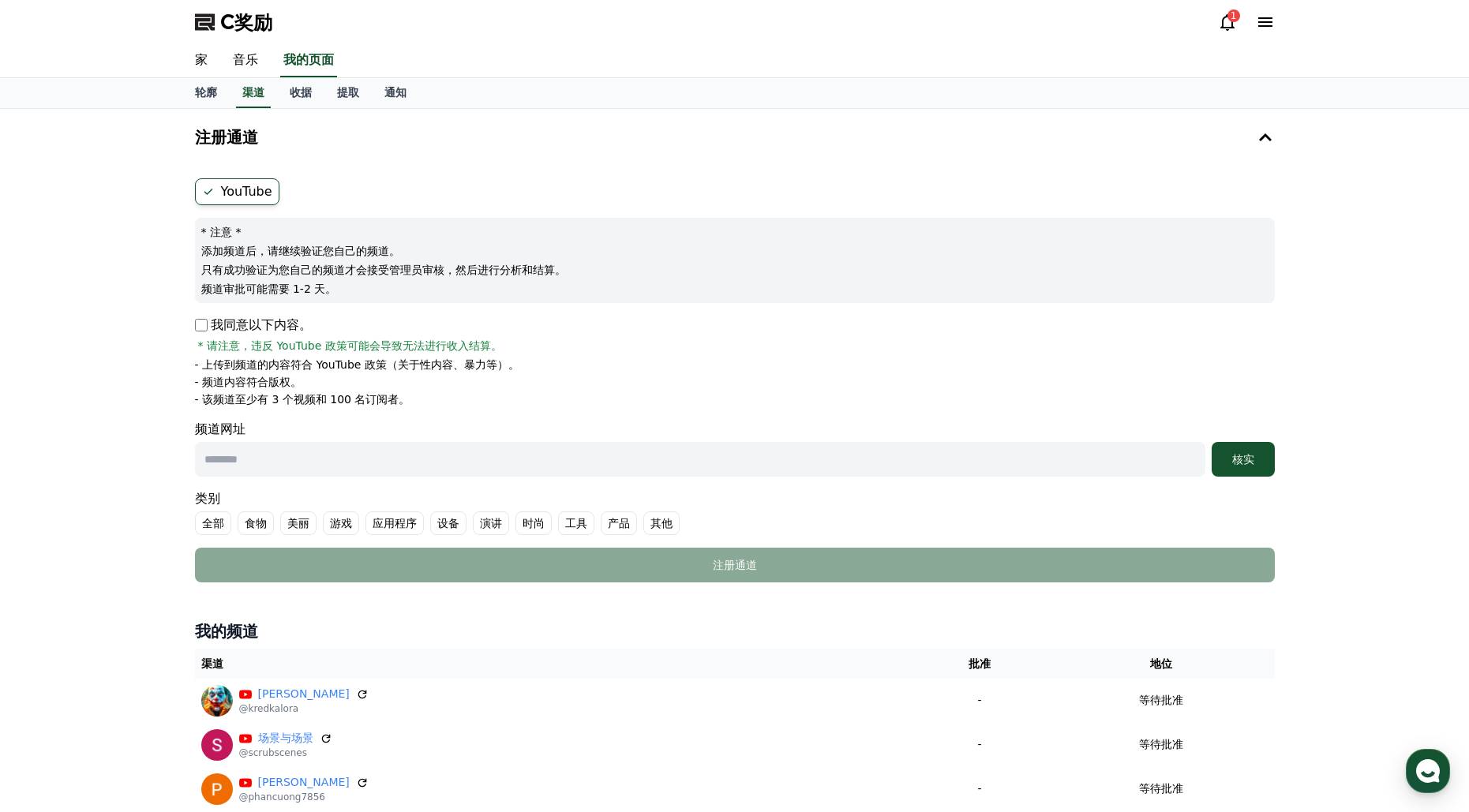
click at [206, 335] on div "我同意以下内容。 * 请注意，违反 YouTube 政策可能会导致无法进行收入结算。" at bounding box center [734, 335] width 1080 height 38
drag, startPoint x: 323, startPoint y: 454, endPoint x: 333, endPoint y: 455, distance: 10.0
click at [324, 454] on input "text" at bounding box center [700, 459] width 1011 height 35
paste input "**********"
type input "**********"
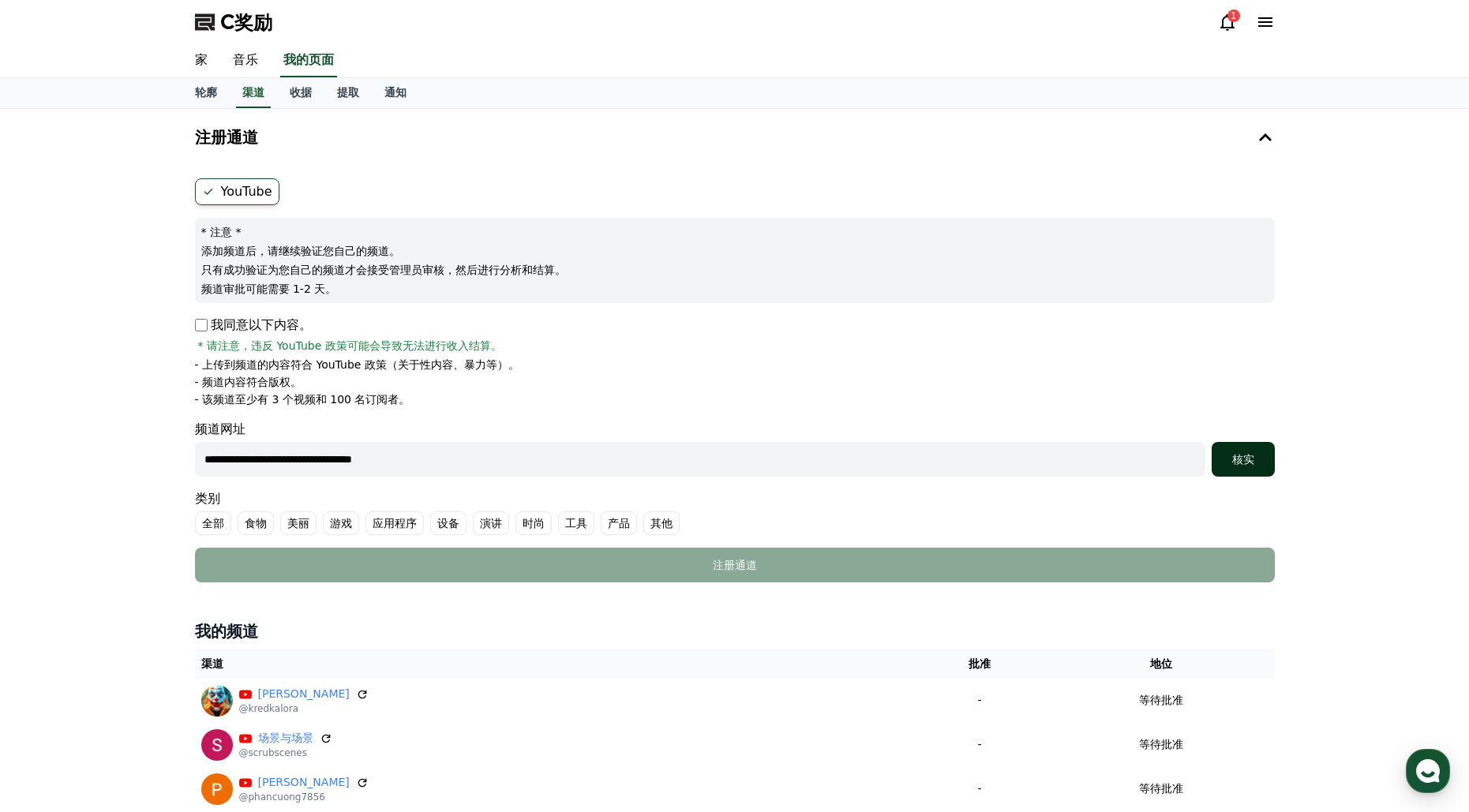
click at [1252, 452] on div "核实" at bounding box center [1243, 459] width 50 height 16
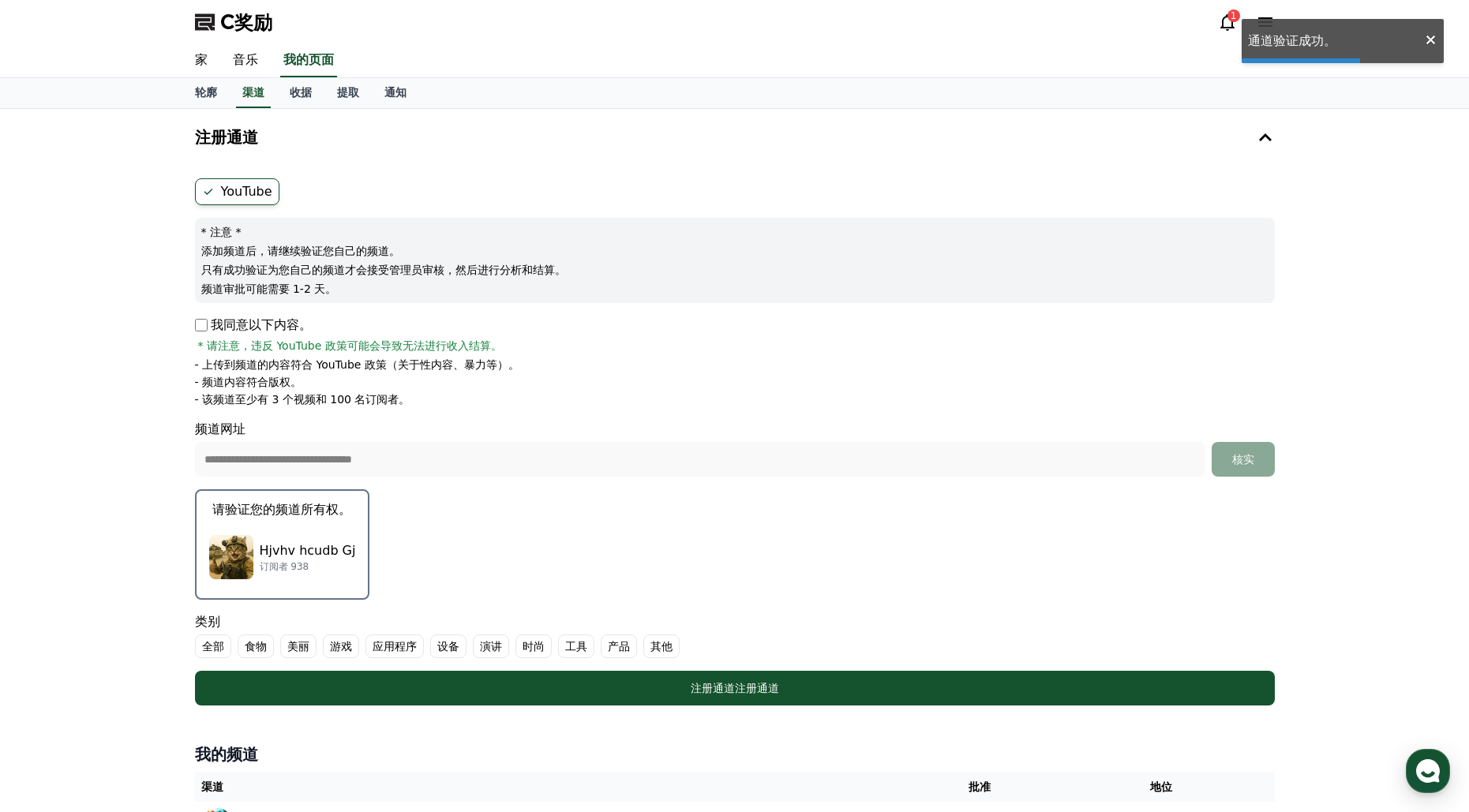
click at [281, 544] on font "Hjvhv hcudb Gj" at bounding box center [308, 551] width 96 height 15
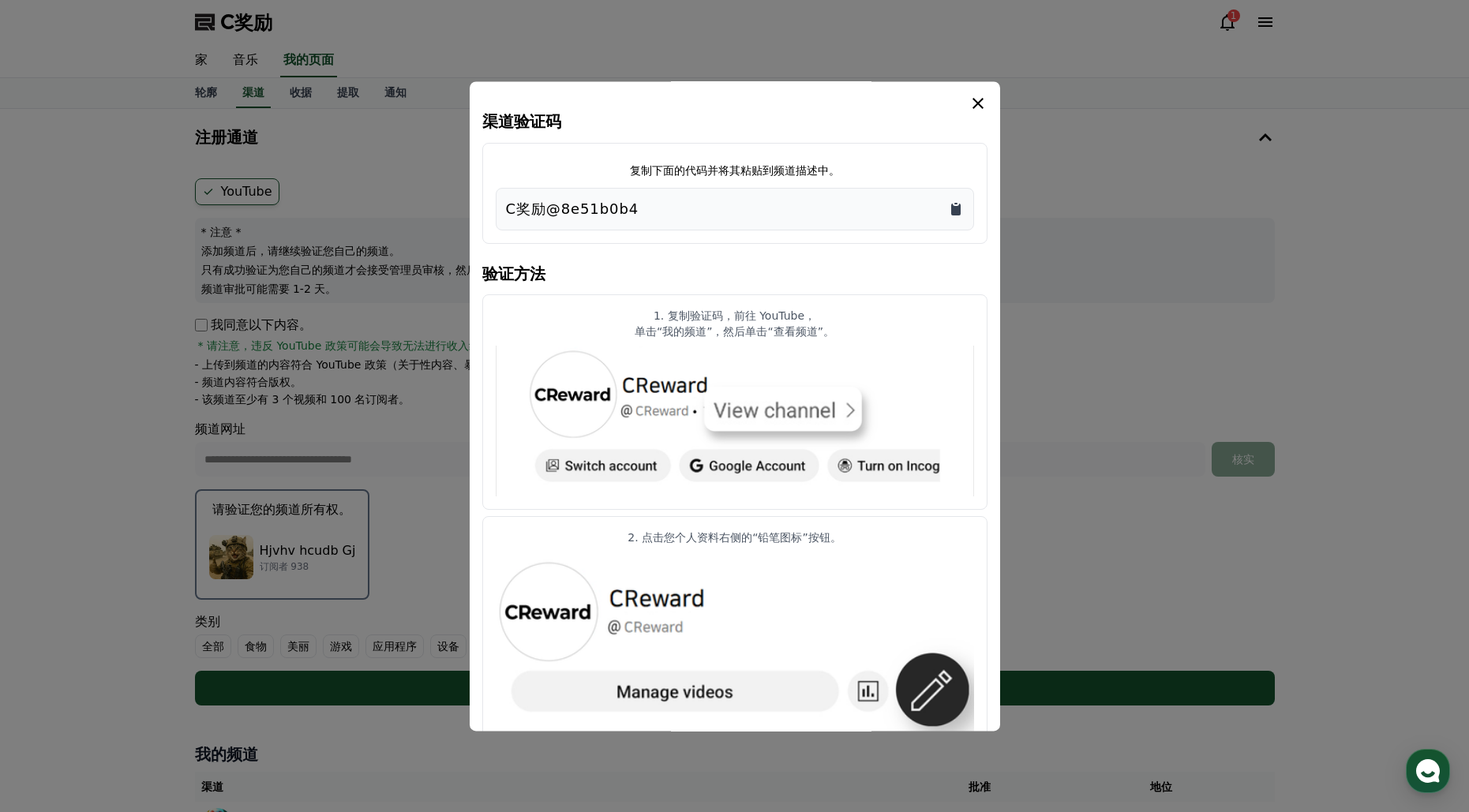
click at [959, 208] on icon "复制到剪贴板" at bounding box center [956, 209] width 9 height 12
click at [961, 199] on div "C奖励@8e51b0b4" at bounding box center [734, 209] width 458 height 22
click at [955, 208] on icon "复制到剪贴板" at bounding box center [956, 209] width 9 height 12
click at [981, 107] on icon "情态动词" at bounding box center [978, 104] width 11 height 11
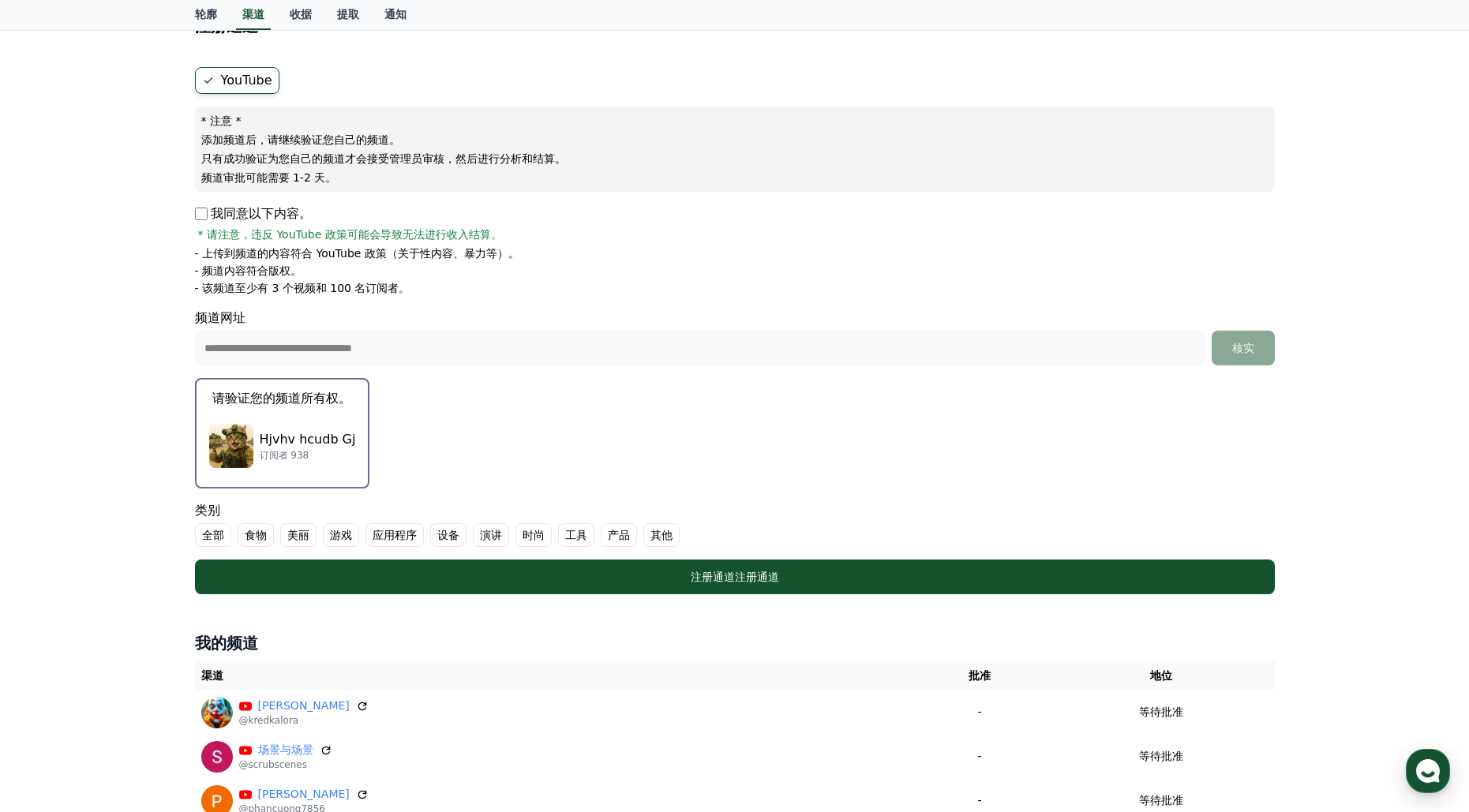
scroll to position [122, 0]
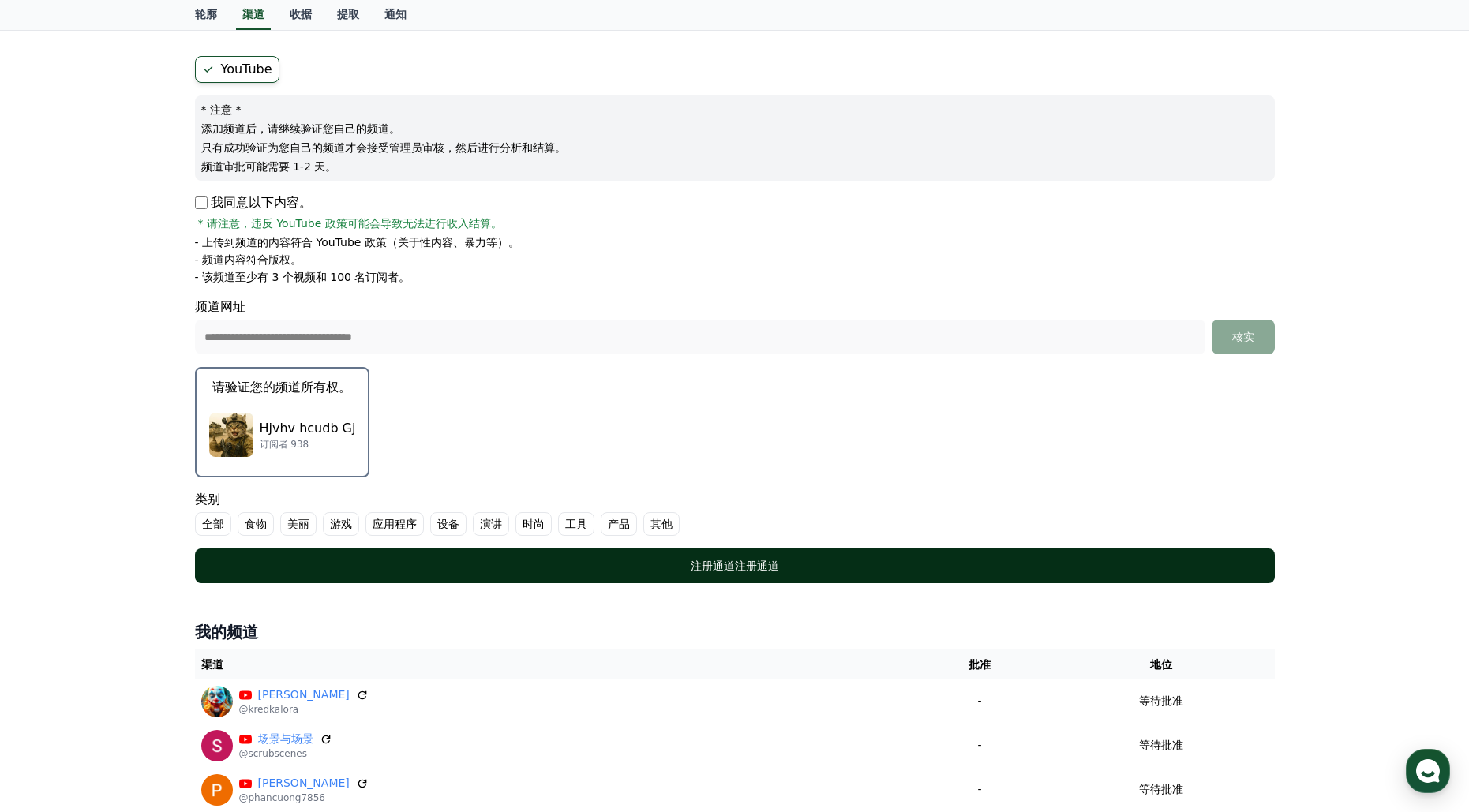
click at [726, 563] on font "注册通道" at bounding box center [713, 565] width 44 height 12
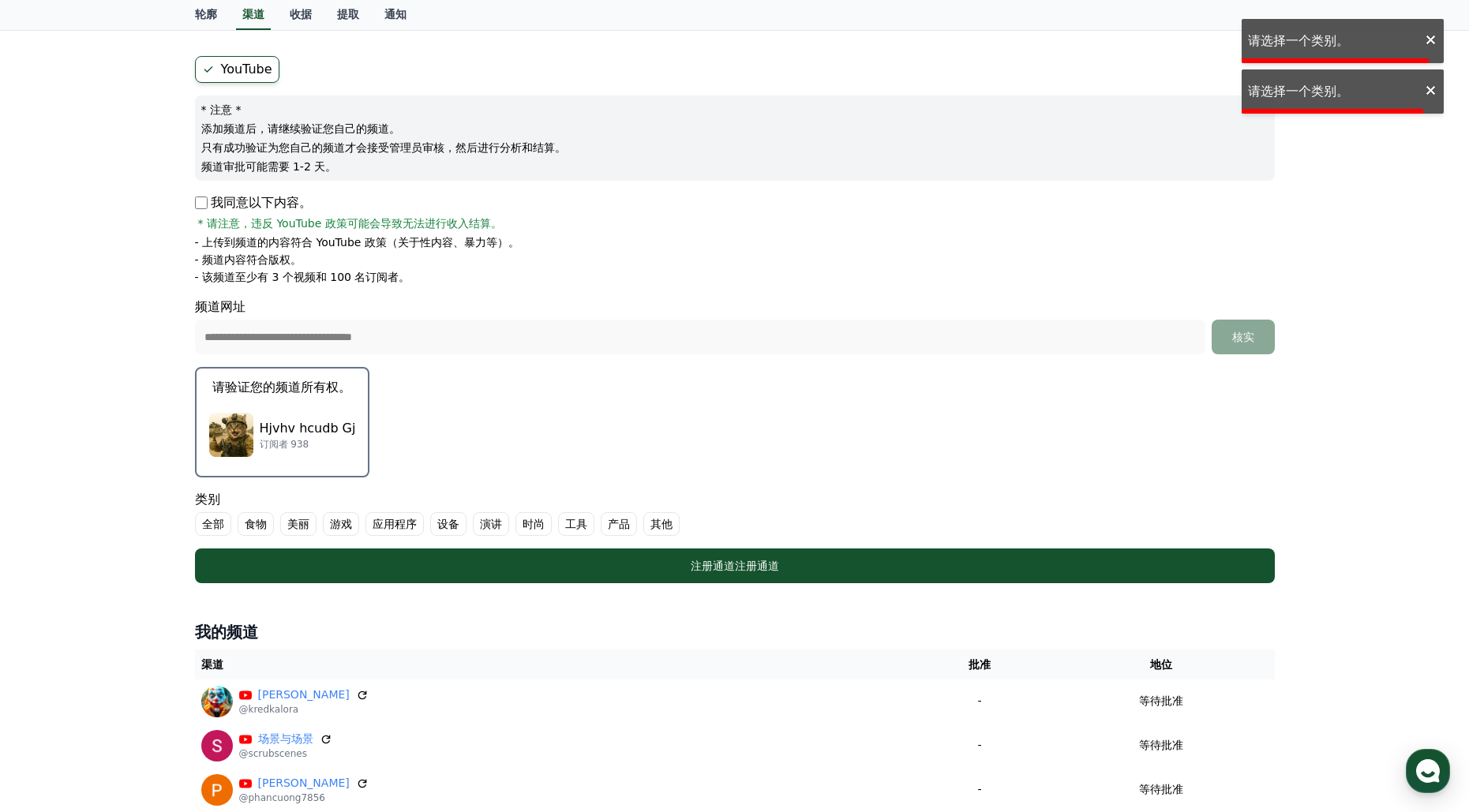
click at [659, 530] on font "其他" at bounding box center [661, 524] width 22 height 16
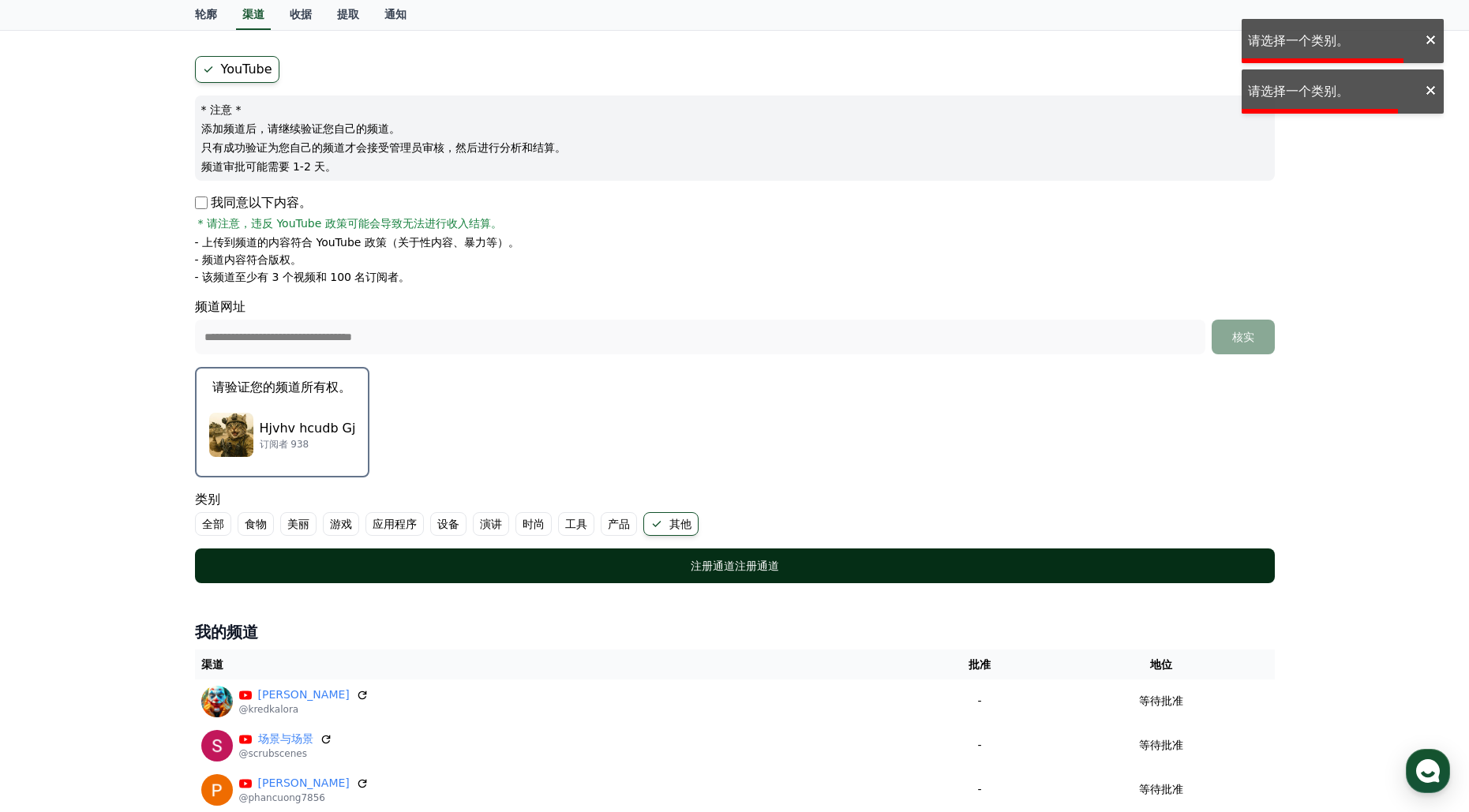
click at [716, 562] on font "注册通道" at bounding box center [713, 565] width 44 height 12
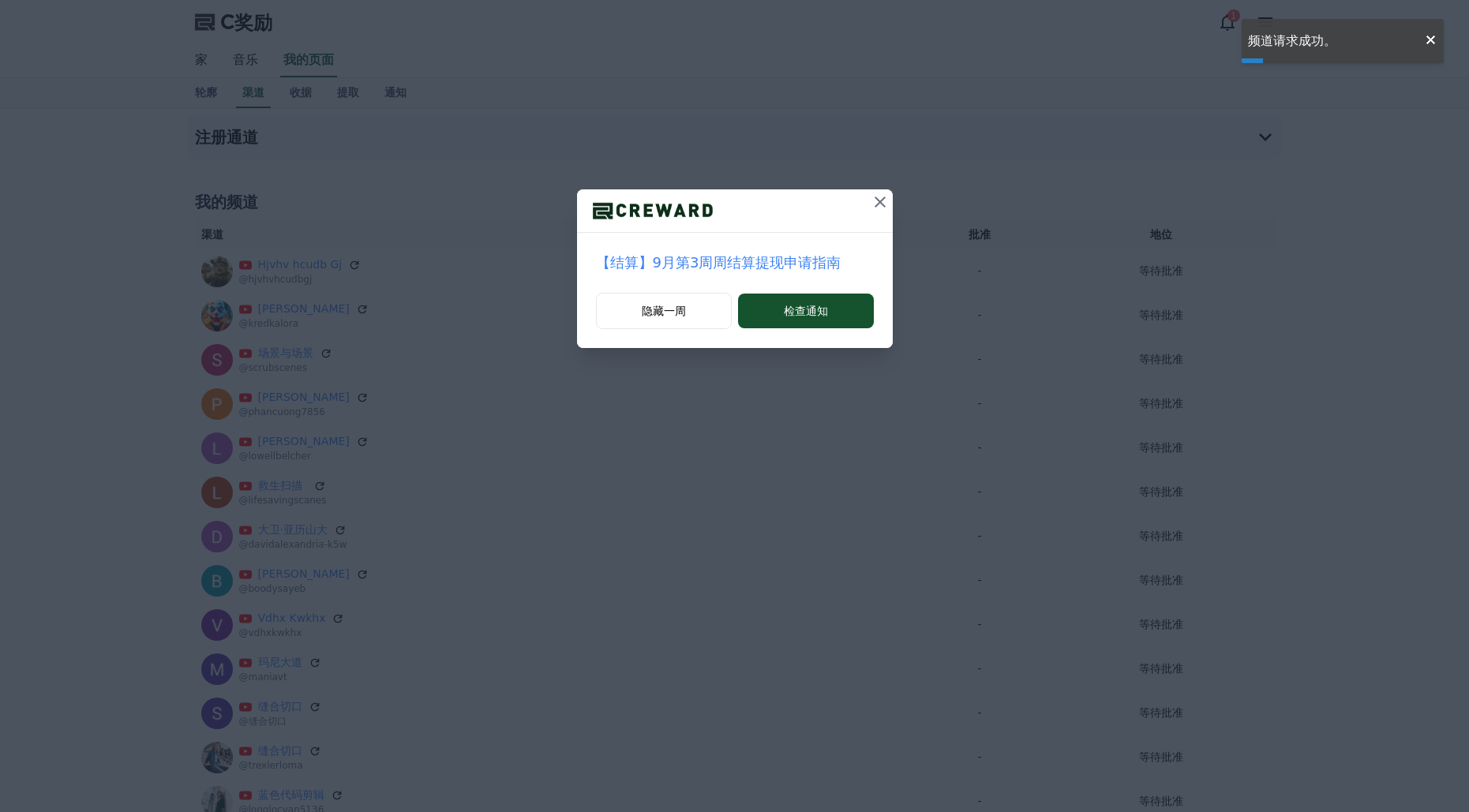
click at [880, 202] on icon at bounding box center [880, 202] width 11 height 11
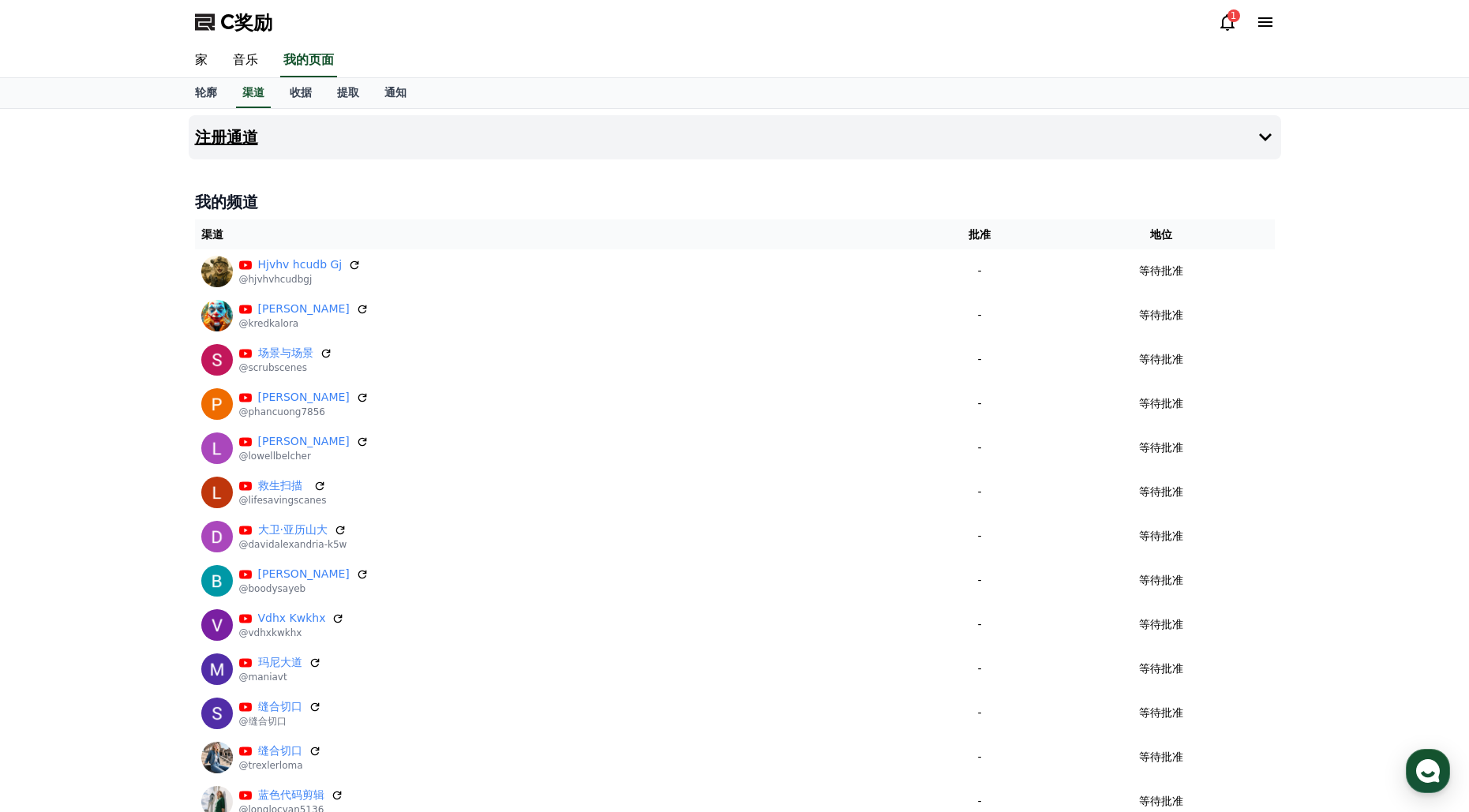
click at [218, 135] on font "注册通道" at bounding box center [226, 137] width 63 height 19
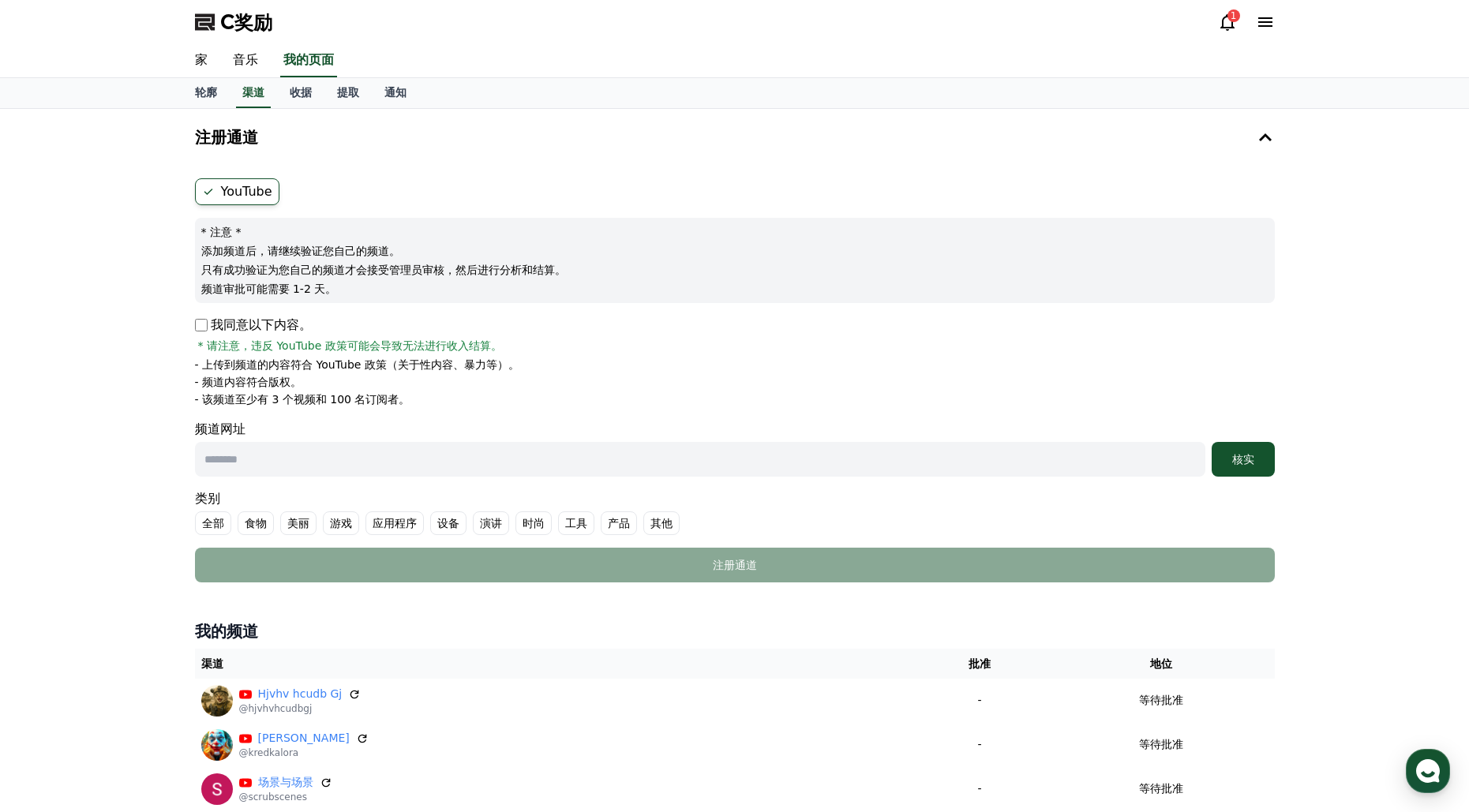
drag, startPoint x: 456, startPoint y: 461, endPoint x: 563, endPoint y: 459, distance: 107.0
click at [456, 461] on input "text" at bounding box center [700, 459] width 1011 height 35
drag, startPoint x: 469, startPoint y: 457, endPoint x: 654, endPoint y: 453, distance: 185.0
click at [469, 457] on input "text" at bounding box center [700, 459] width 1011 height 35
paste input "**********"
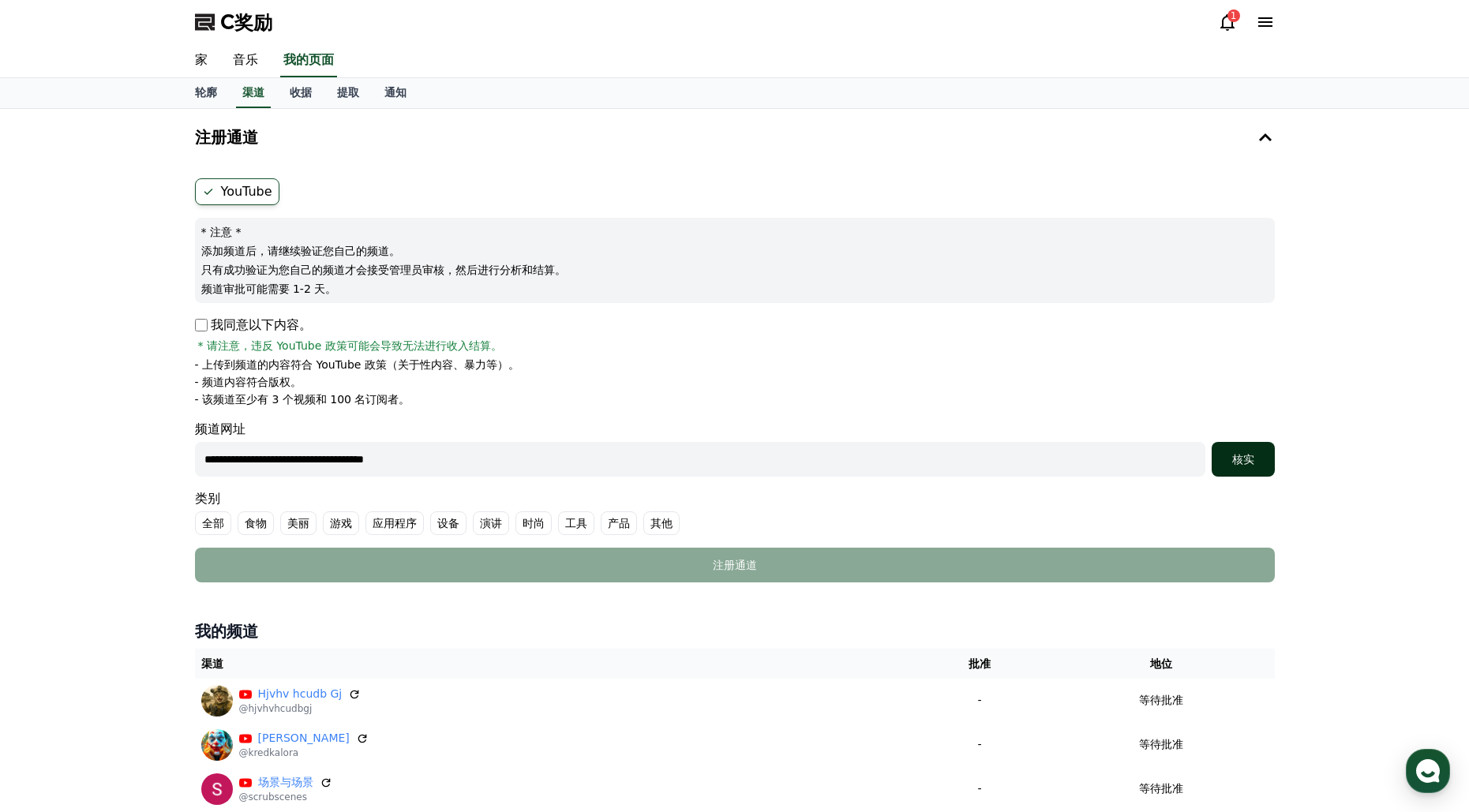
type input "**********"
click at [1252, 458] on font "核实" at bounding box center [1243, 458] width 22 height 12
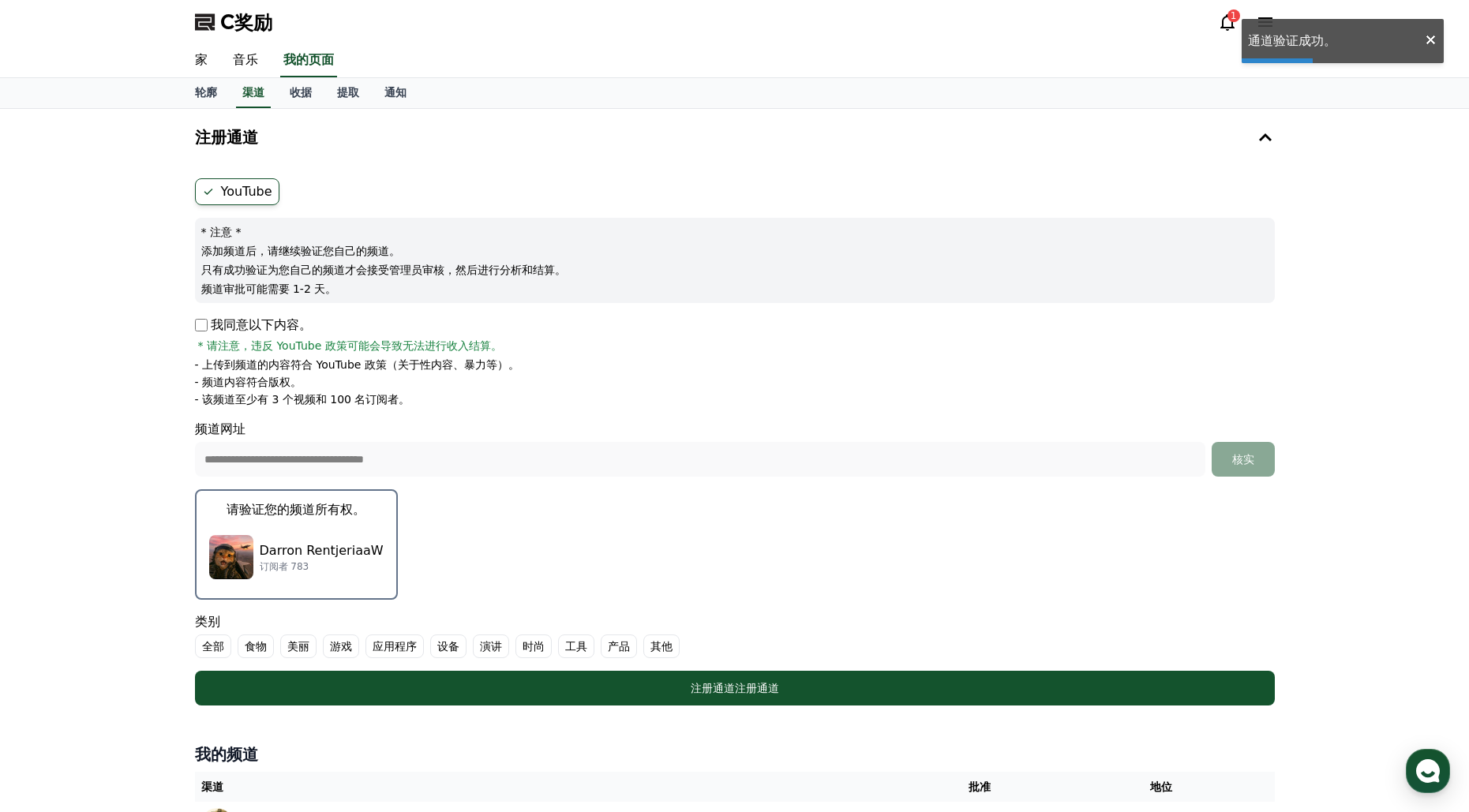
click at [239, 548] on img "button" at bounding box center [231, 557] width 44 height 44
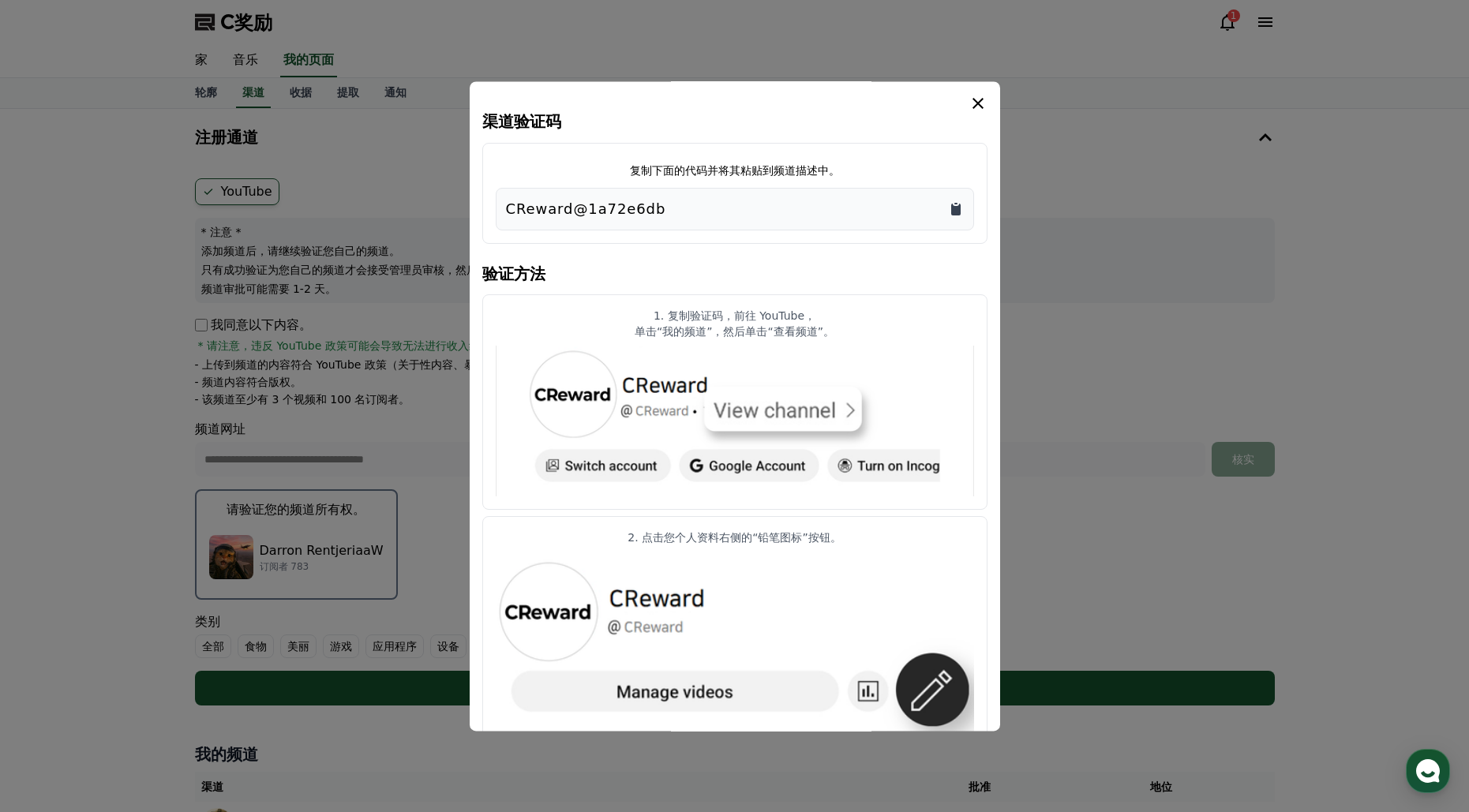
click at [960, 208] on icon "复制到剪贴板" at bounding box center [956, 209] width 9 height 12
click at [985, 98] on icon "情态动词" at bounding box center [978, 103] width 19 height 19
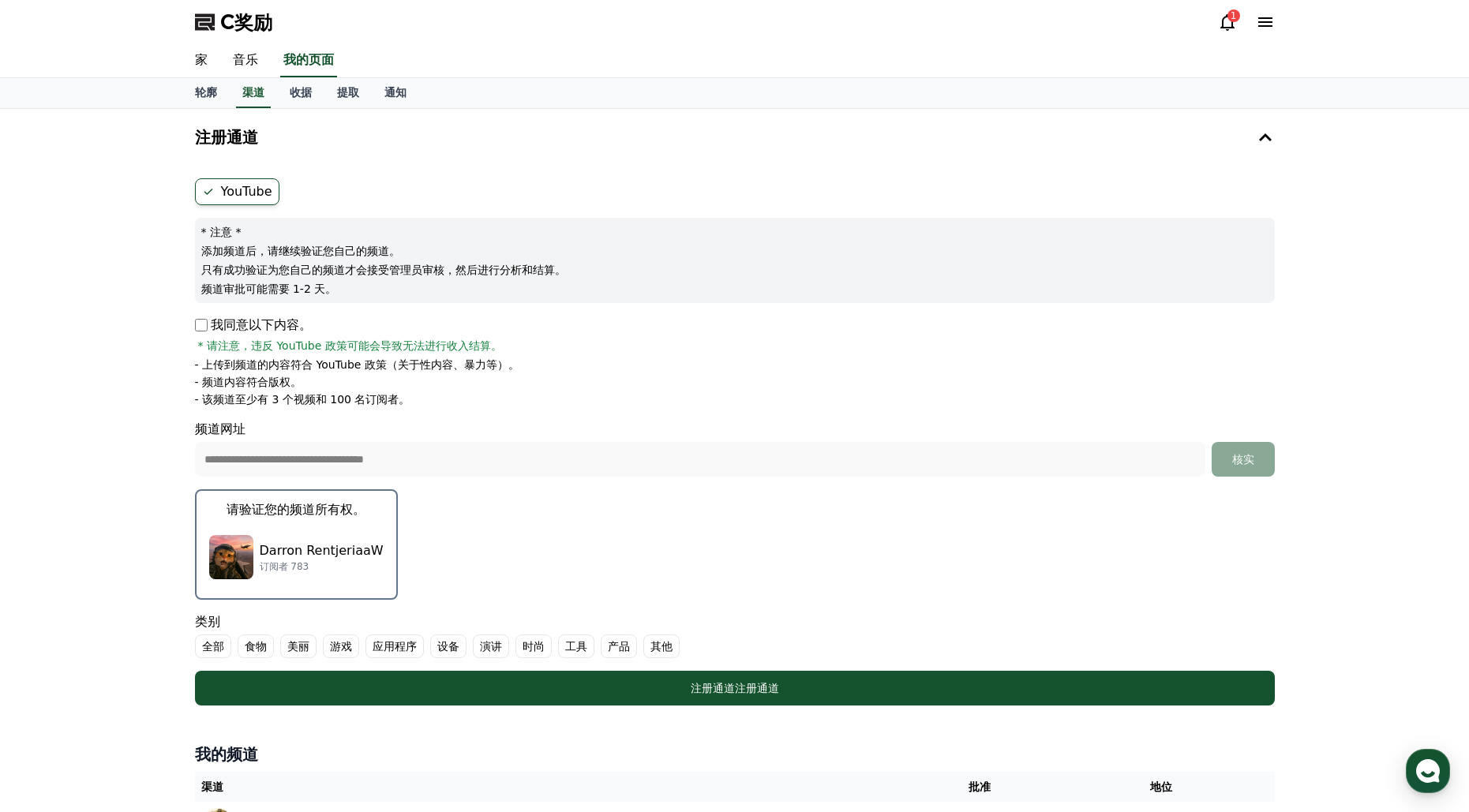
click at [256, 541] on div "Darron RentjeriaaW 订阅者 783" at bounding box center [296, 557] width 175 height 63
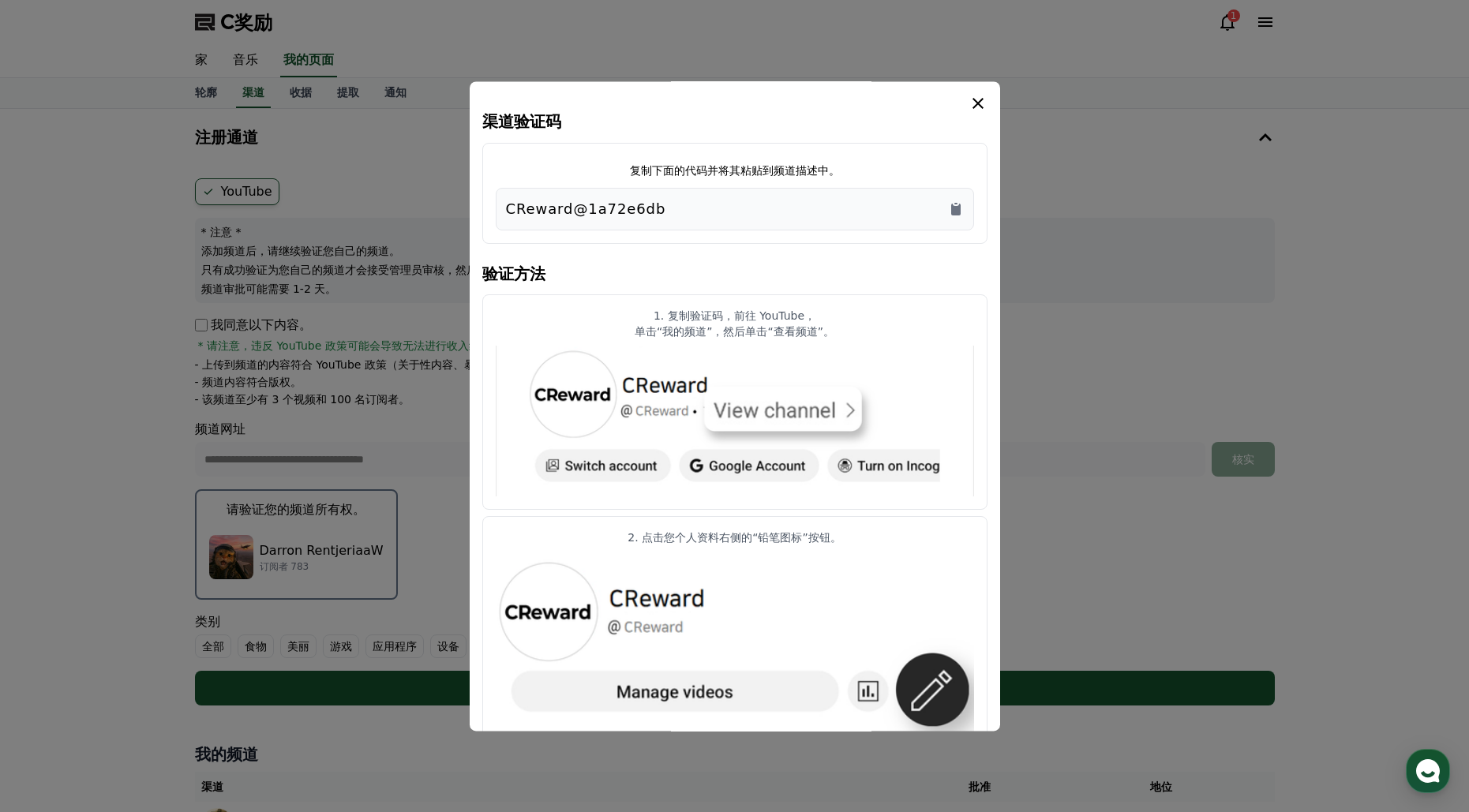
drag, startPoint x: 975, startPoint y: 204, endPoint x: 926, endPoint y: 216, distance: 50.4
click at [973, 208] on div "复制下面的代码并将其粘贴到频道描述中。 CReward@1a72e6db" at bounding box center [734, 193] width 506 height 101
click at [952, 212] on icon "复制到剪贴板" at bounding box center [956, 209] width 9 height 12
click at [975, 104] on icon "情态动词" at bounding box center [978, 103] width 19 height 19
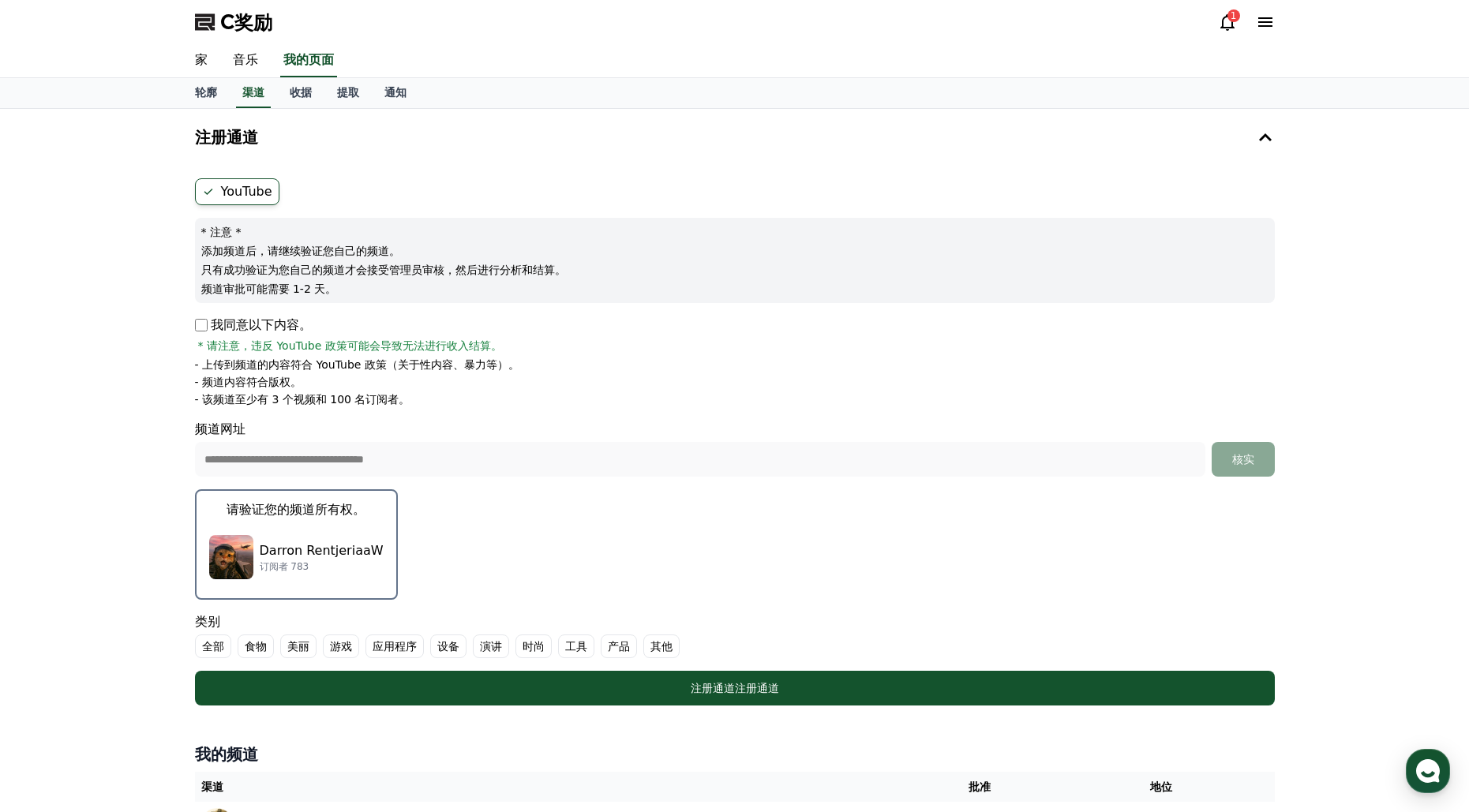
click at [853, 665] on form "**********" at bounding box center [734, 442] width 1080 height 527
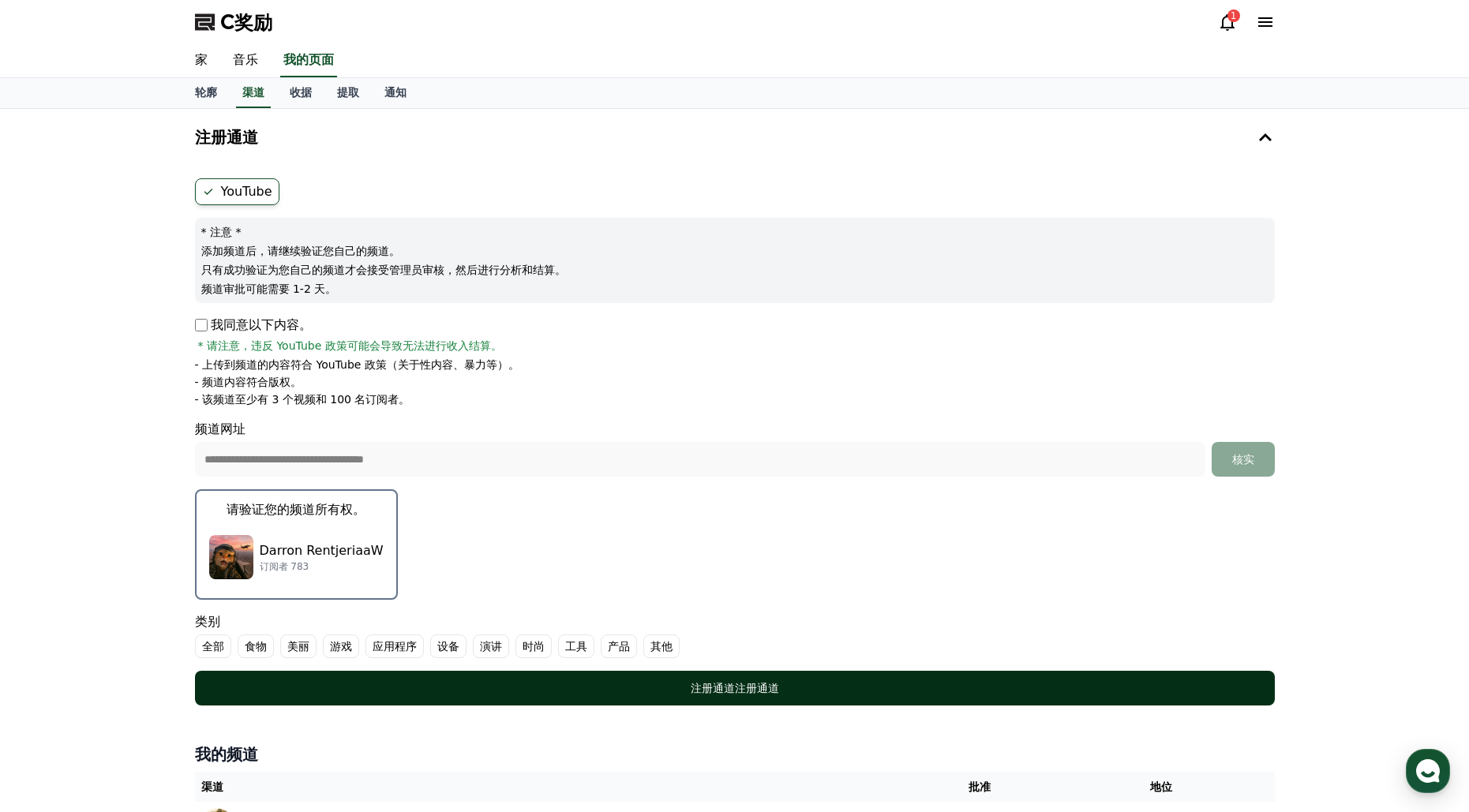
click at [855, 678] on button "注册通道 注册通道" at bounding box center [734, 688] width 1080 height 35
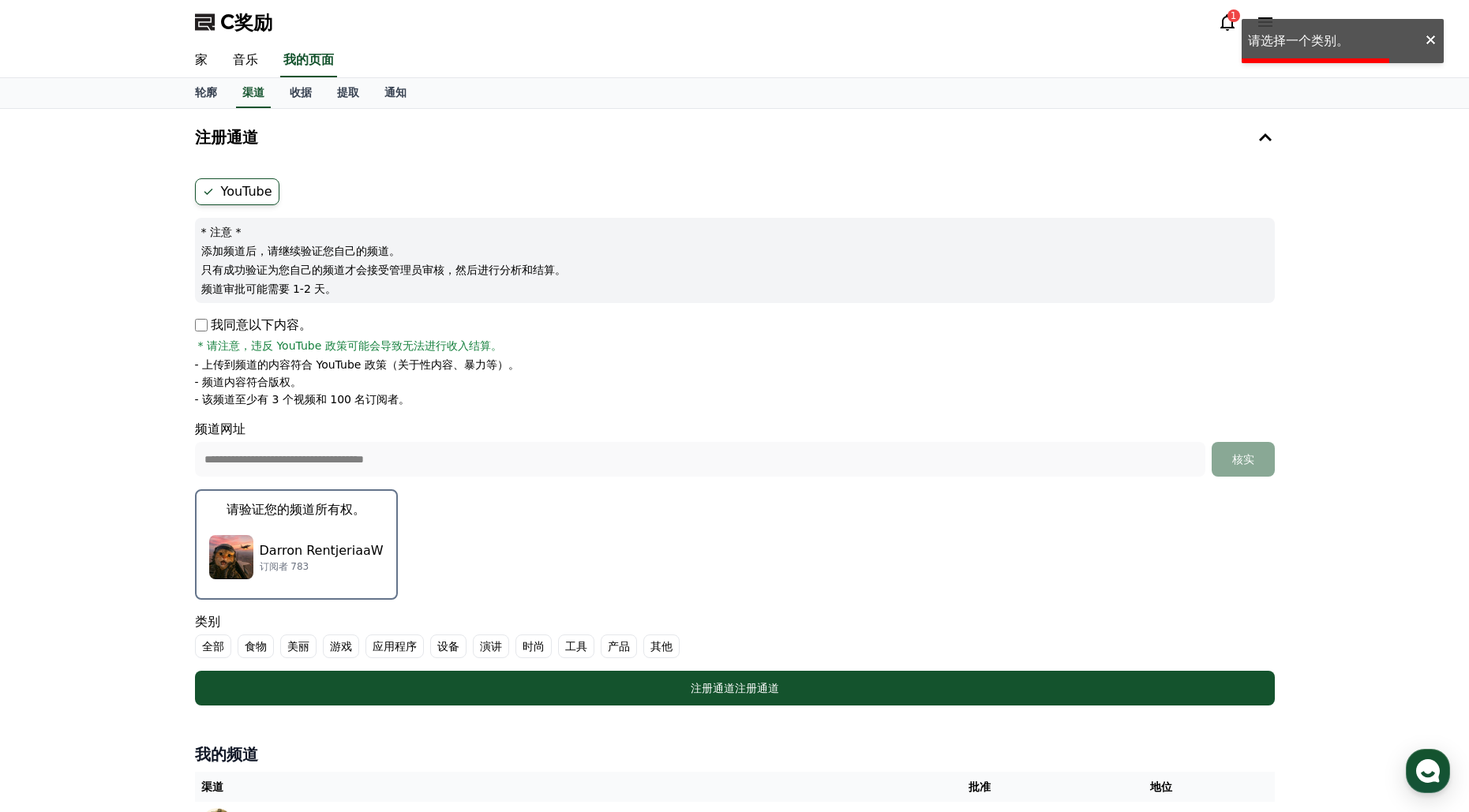
click at [660, 647] on font "其他" at bounding box center [661, 646] width 22 height 12
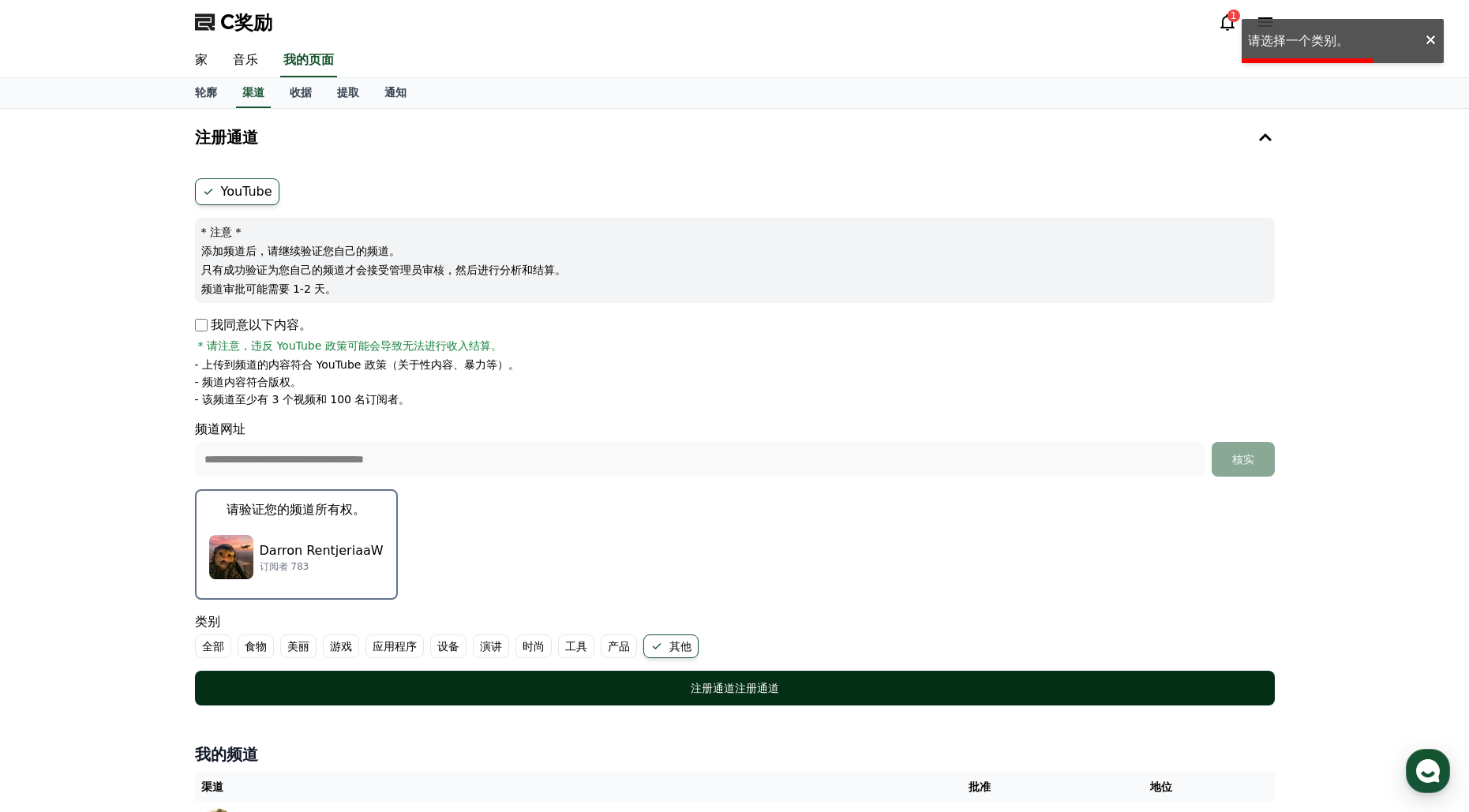
click at [694, 685] on font "注册通道" at bounding box center [713, 688] width 44 height 12
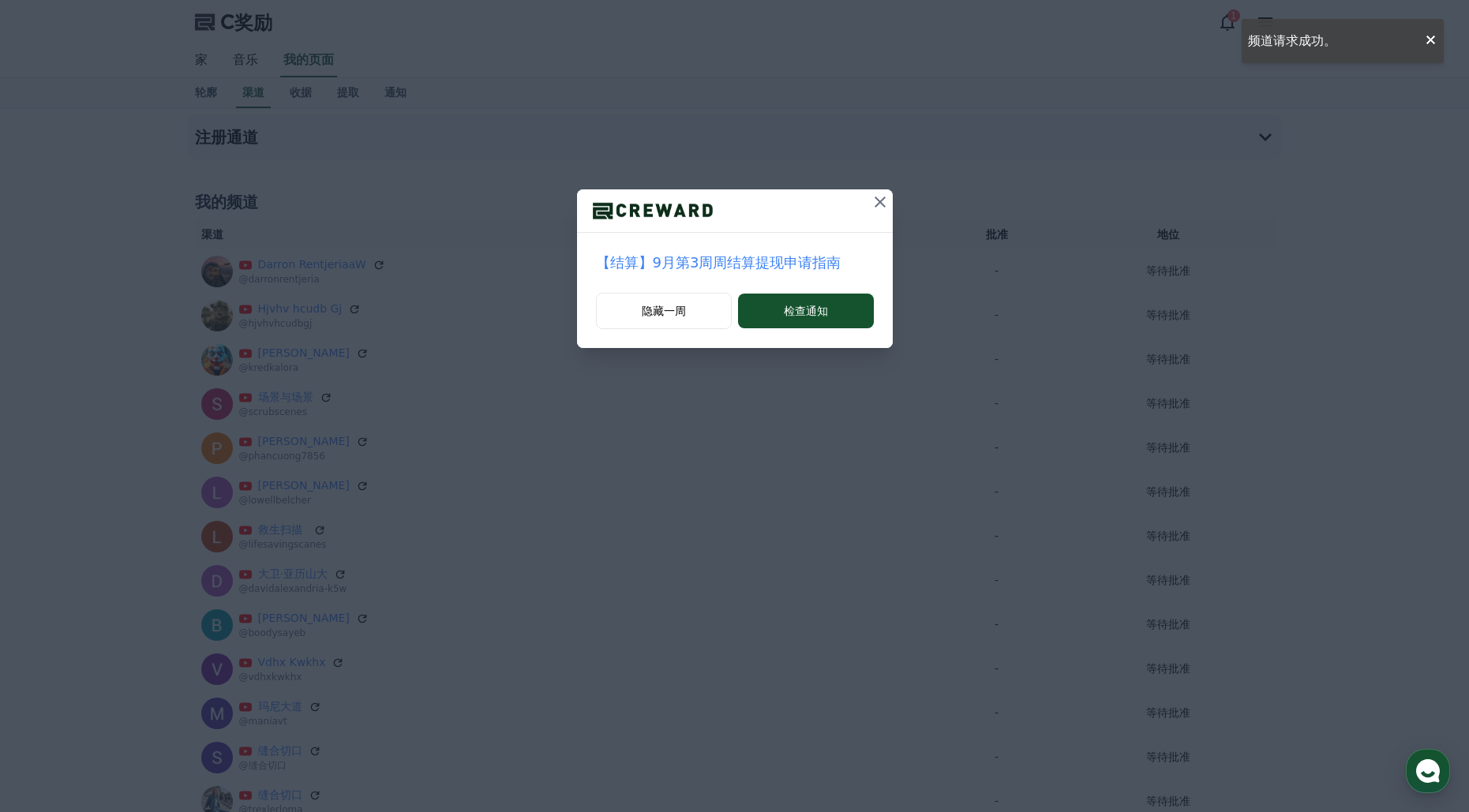
click at [874, 203] on icon at bounding box center [880, 202] width 19 height 19
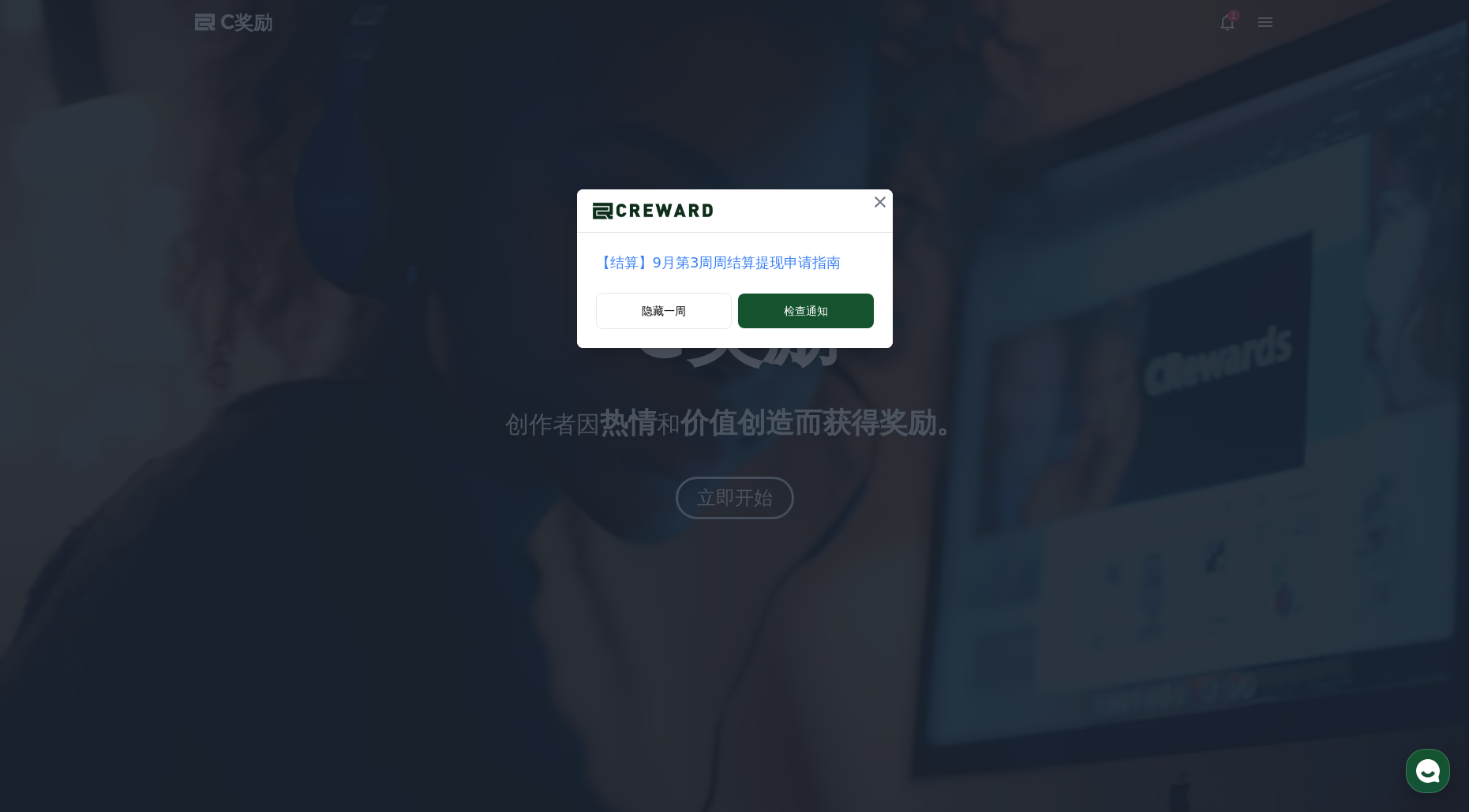
click at [880, 203] on icon at bounding box center [880, 202] width 11 height 11
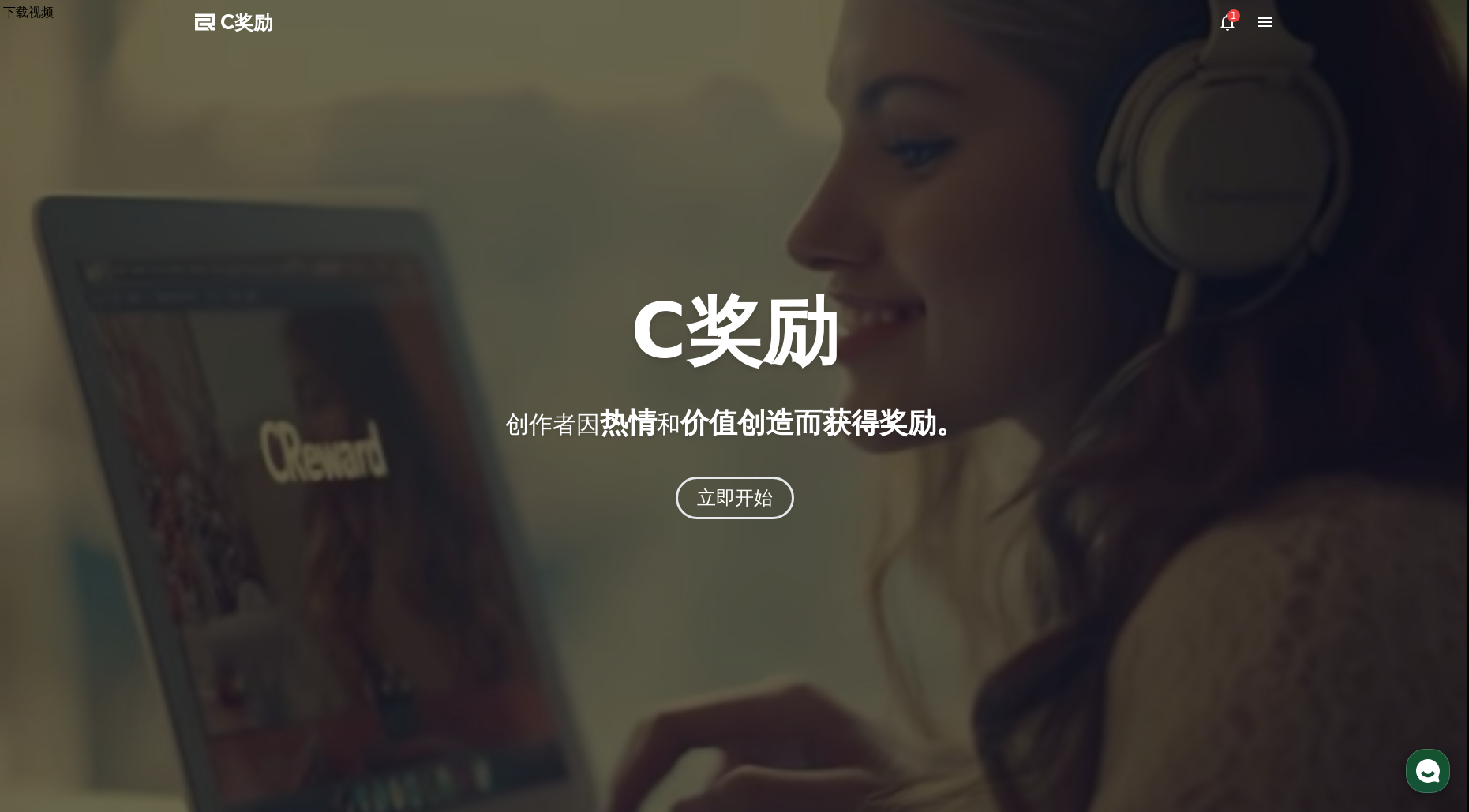
click at [1428, 761] on use "button" at bounding box center [1427, 770] width 24 height 24
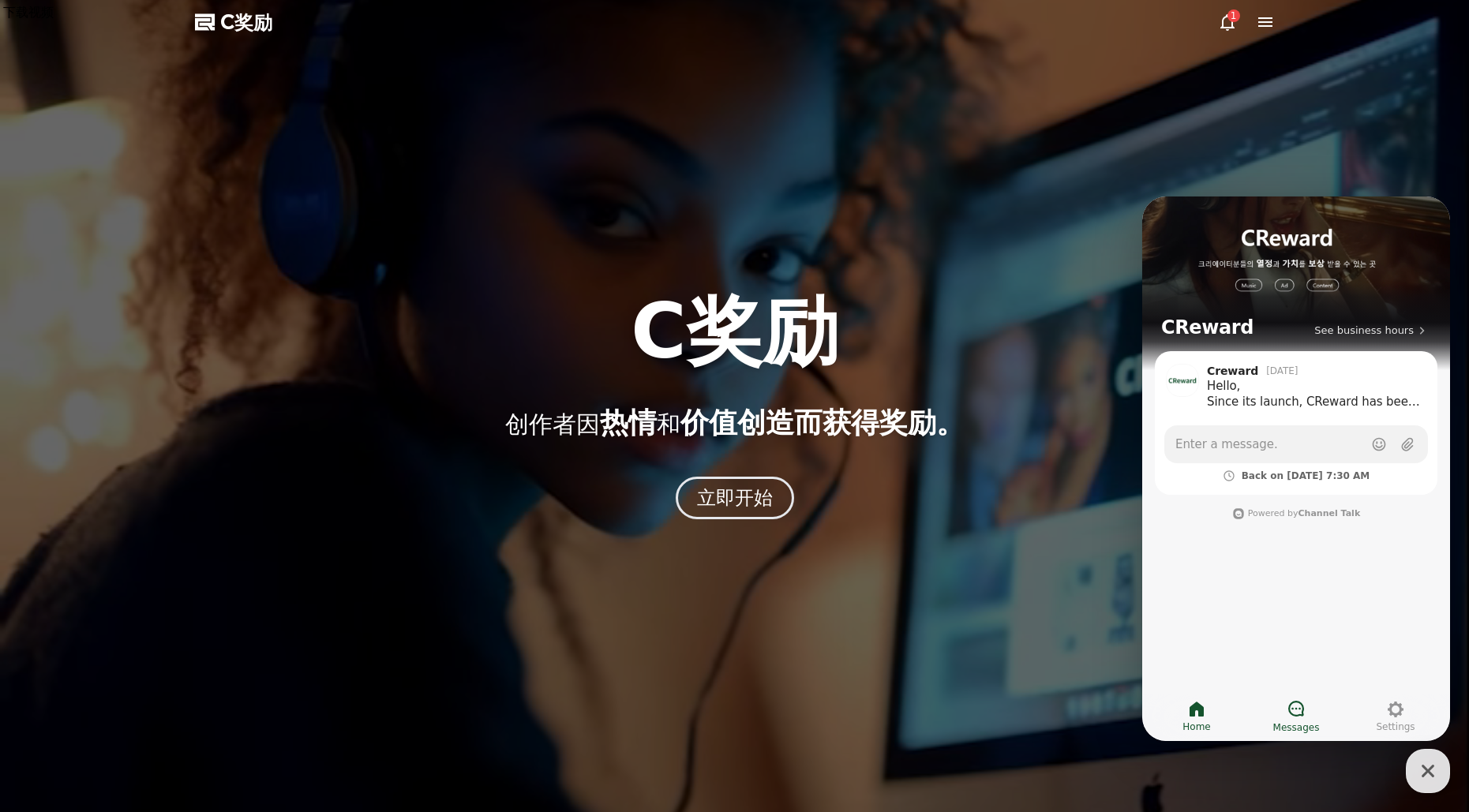
click at [1307, 708] on link "Messages" at bounding box center [1296, 717] width 99 height 40
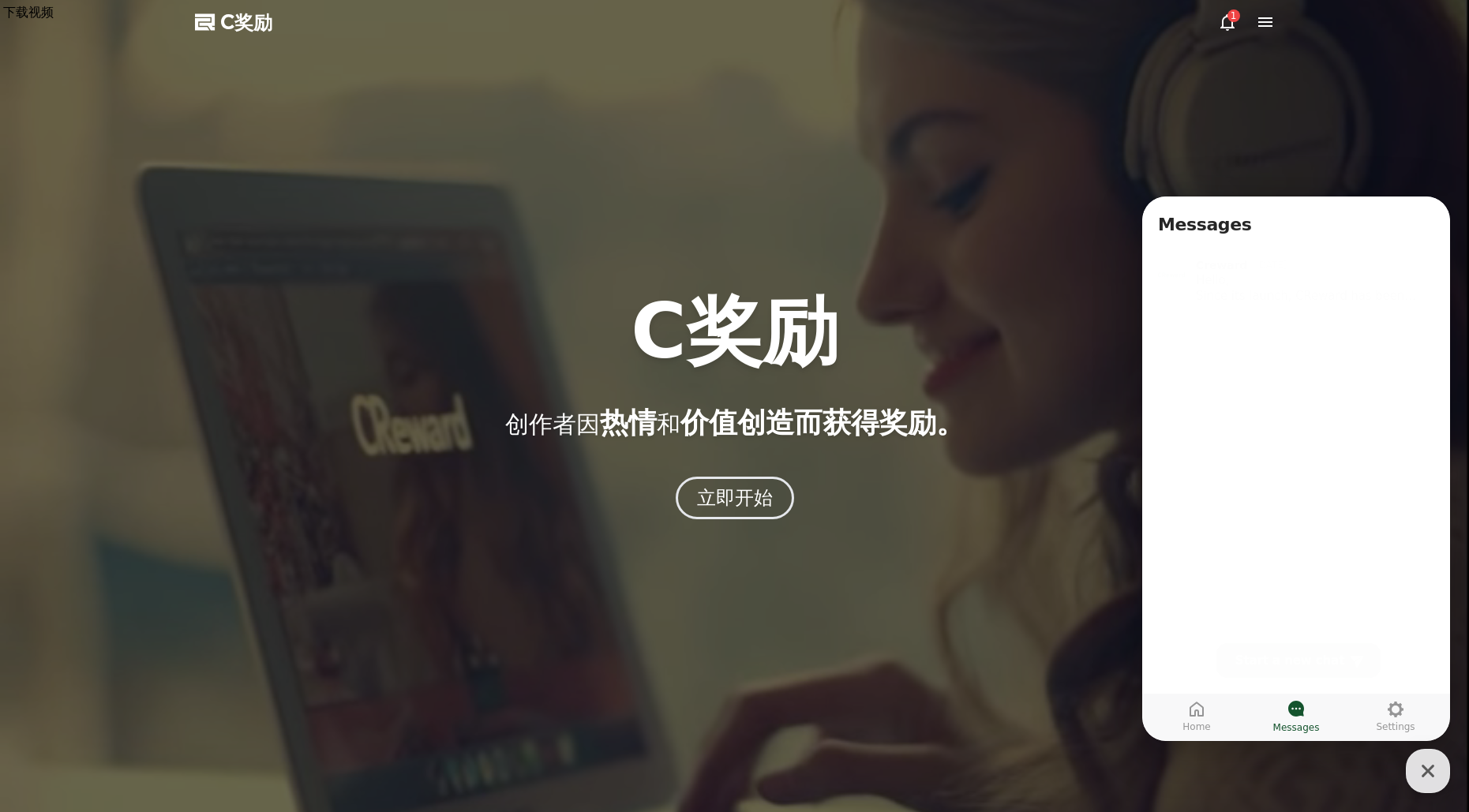
click at [1315, 656] on span "Start a new chat" at bounding box center [1289, 661] width 109 height 16
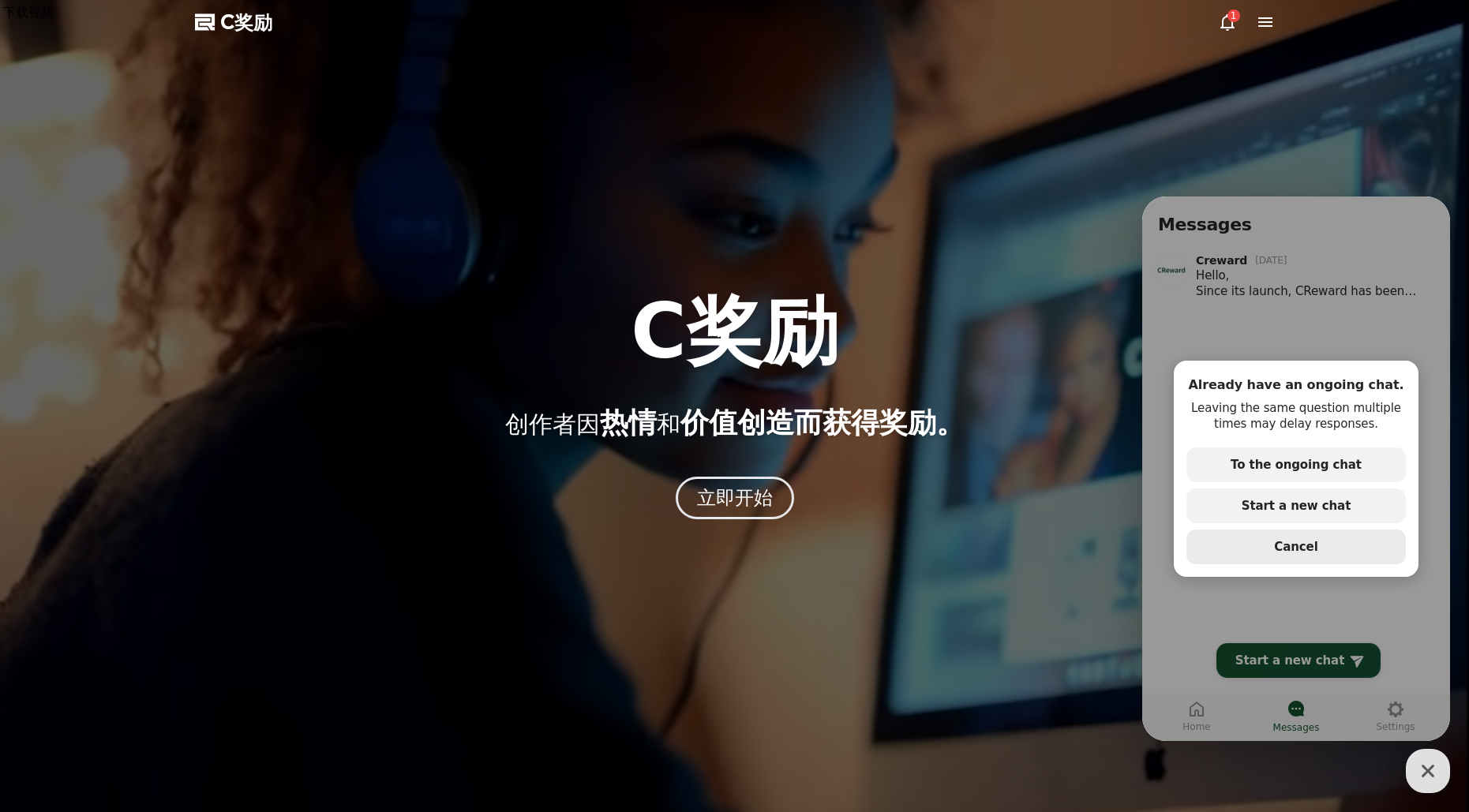
click at [1344, 554] on button "secondary Button Cancel" at bounding box center [1296, 546] width 219 height 35
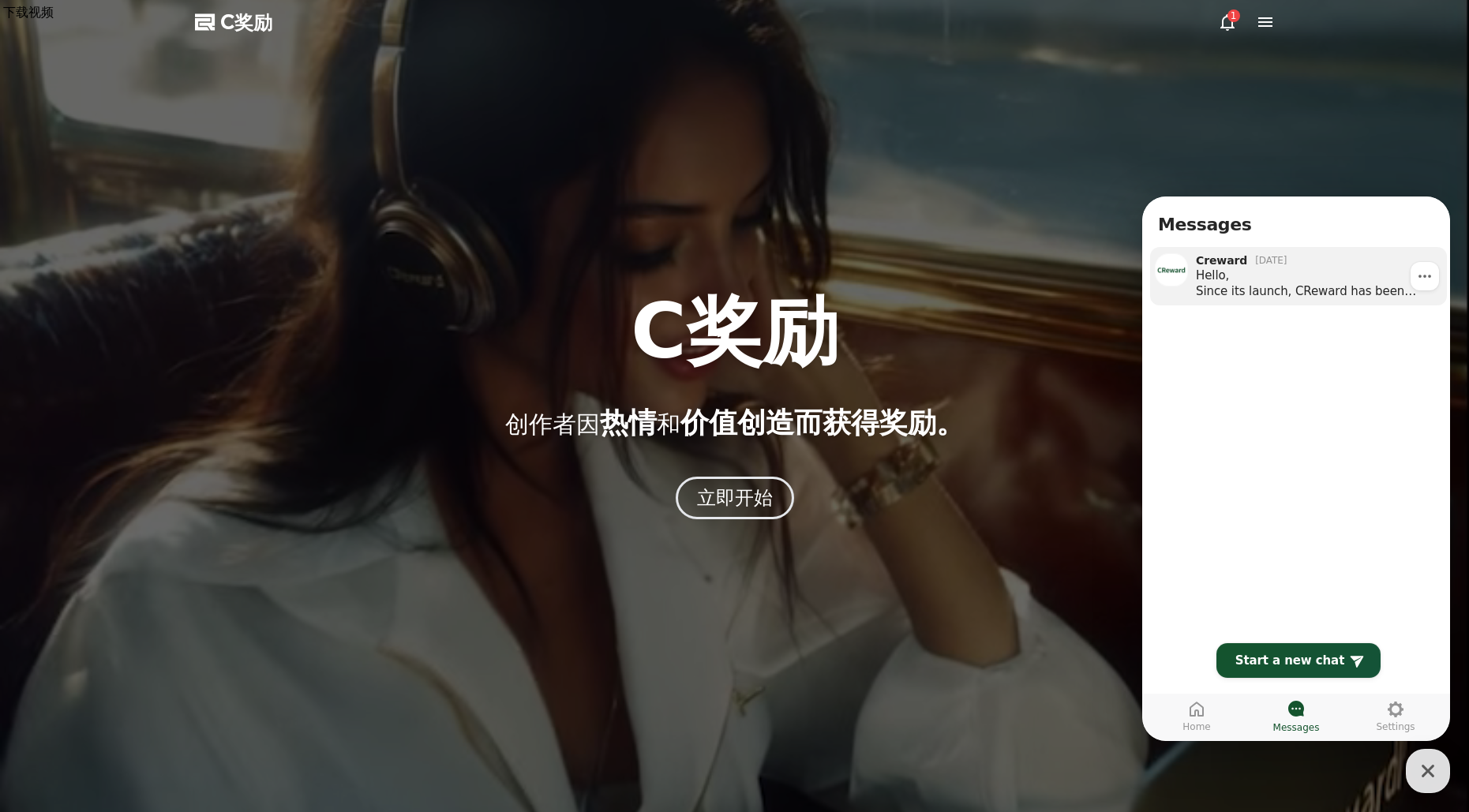
click at [1319, 286] on div "Hello, Since its launch, CReward has been reviewing all uploaded content to ens…" at bounding box center [1316, 283] width 240 height 31
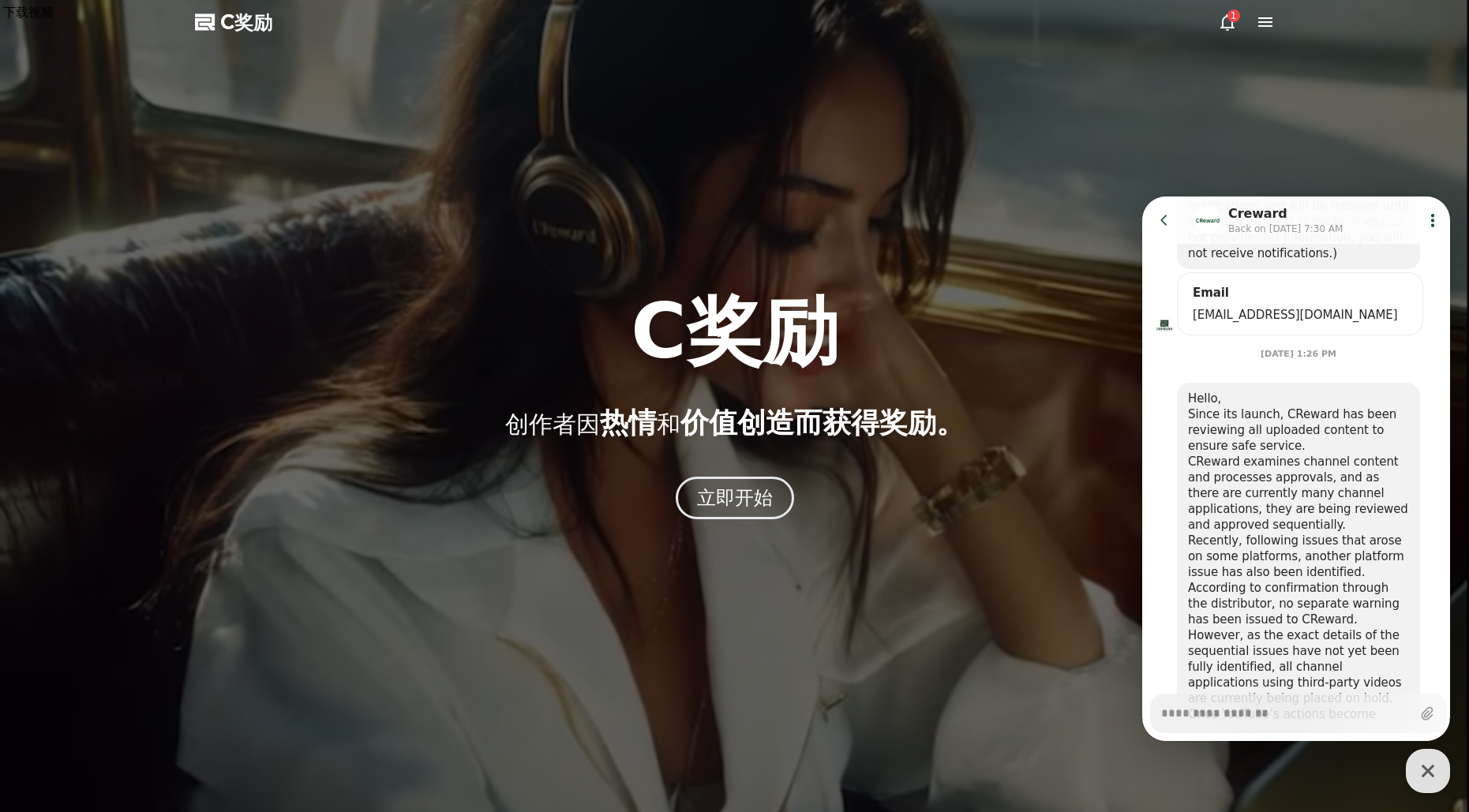
scroll to position [645, 0]
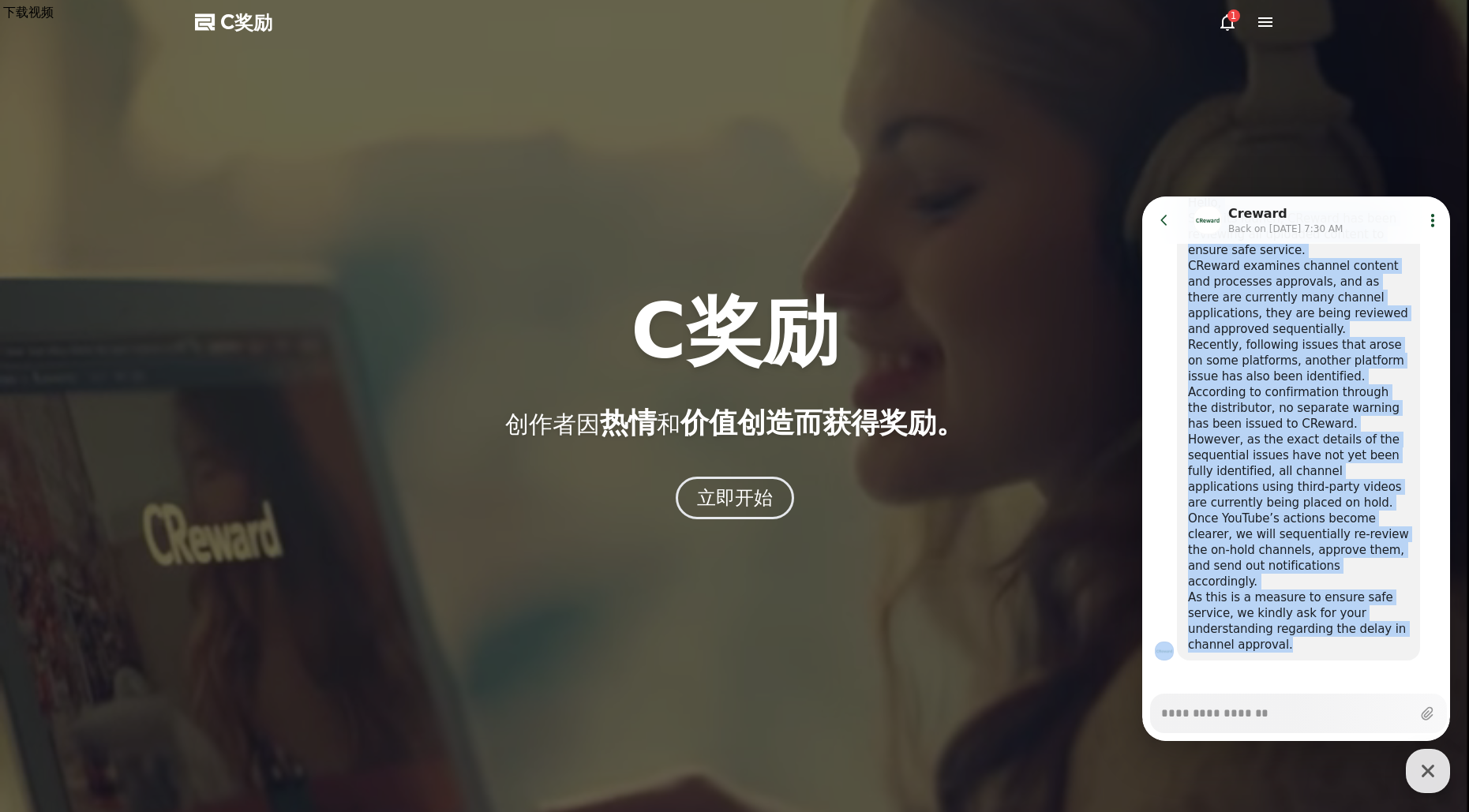
drag, startPoint x: 1287, startPoint y: 625, endPoint x: 1167, endPoint y: 278, distance: 367.2
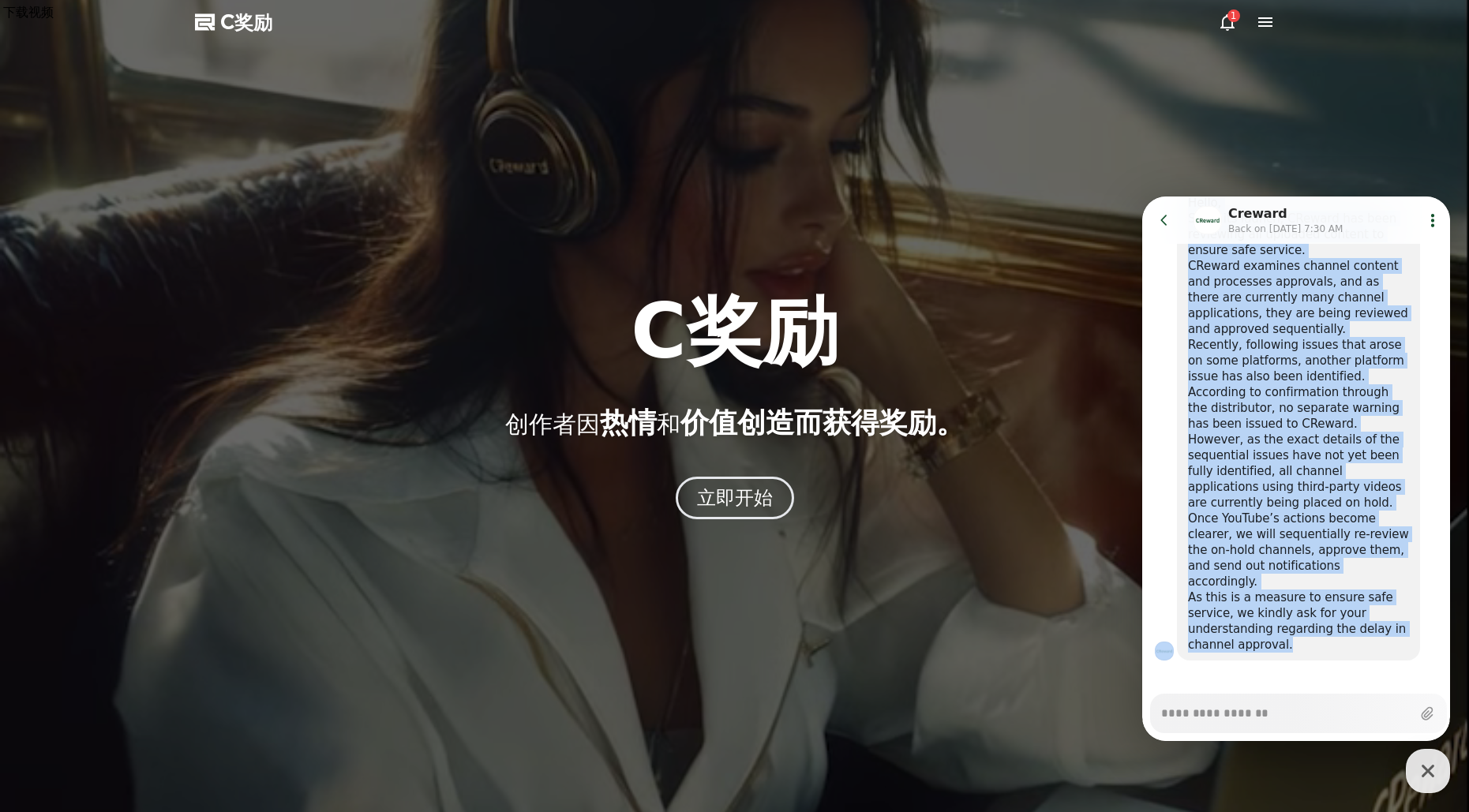
click at [1167, 278] on div "Hello, Since its launch, CReward has been reviewing all uploaded content to ens…" at bounding box center [1299, 423] width 313 height 474
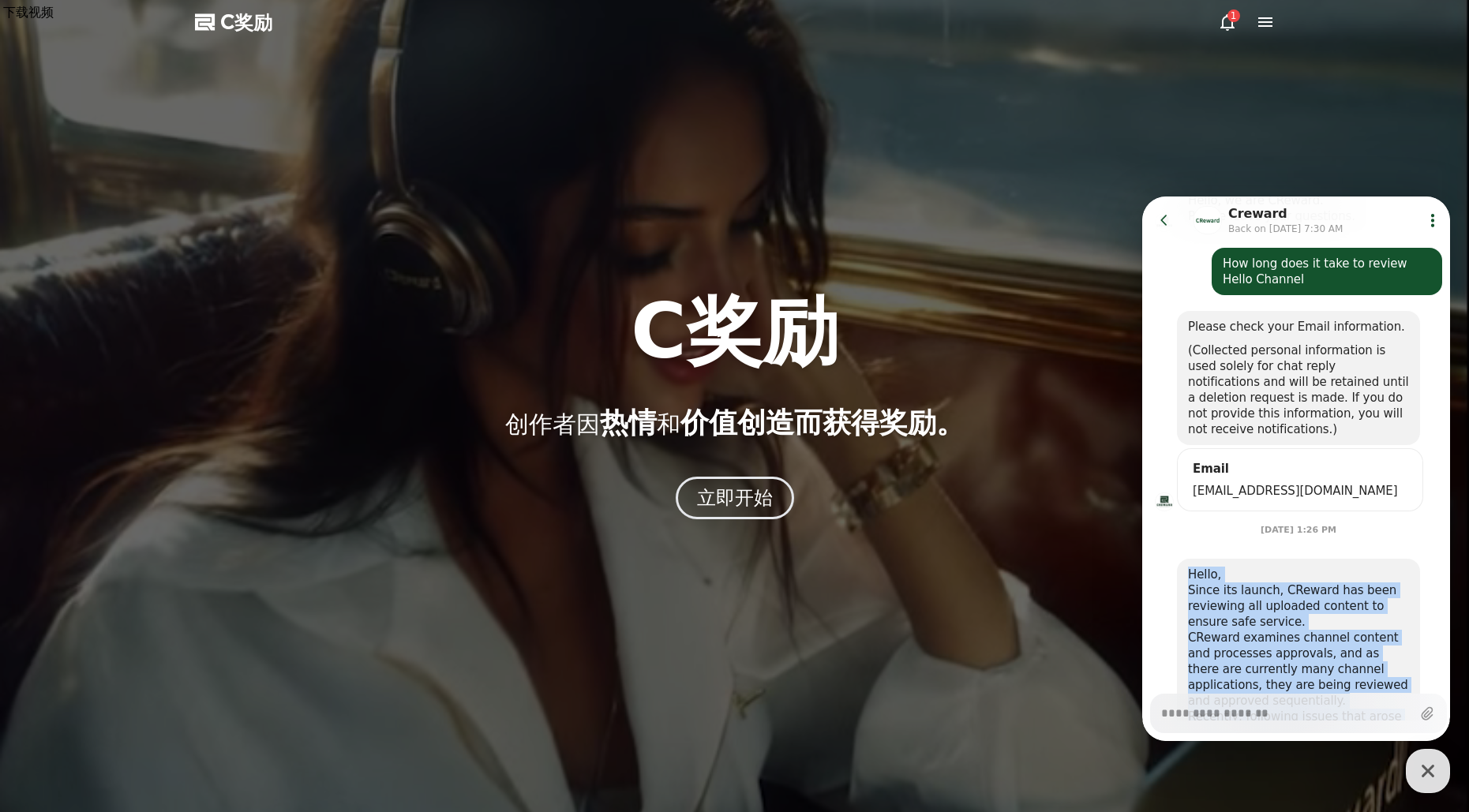
scroll to position [448, 0]
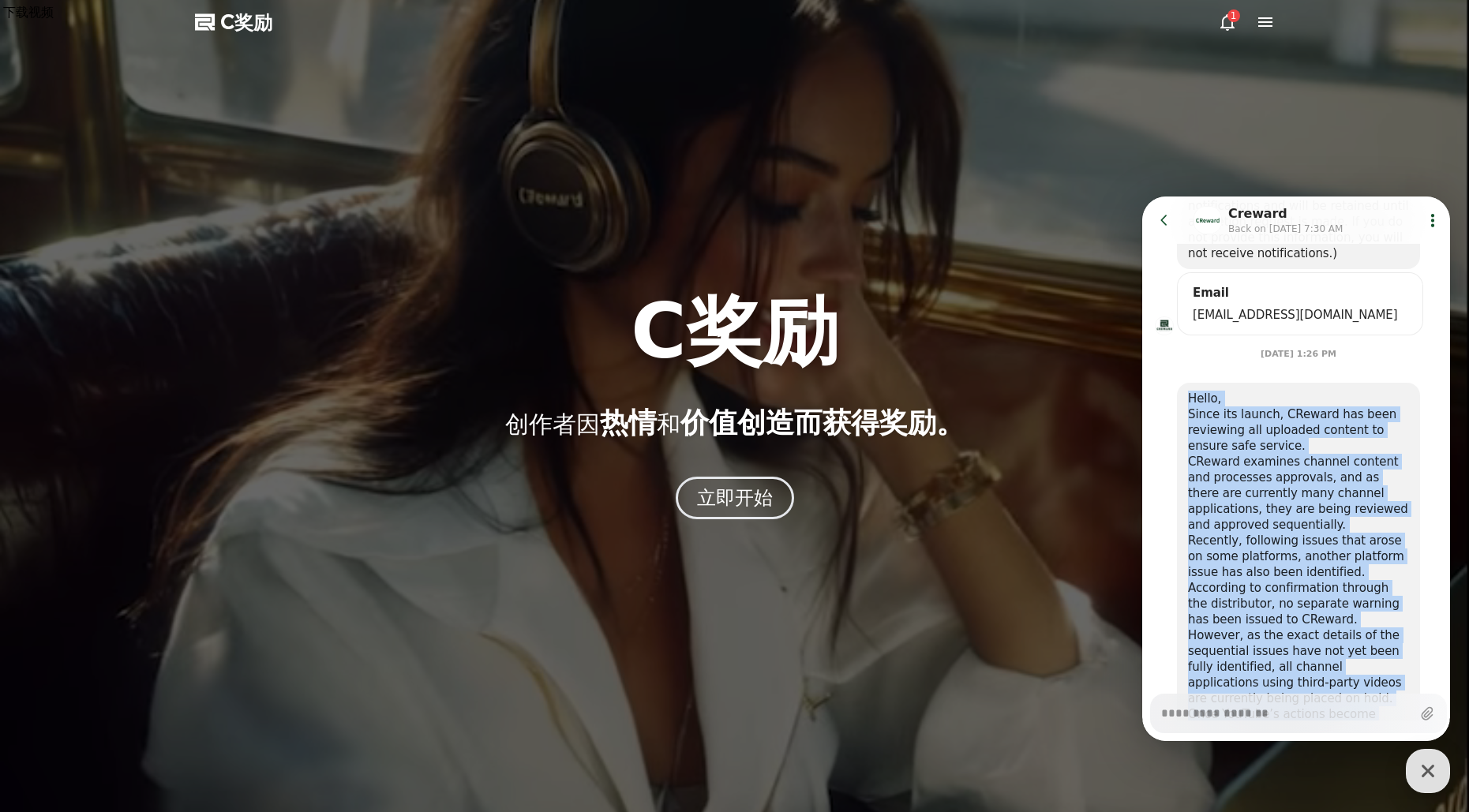
copy div "Hello, Since its launch, CReward has been reviewing all uploaded content to ens…"
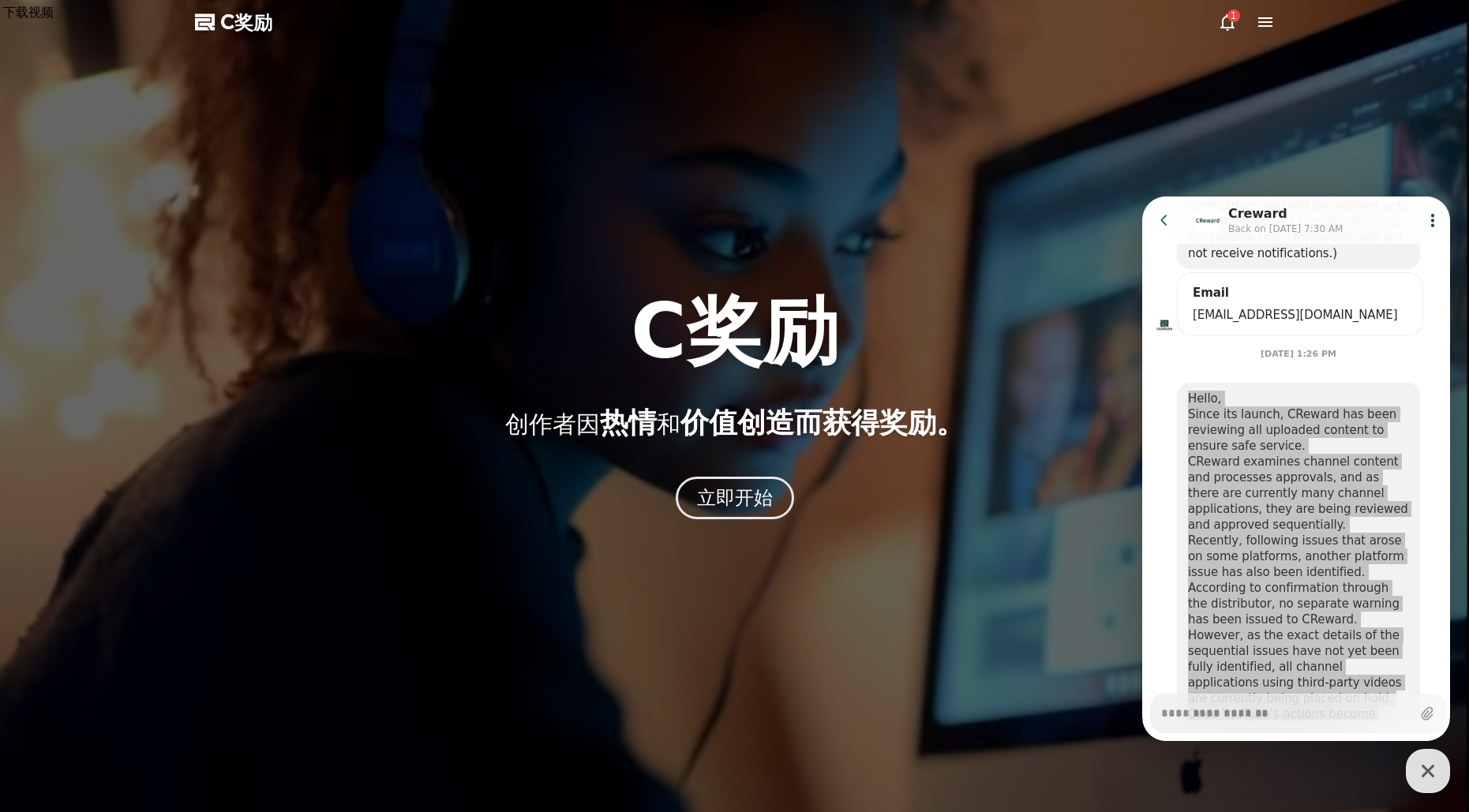
type textarea "*"
